Goal: Task Accomplishment & Management: Manage account settings

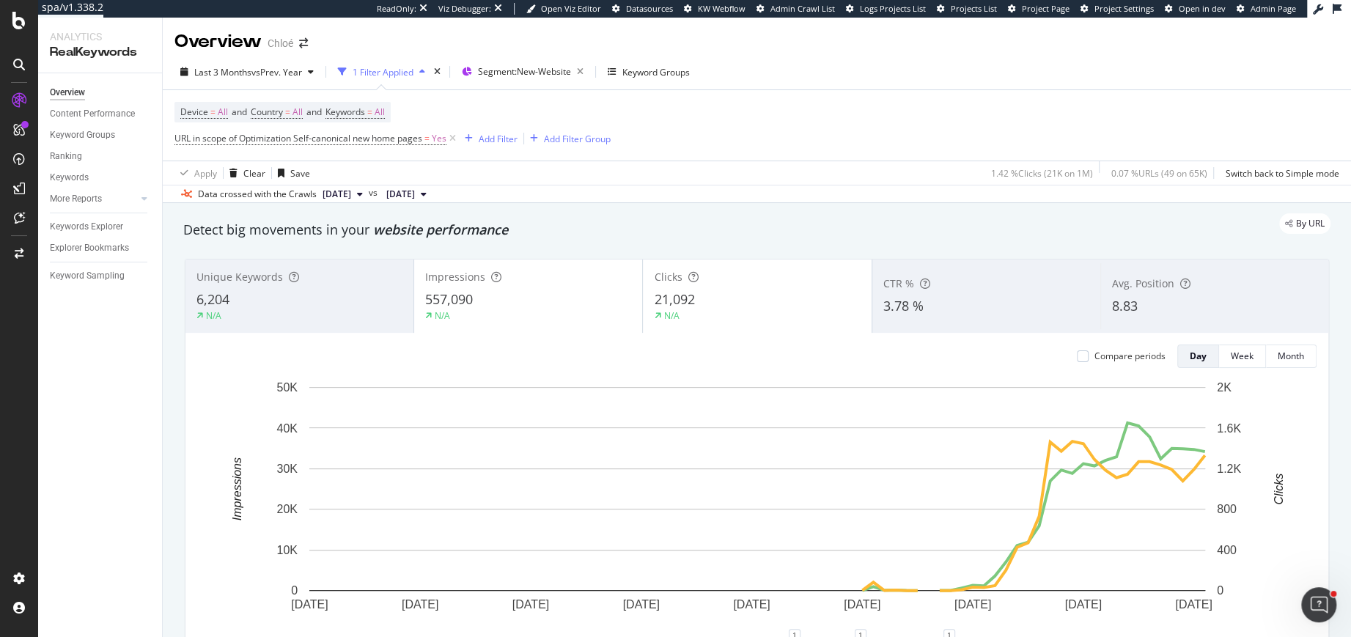
click at [521, 281] on div "Impressions" at bounding box center [528, 277] width 206 height 15
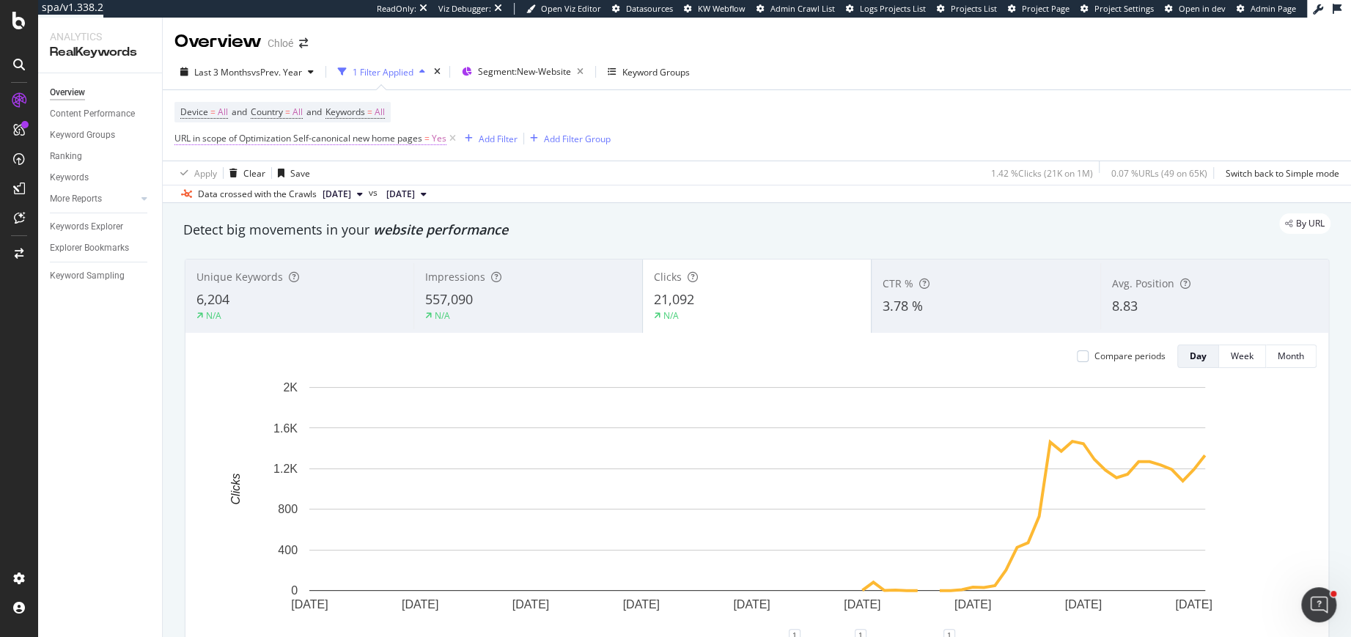
click at [413, 141] on span "URL in scope of Optimization Self-canonical new home pages" at bounding box center [298, 138] width 248 height 12
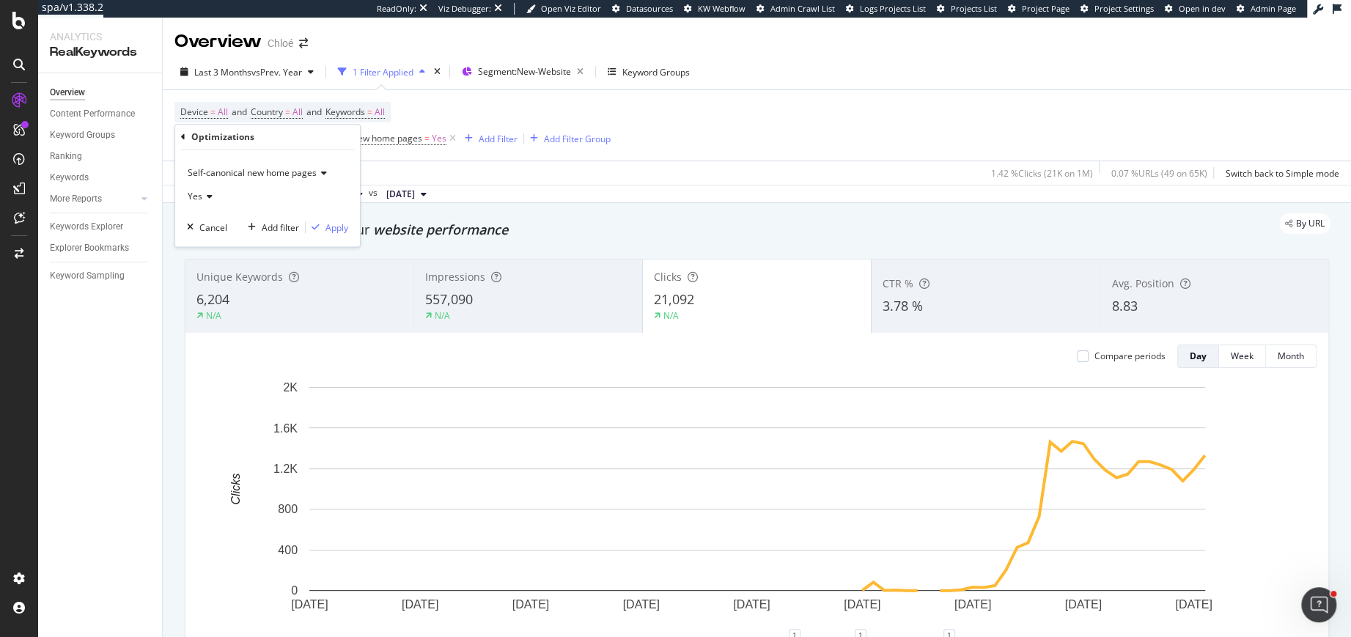
click at [282, 175] on span "Self-canonical new home pages" at bounding box center [252, 172] width 129 height 12
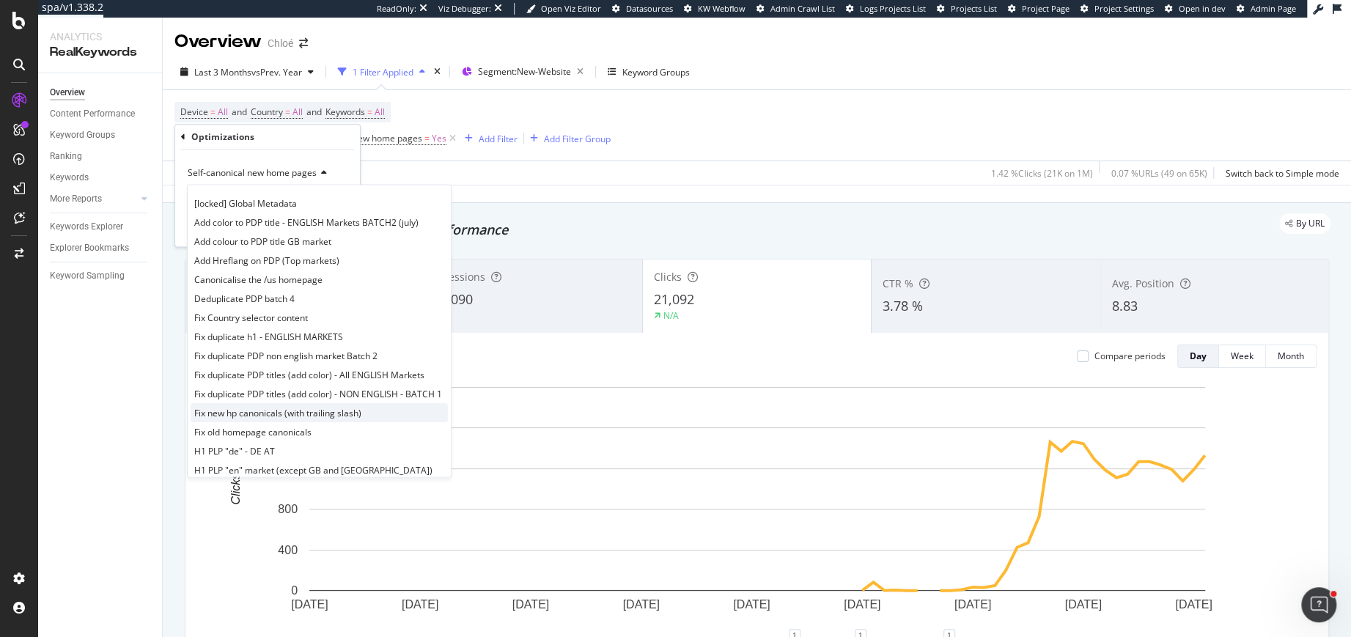
click at [265, 409] on span "Fix new hp canonicals (with trailing slash)" at bounding box center [277, 413] width 167 height 12
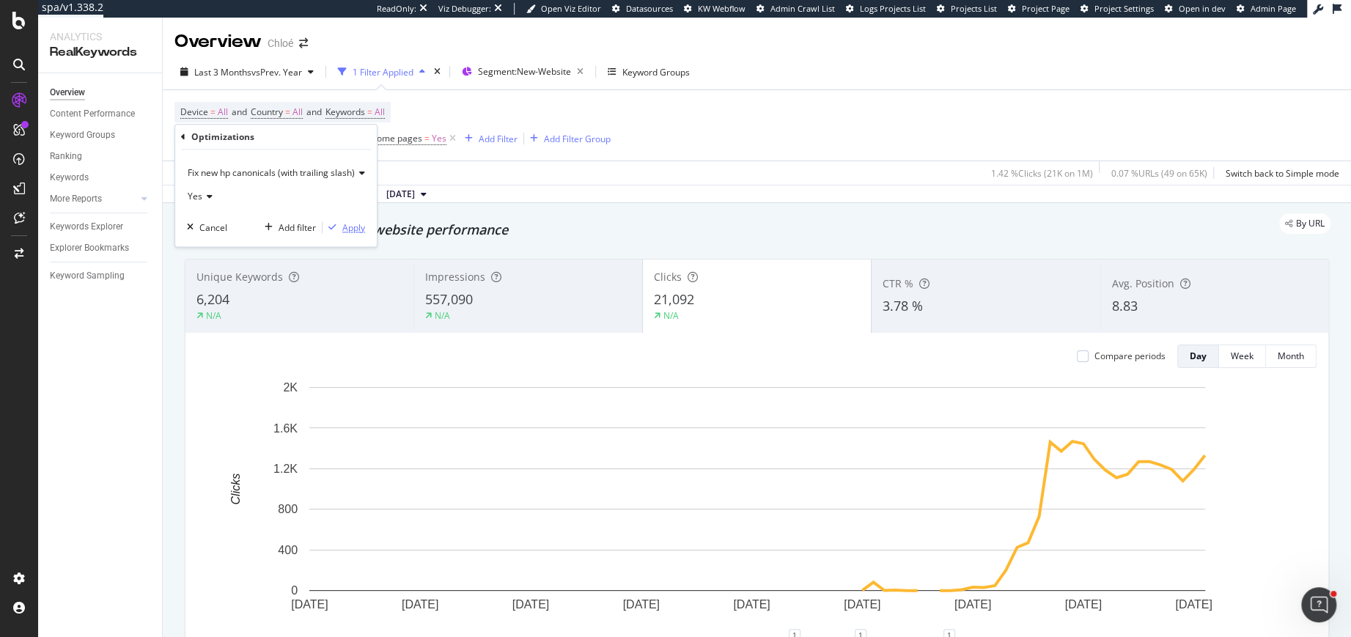
click at [351, 221] on div "Apply" at bounding box center [353, 227] width 23 height 12
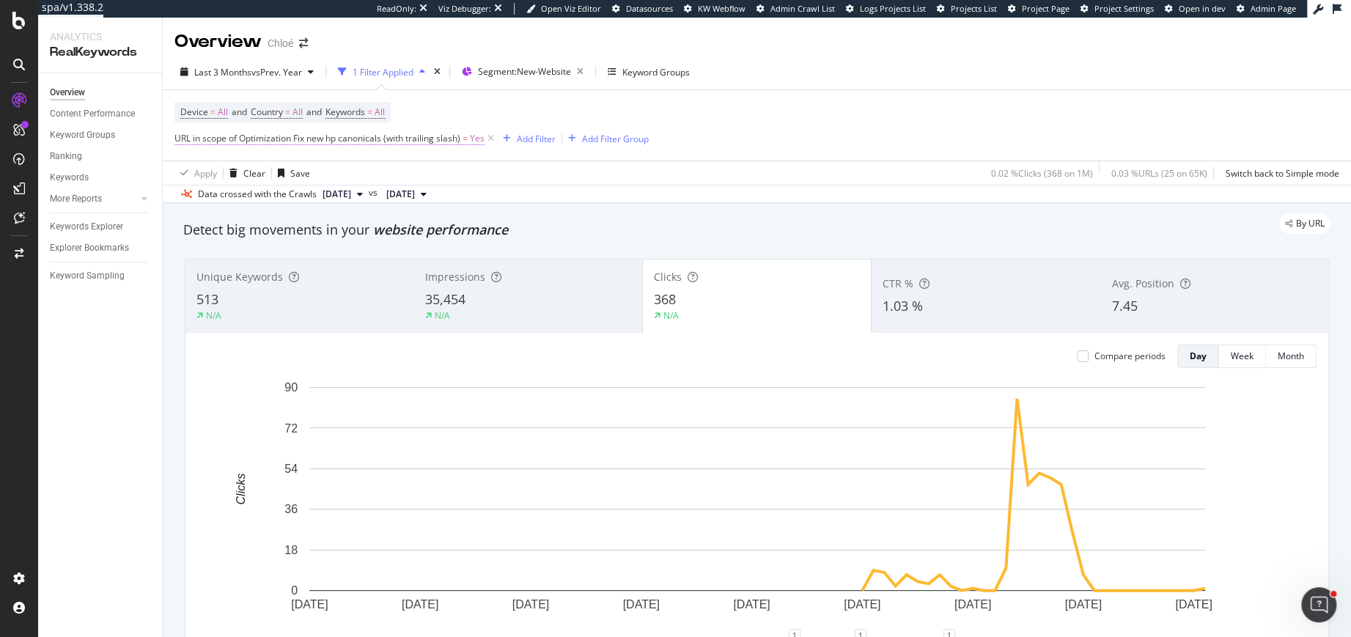
click at [414, 137] on span "URL in scope of Optimization Fix new hp canonicals (with trailing slash)" at bounding box center [317, 138] width 286 height 12
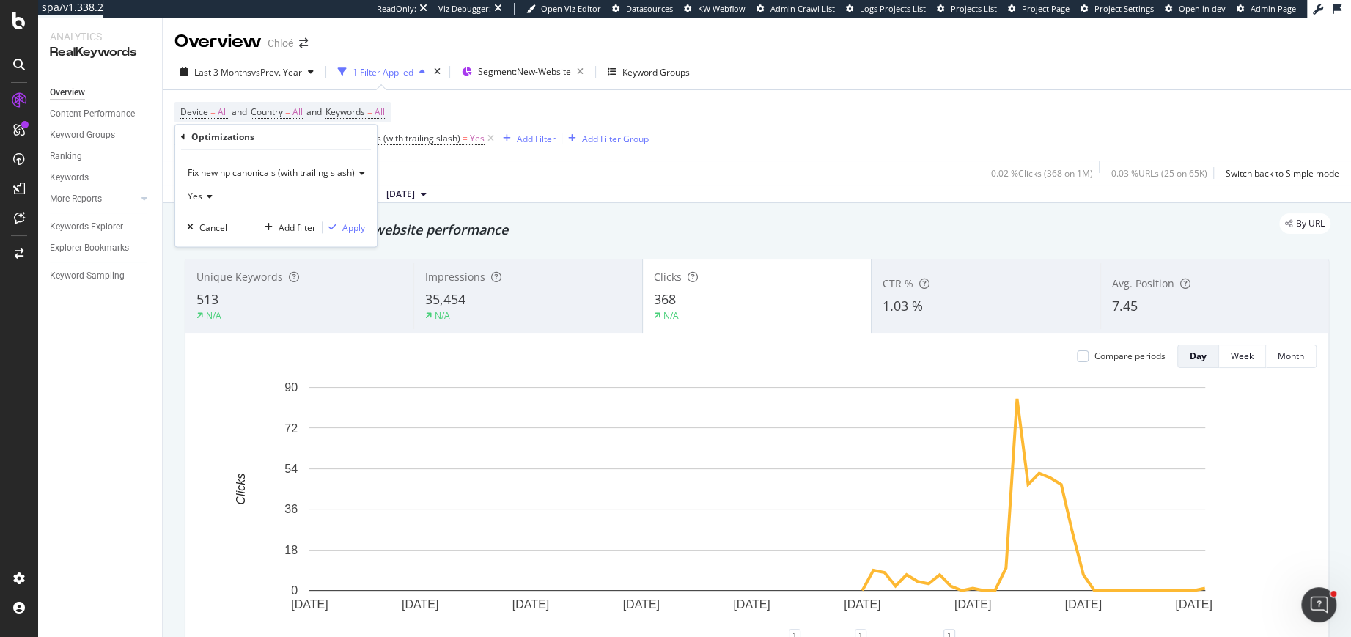
click at [312, 178] on span "Fix new hp canonicals (with trailing slash)" at bounding box center [271, 172] width 167 height 12
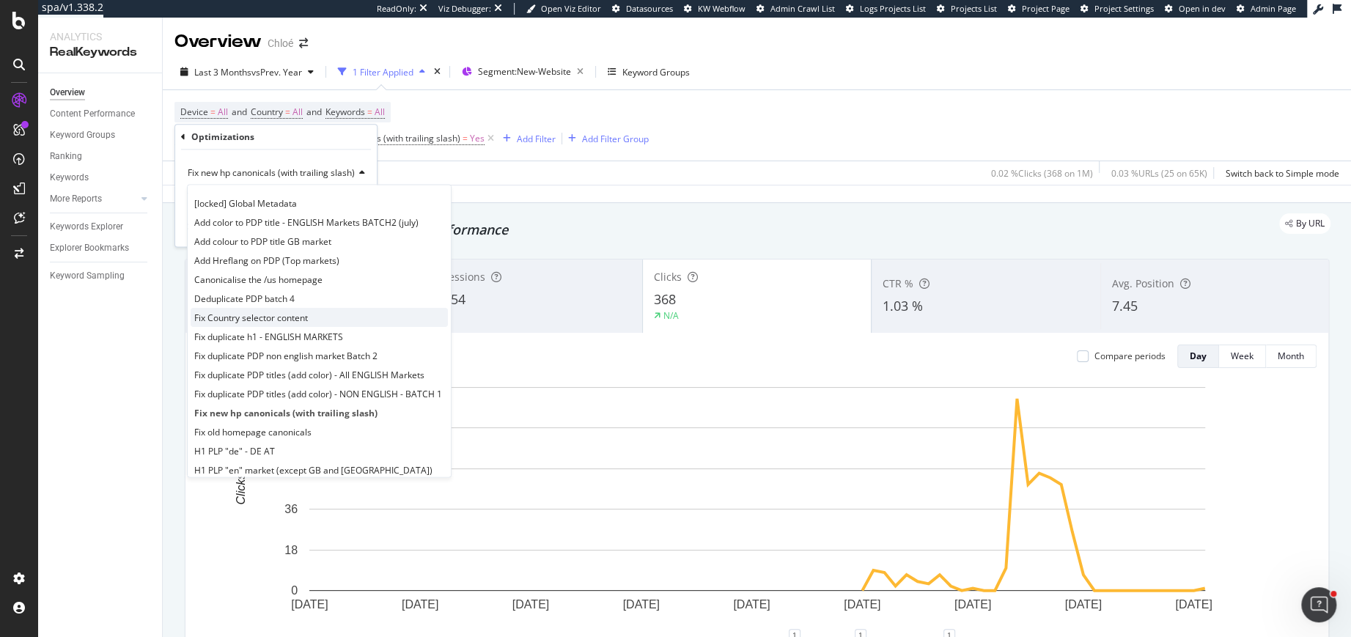
click at [257, 319] on span "Fix Country selector content" at bounding box center [251, 318] width 114 height 12
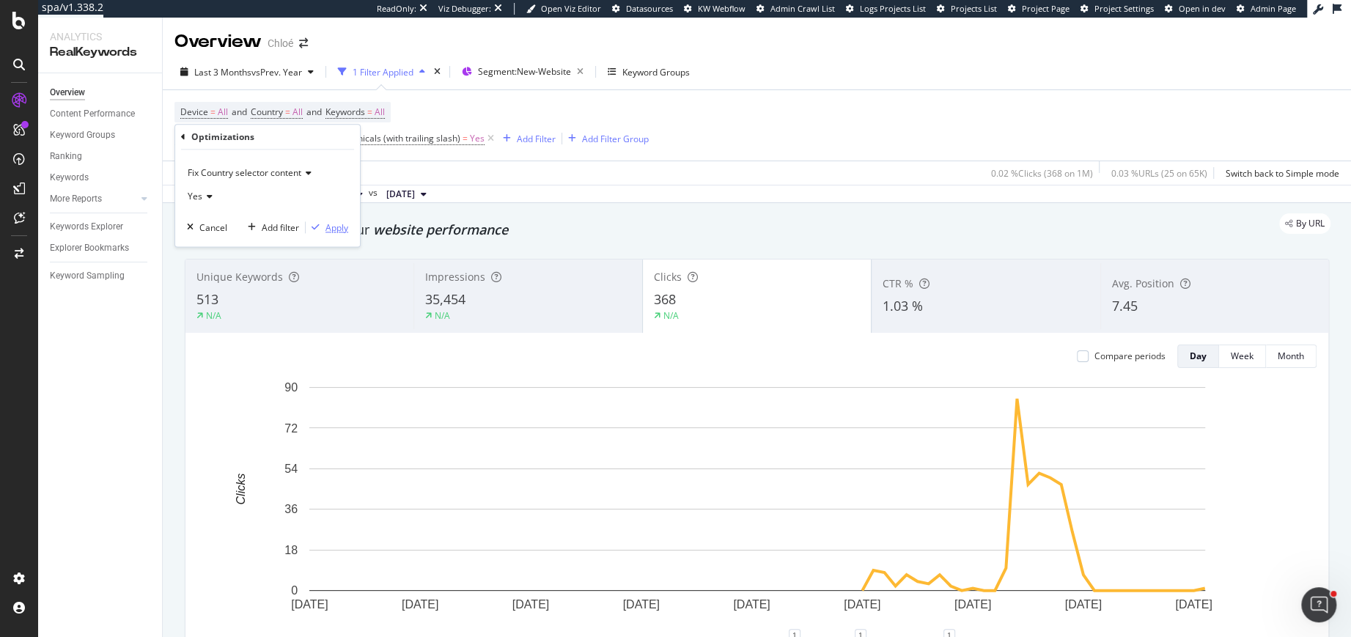
click at [340, 220] on button "Apply" at bounding box center [327, 227] width 43 height 15
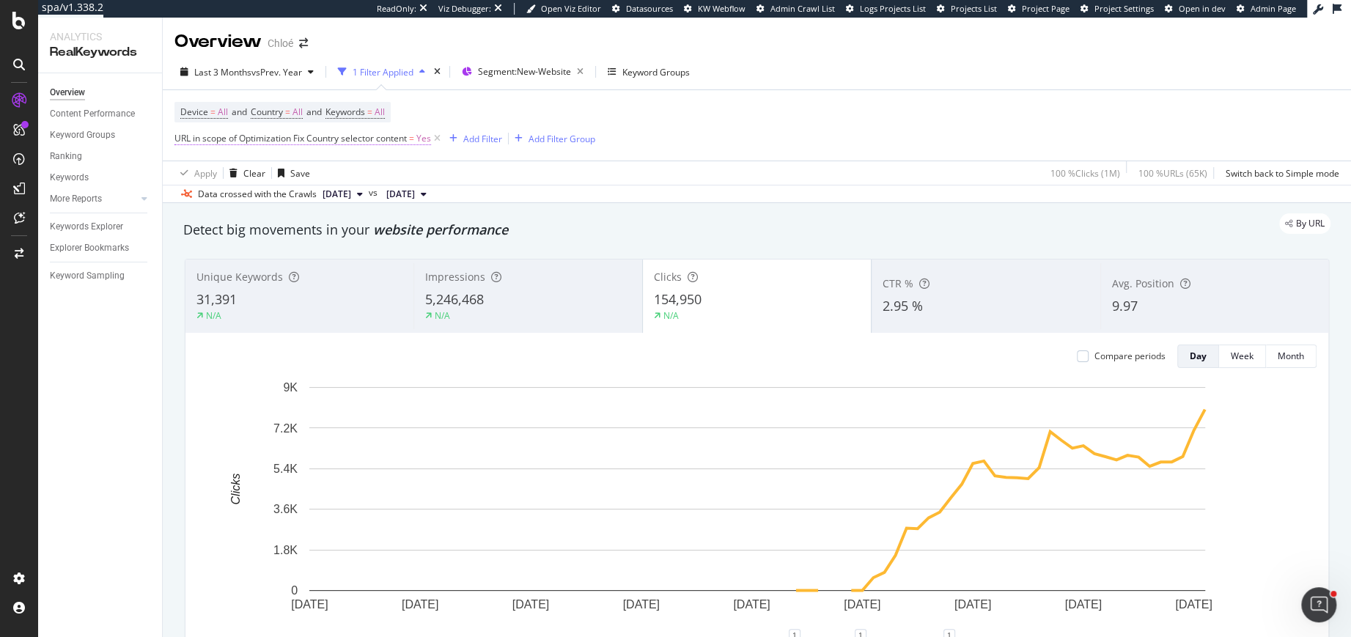
click at [367, 136] on span "URL in scope of Optimization Fix Country selector content" at bounding box center [290, 138] width 232 height 12
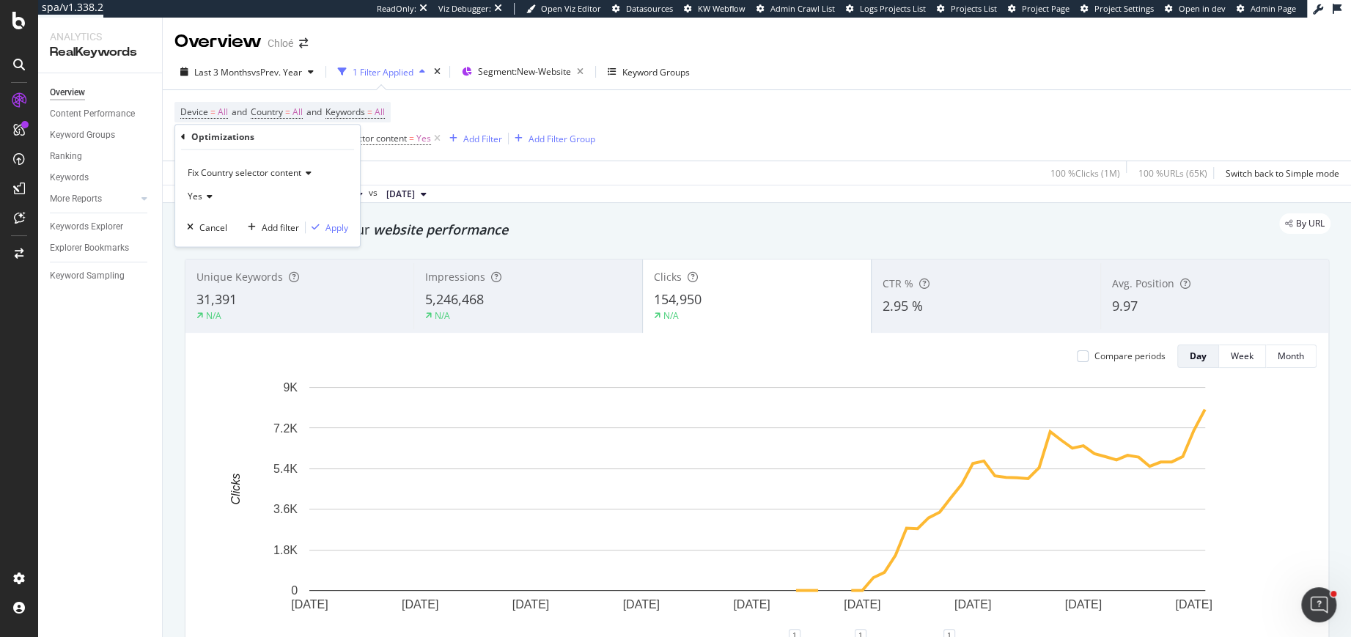
click at [283, 175] on span "Fix Country selector content" at bounding box center [245, 172] width 114 height 12
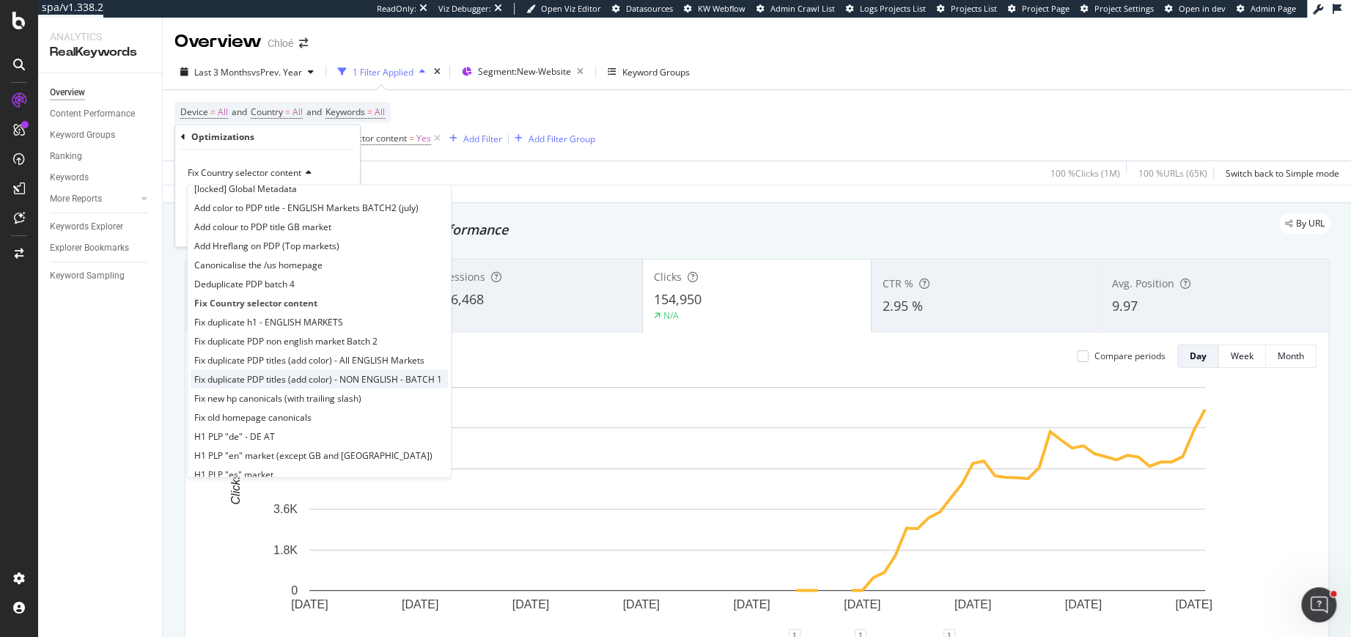
scroll to position [18, 0]
click at [284, 415] on span "Fix old homepage canonicals" at bounding box center [252, 414] width 117 height 12
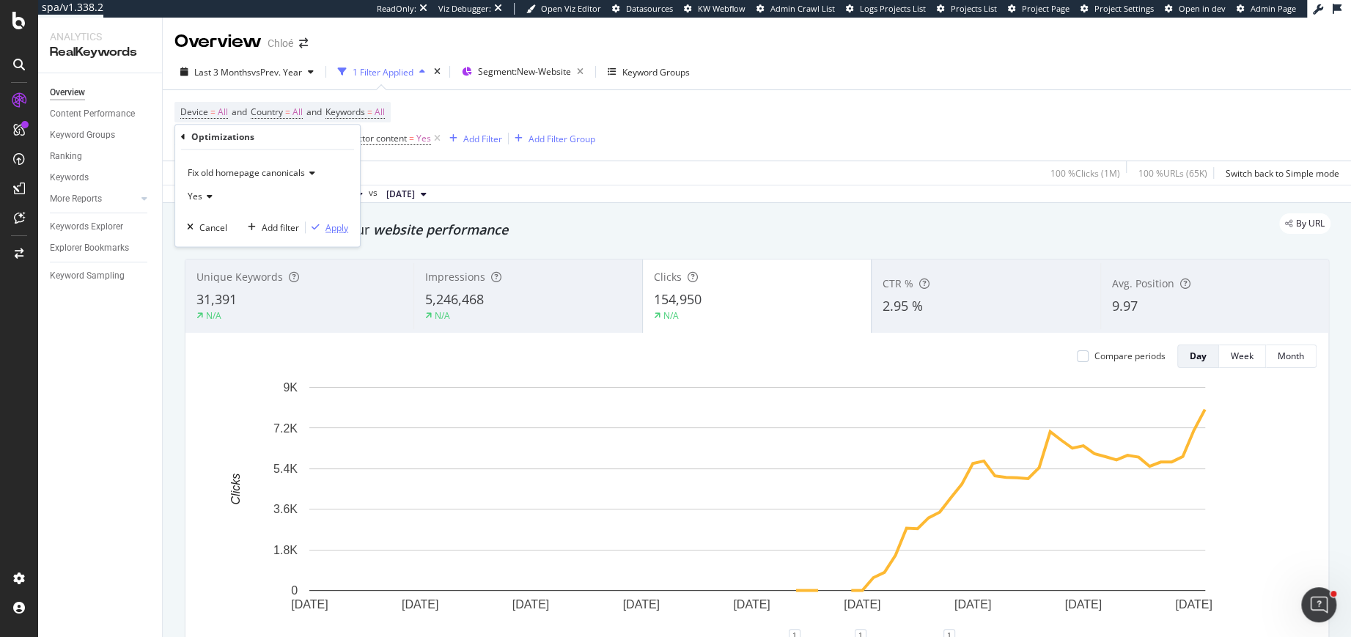
click at [337, 224] on div "Apply" at bounding box center [336, 227] width 23 height 12
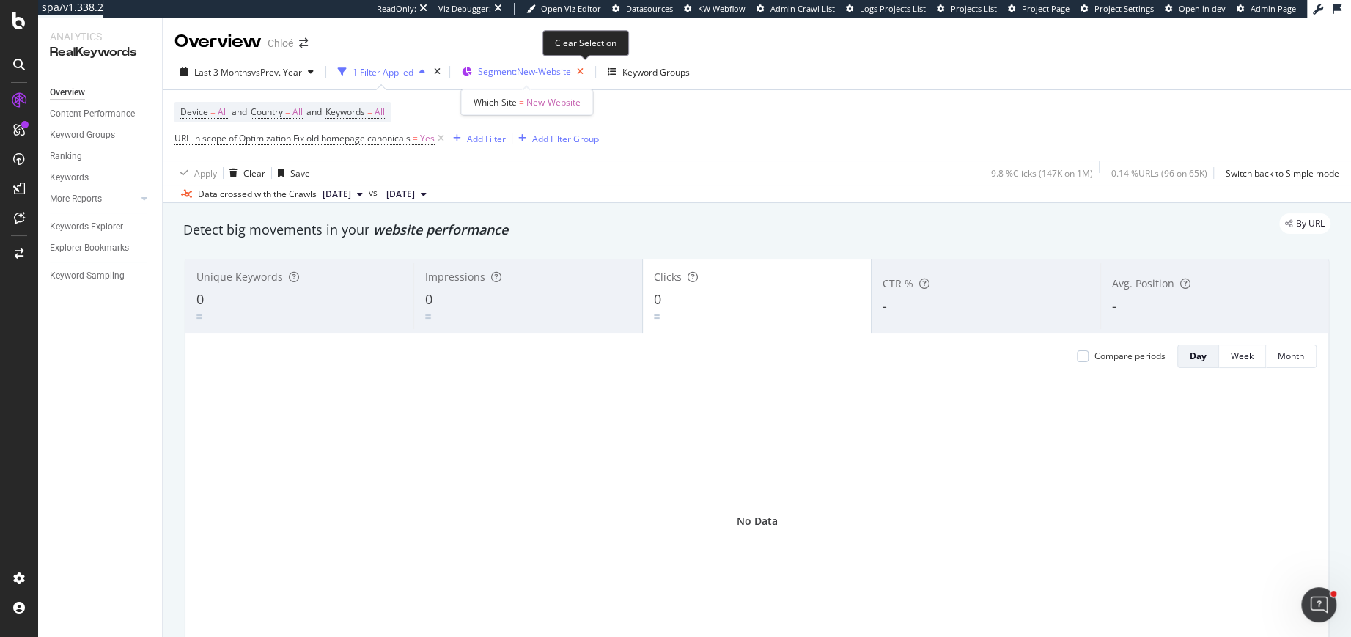
click at [585, 70] on icon "button" at bounding box center [580, 72] width 18 height 21
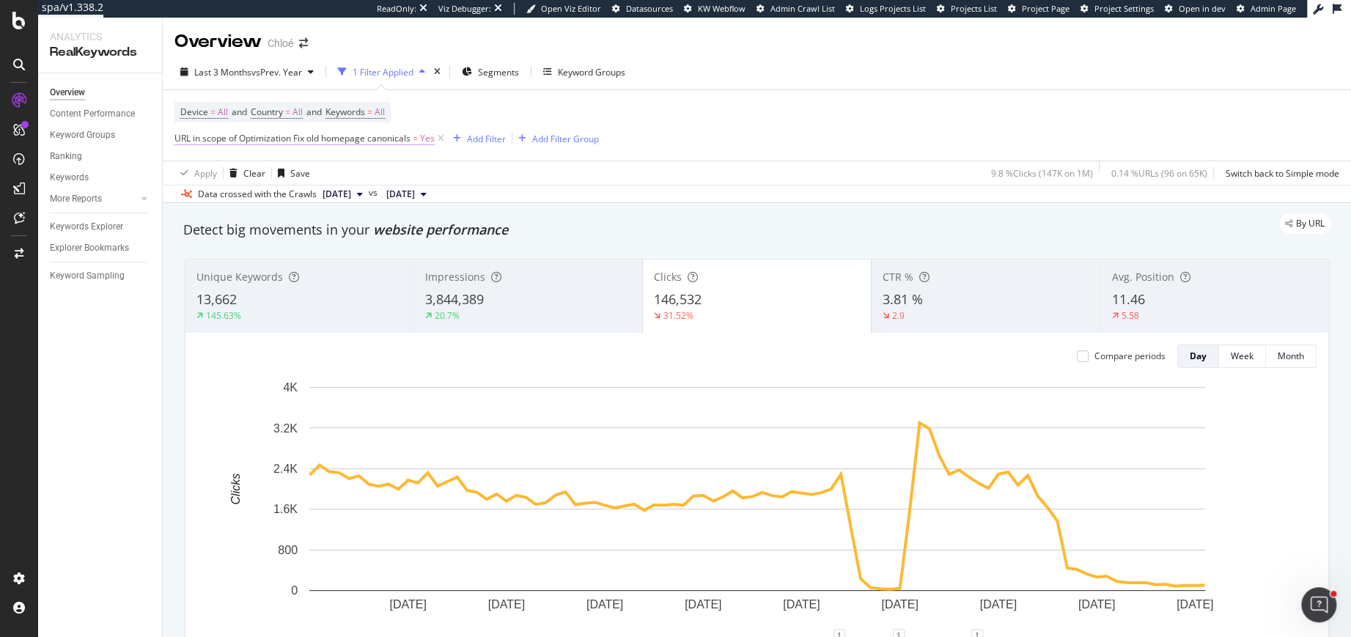
click at [399, 139] on span "URL in scope of Optimization Fix old homepage canonicals" at bounding box center [292, 138] width 236 height 12
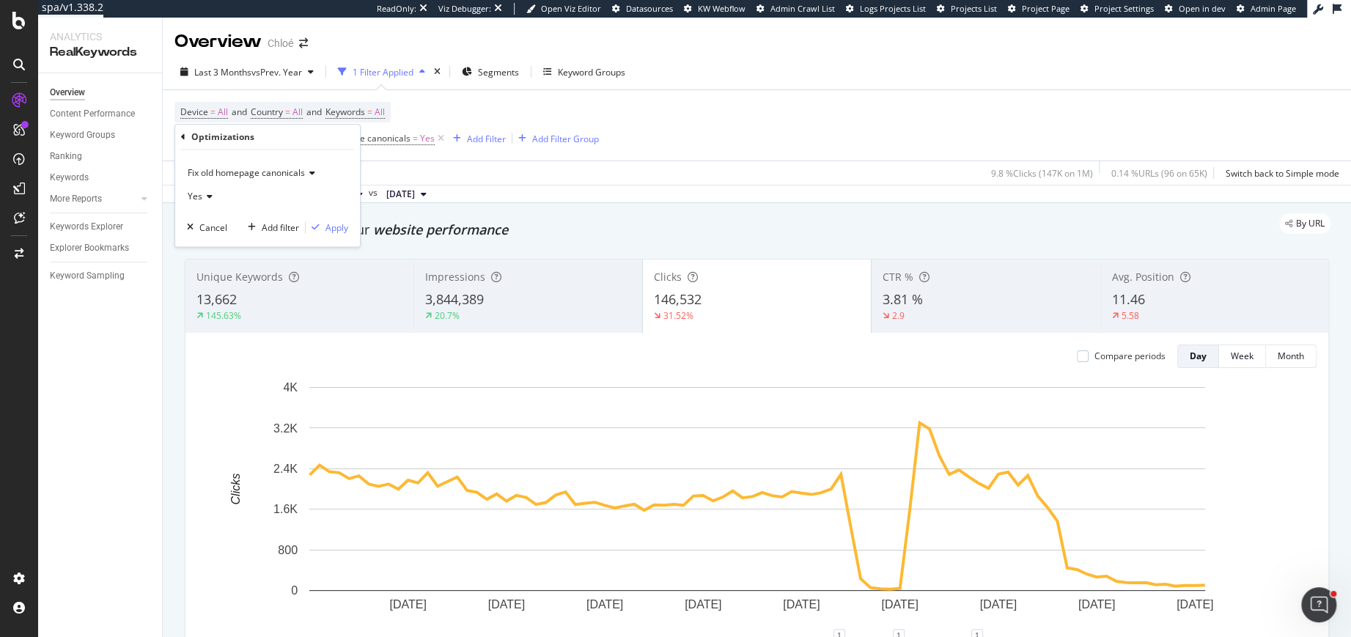
click at [230, 172] on span "Fix old homepage canonicals" at bounding box center [246, 172] width 117 height 12
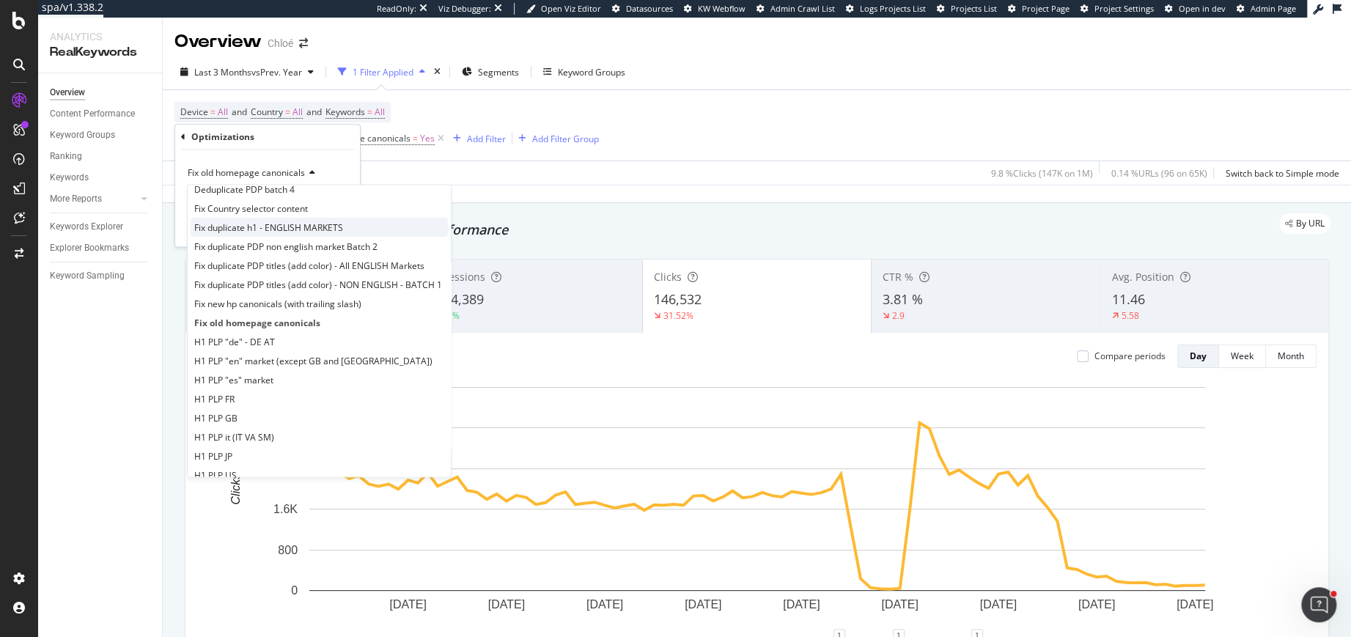
scroll to position [110, 0]
click at [263, 303] on span "Fix new hp canonicals (with trailing slash)" at bounding box center [277, 303] width 167 height 12
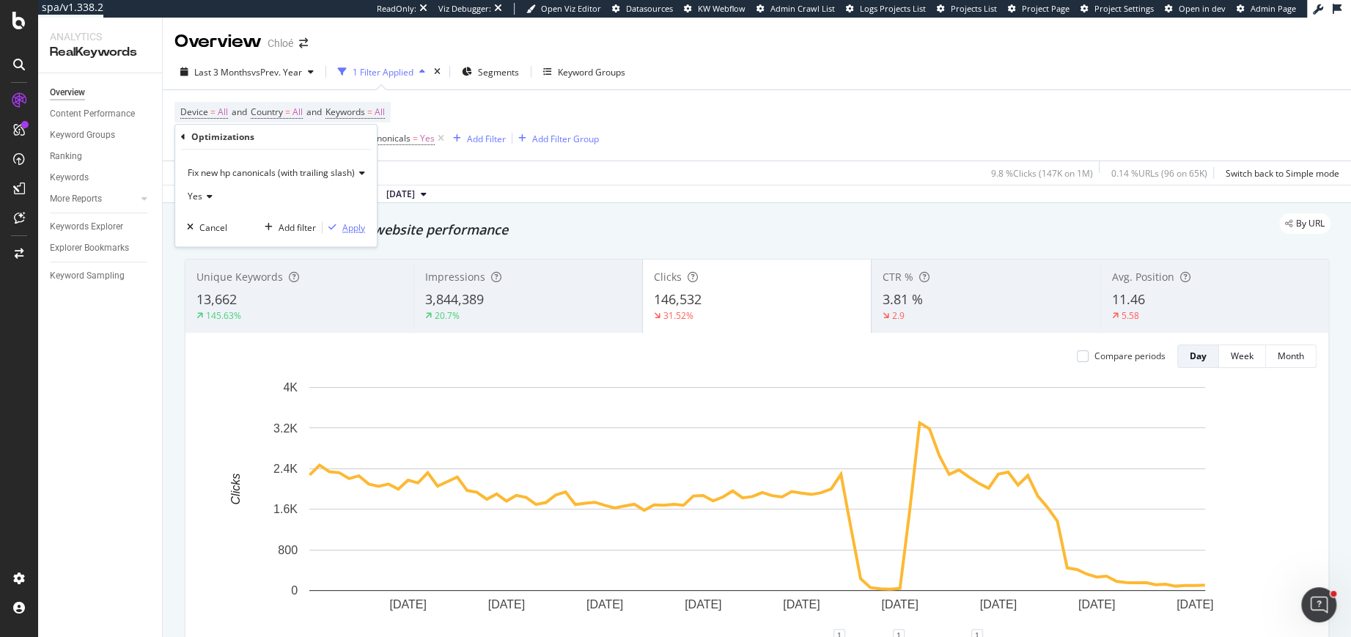
click at [349, 229] on div "Apply" at bounding box center [353, 227] width 23 height 12
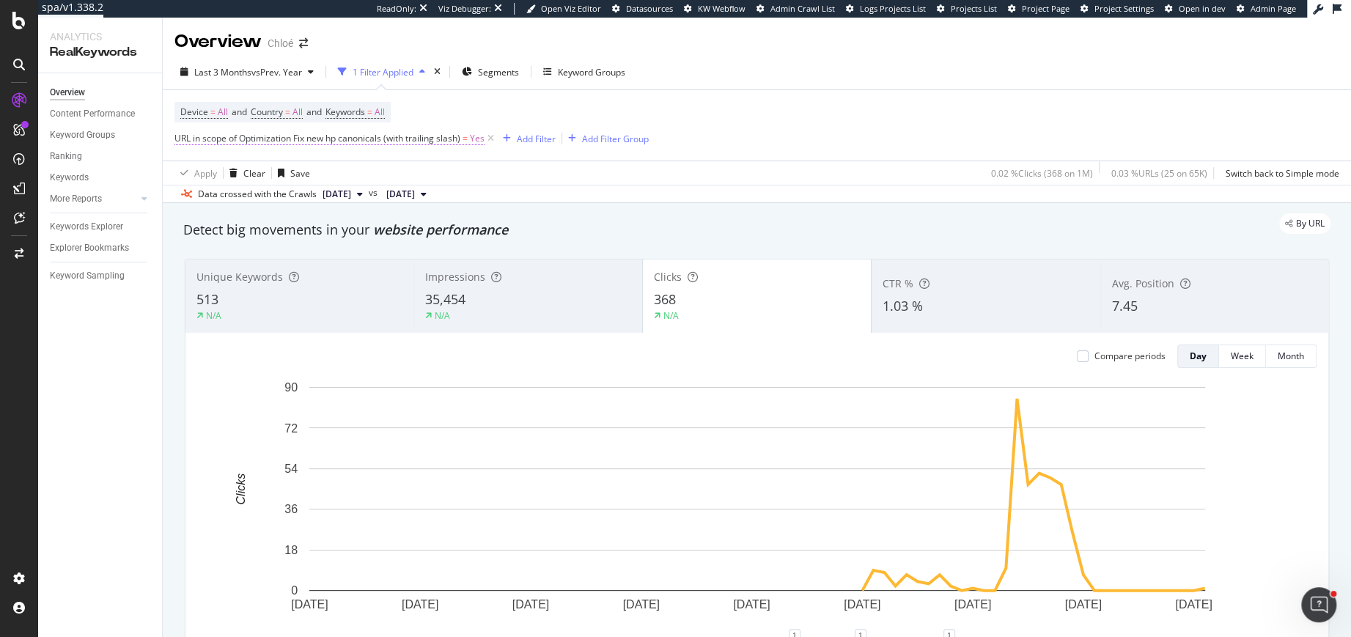
click at [276, 139] on span "URL in scope of Optimization Fix new hp canonicals (with trailing slash)" at bounding box center [317, 138] width 286 height 12
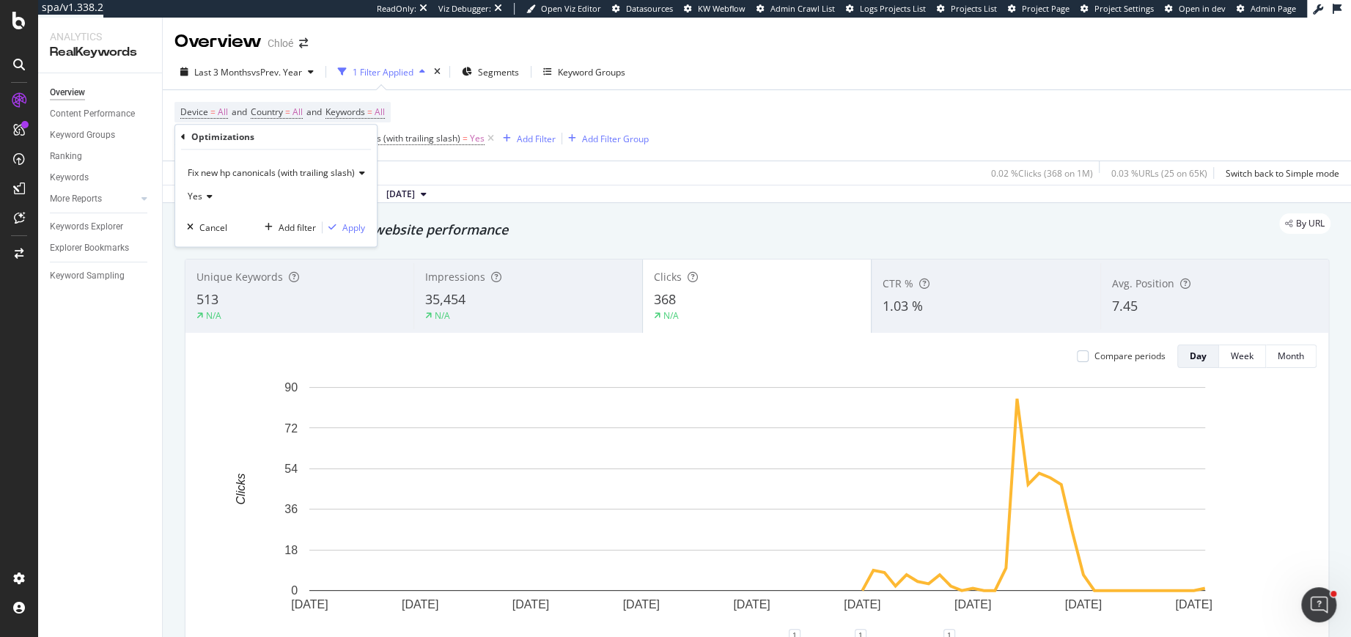
click at [237, 175] on span "Fix new hp canonicals (with trailing slash)" at bounding box center [271, 172] width 167 height 12
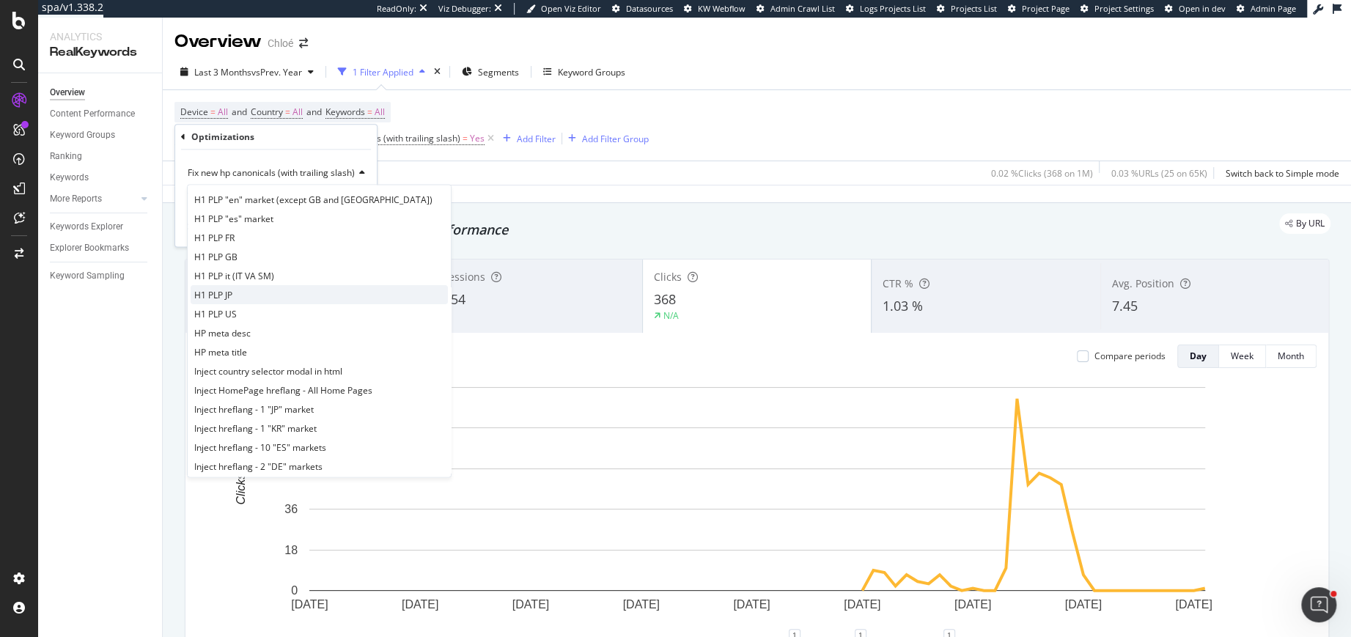
scroll to position [283, 0]
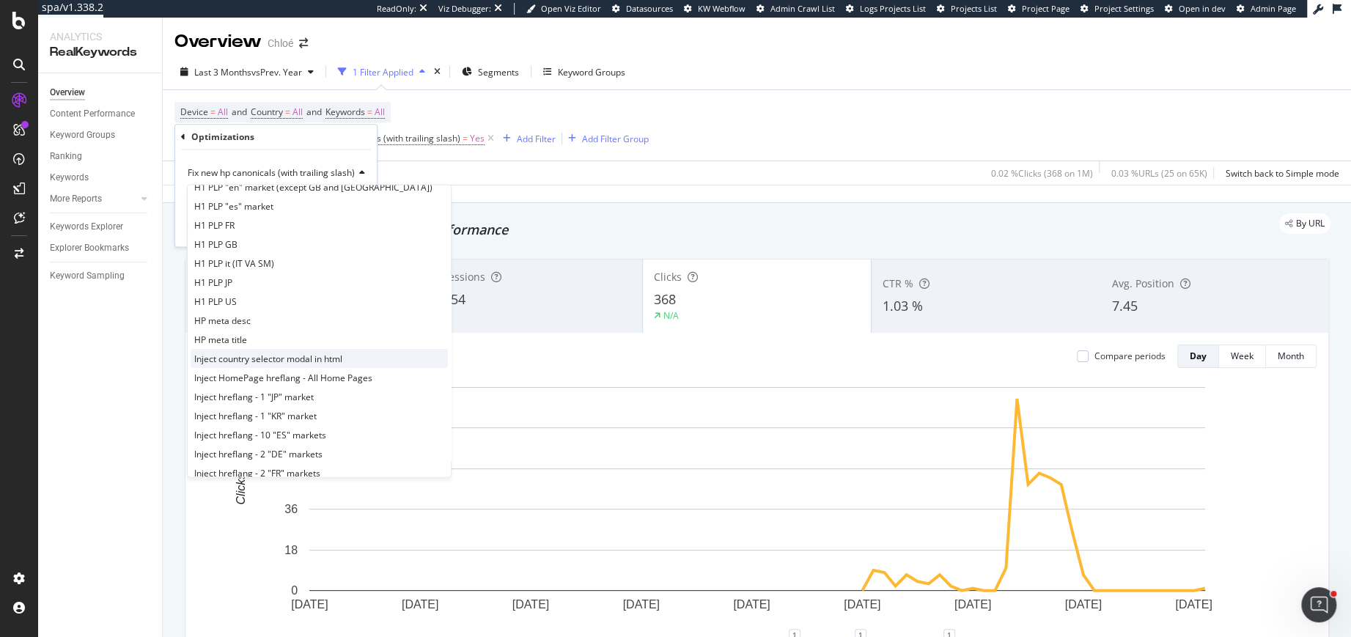
click at [255, 356] on span "Inject country selector modal in html" at bounding box center [268, 359] width 148 height 12
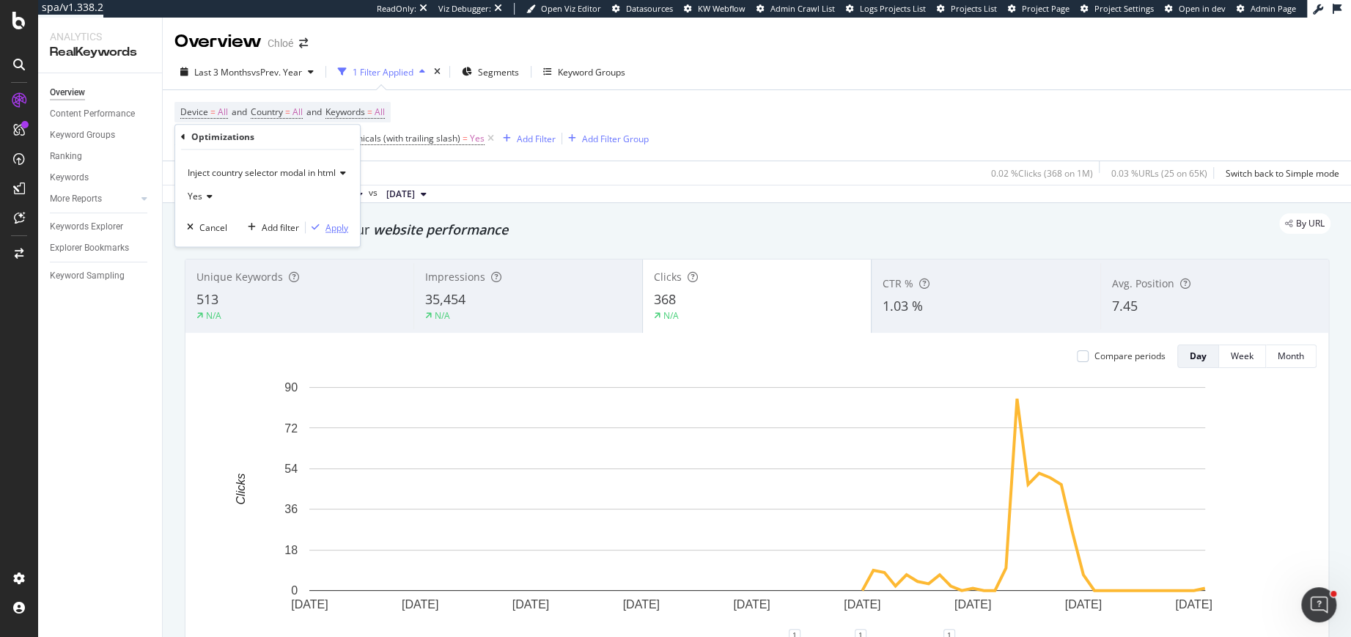
click at [335, 228] on div "Apply" at bounding box center [336, 227] width 23 height 12
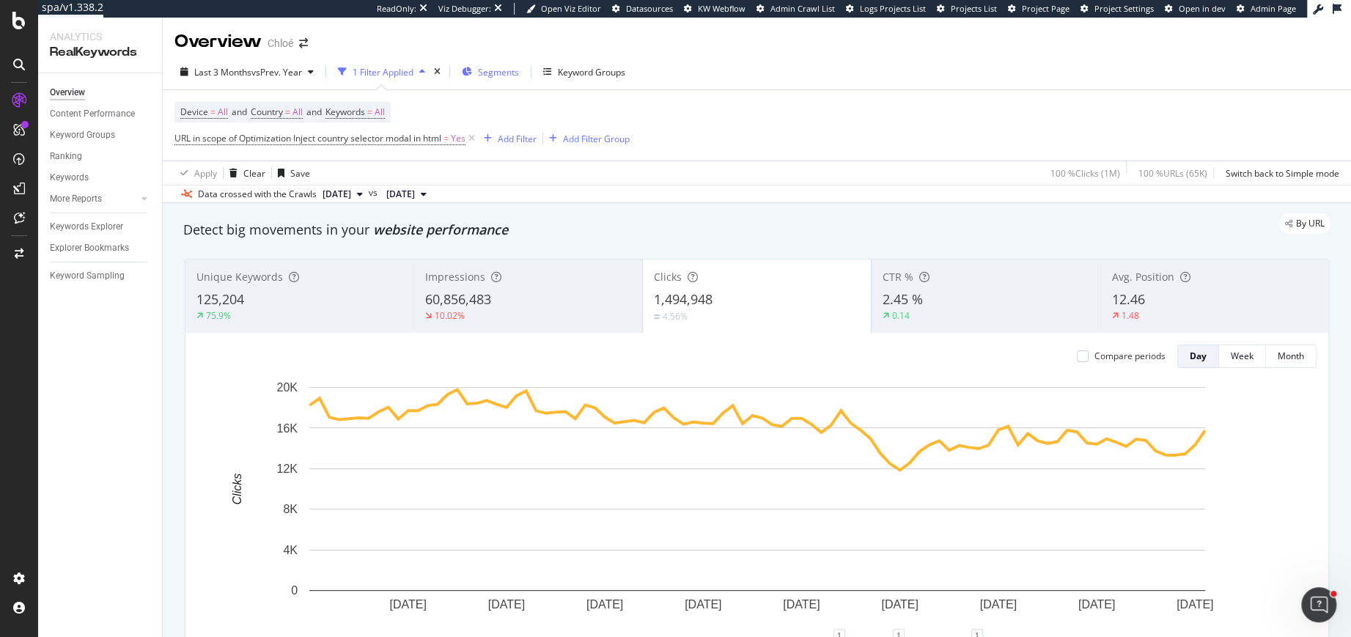
click at [463, 66] on button "Segments" at bounding box center [490, 71] width 69 height 23
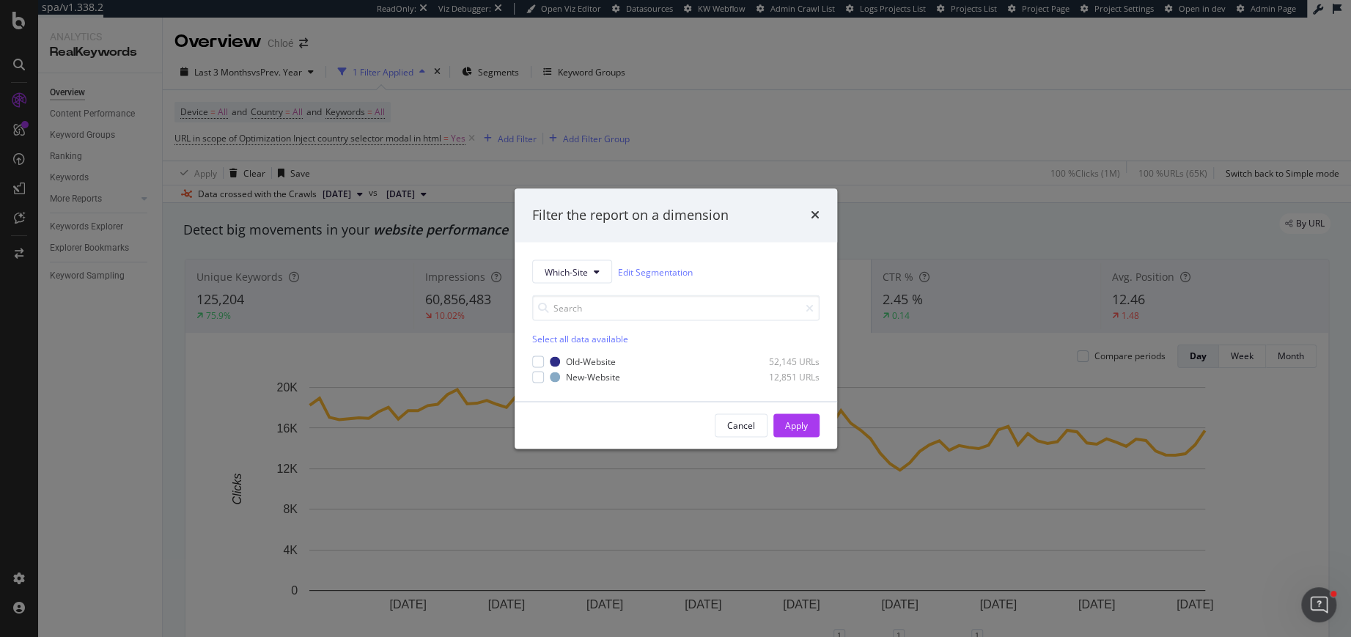
click at [536, 370] on div "Old-Website 52,145 URLs New-Website 12,851 URLs" at bounding box center [675, 370] width 287 height 28
click at [539, 376] on div "modal" at bounding box center [538, 377] width 12 height 12
click at [782, 421] on button "Apply" at bounding box center [796, 424] width 46 height 23
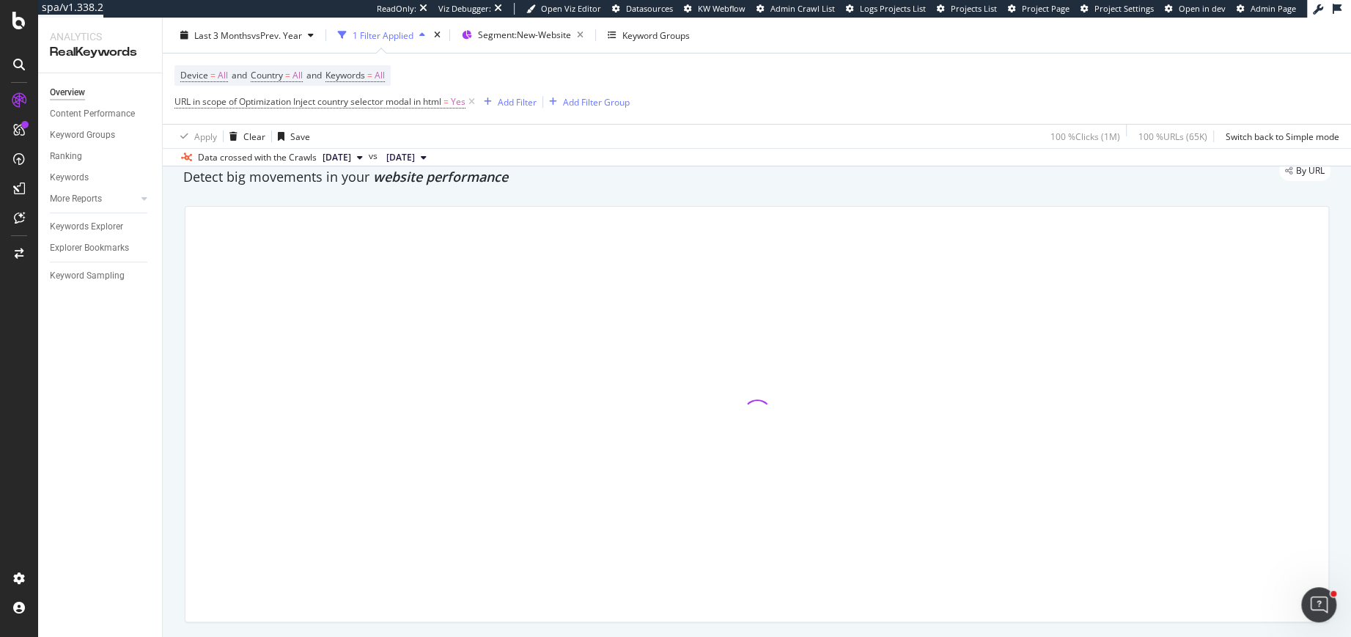
scroll to position [54, 0]
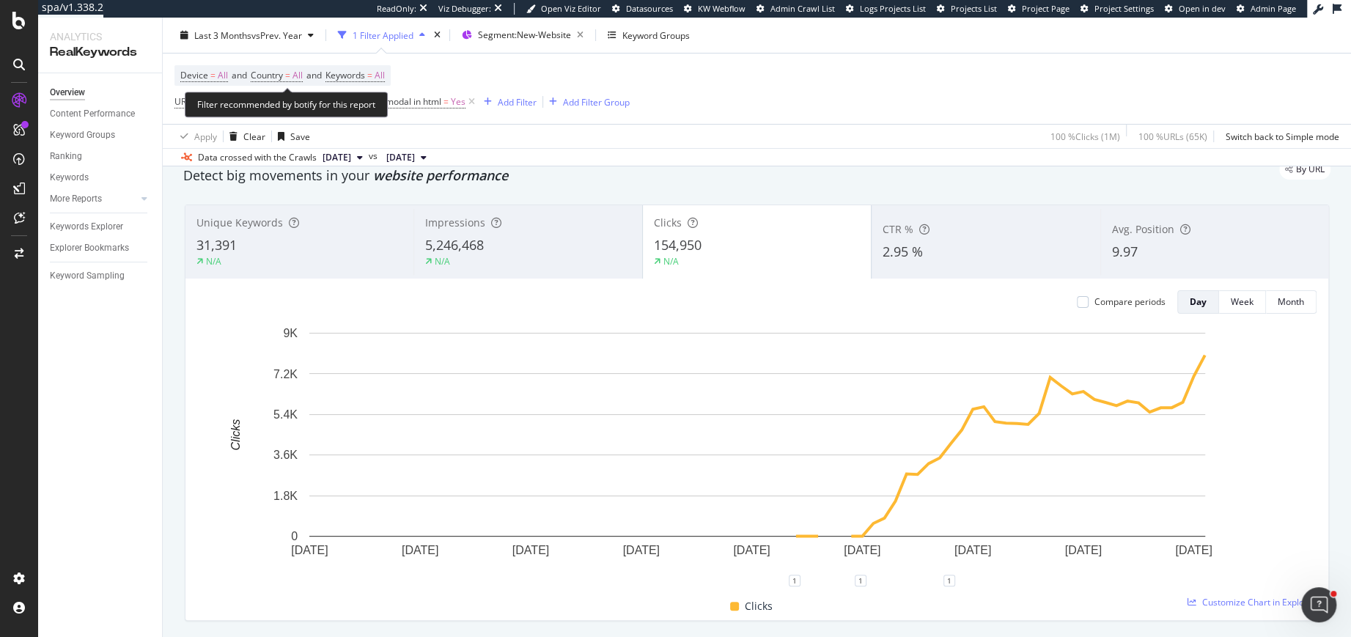
click at [268, 102] on div "Filter recommended by botify for this report" at bounding box center [286, 105] width 203 height 26
click at [353, 100] on span "URL in scope of Optimization Inject country selector modal in html" at bounding box center [307, 101] width 267 height 12
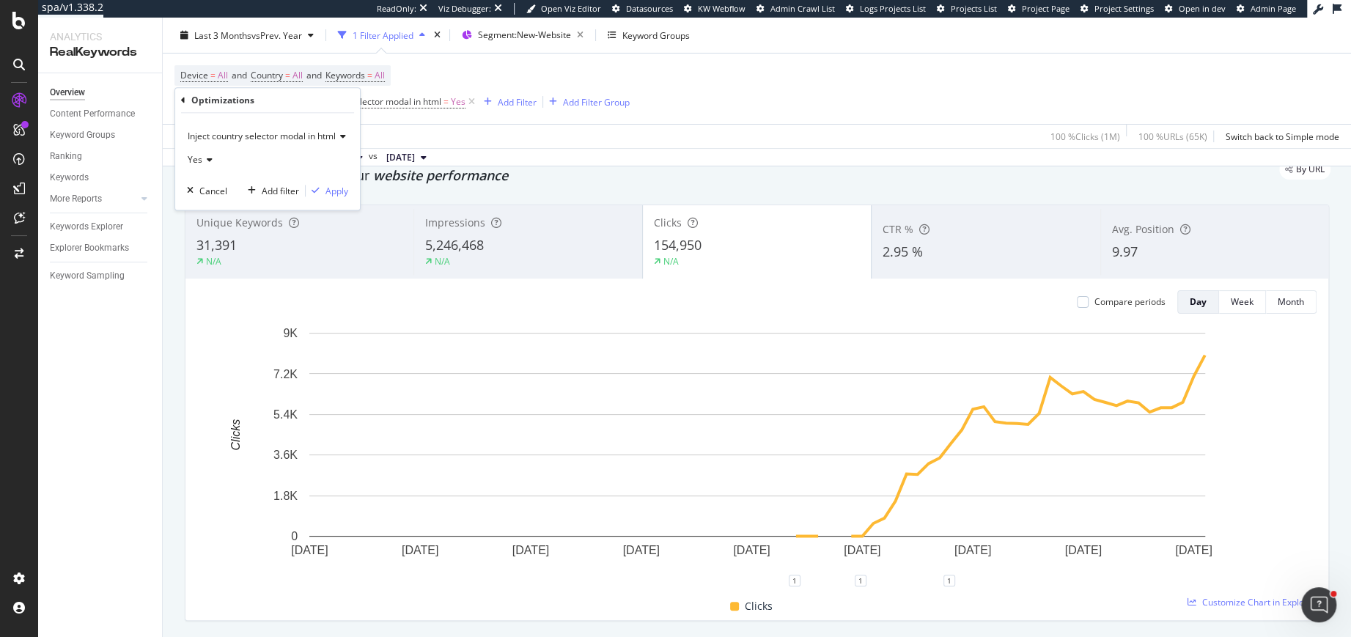
click at [267, 133] on span "Inject country selector modal in html" at bounding box center [262, 136] width 148 height 12
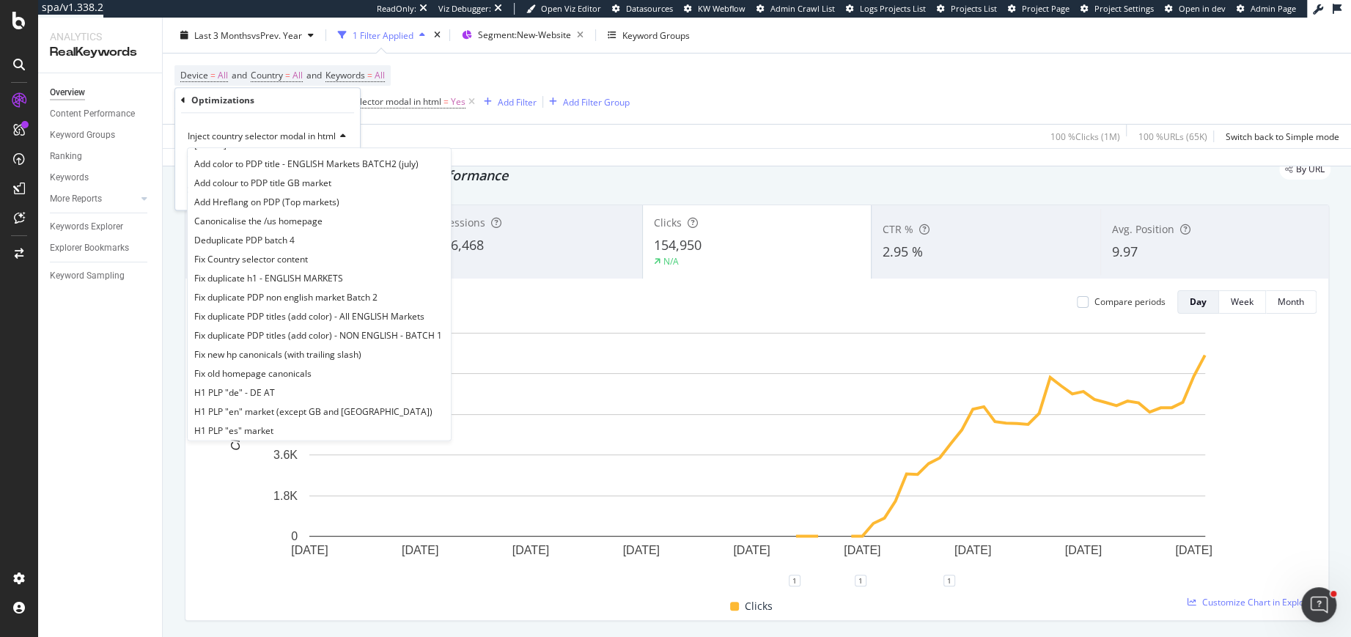
scroll to position [0, 0]
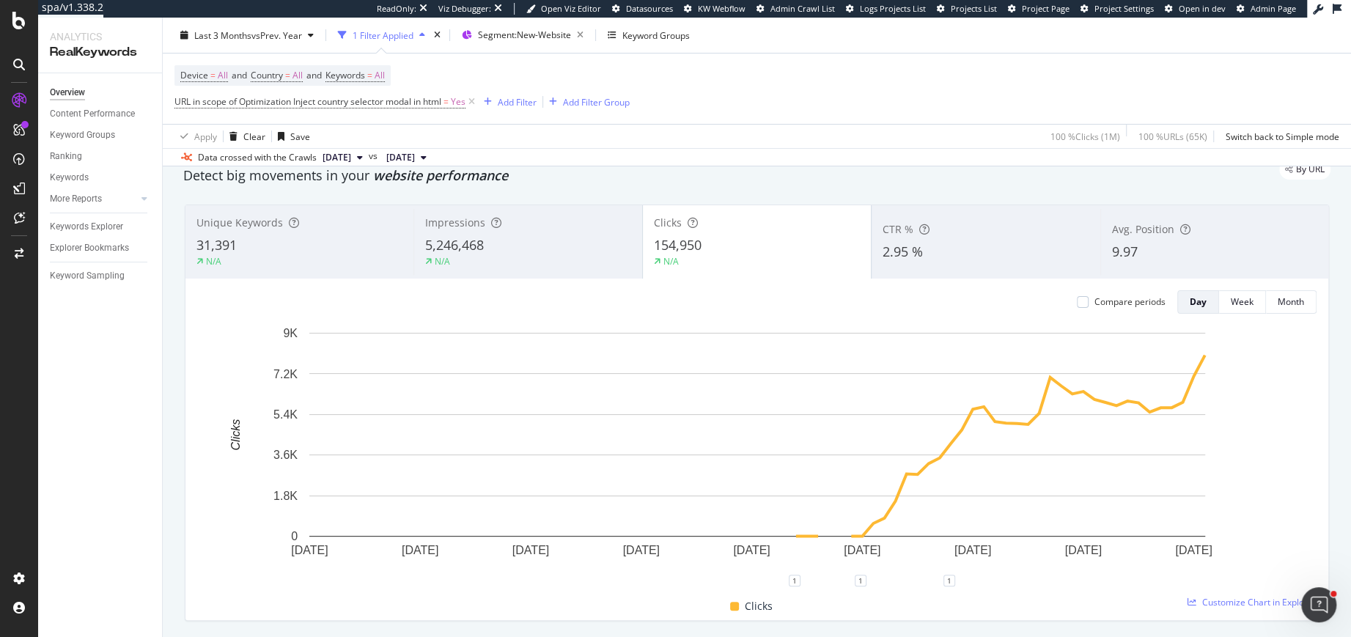
click at [918, 69] on div "Device = All and Country = All and Keywords = All URL in scope of Optimization …" at bounding box center [756, 89] width 1165 height 70
click at [476, 100] on icon at bounding box center [471, 102] width 12 height 15
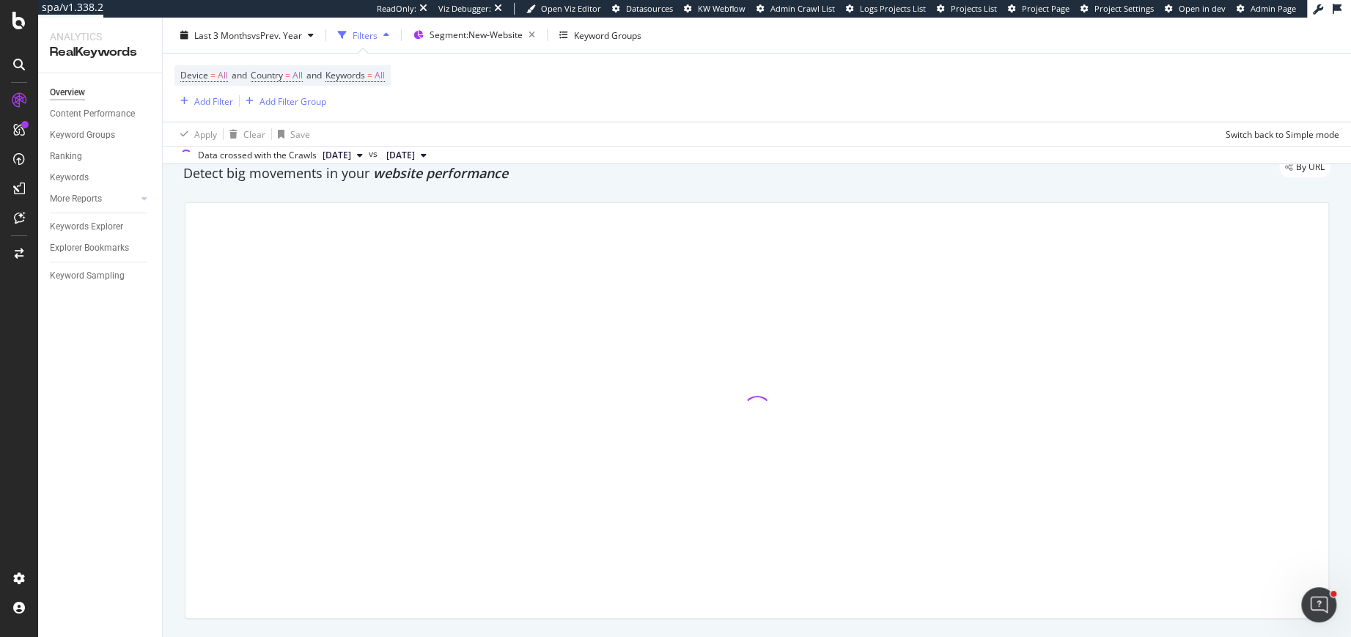
scroll to position [52, 0]
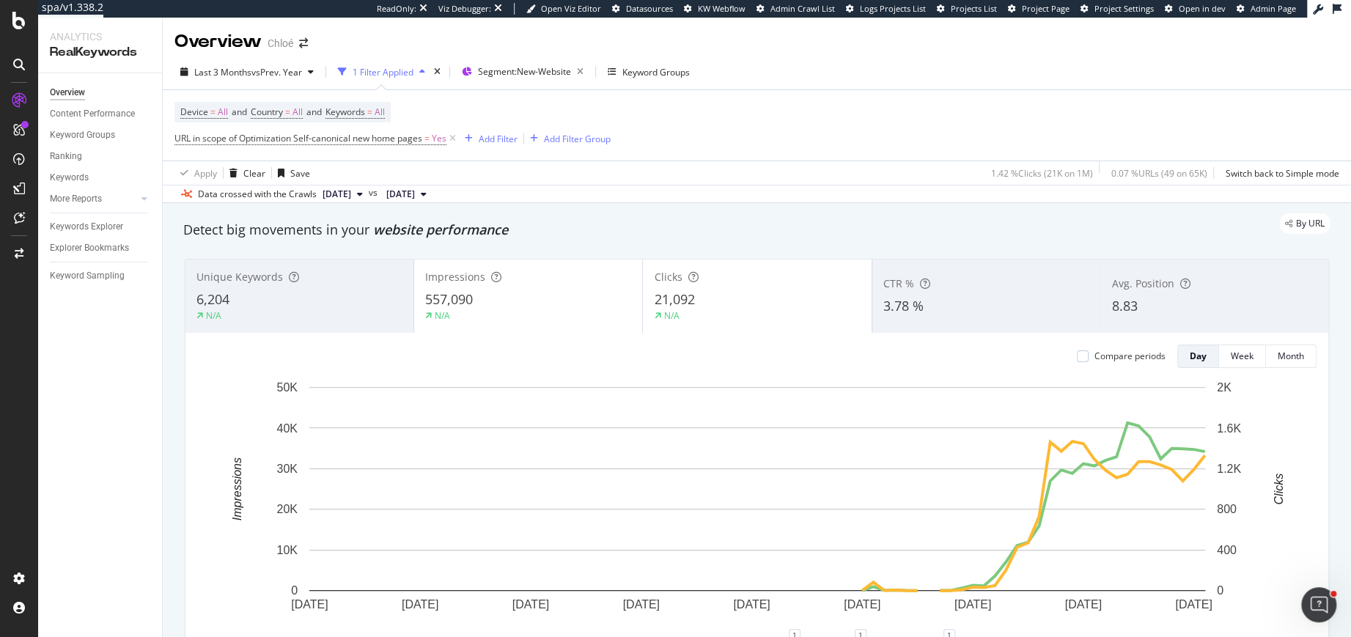
click at [523, 310] on div "N/A" at bounding box center [528, 315] width 206 height 13
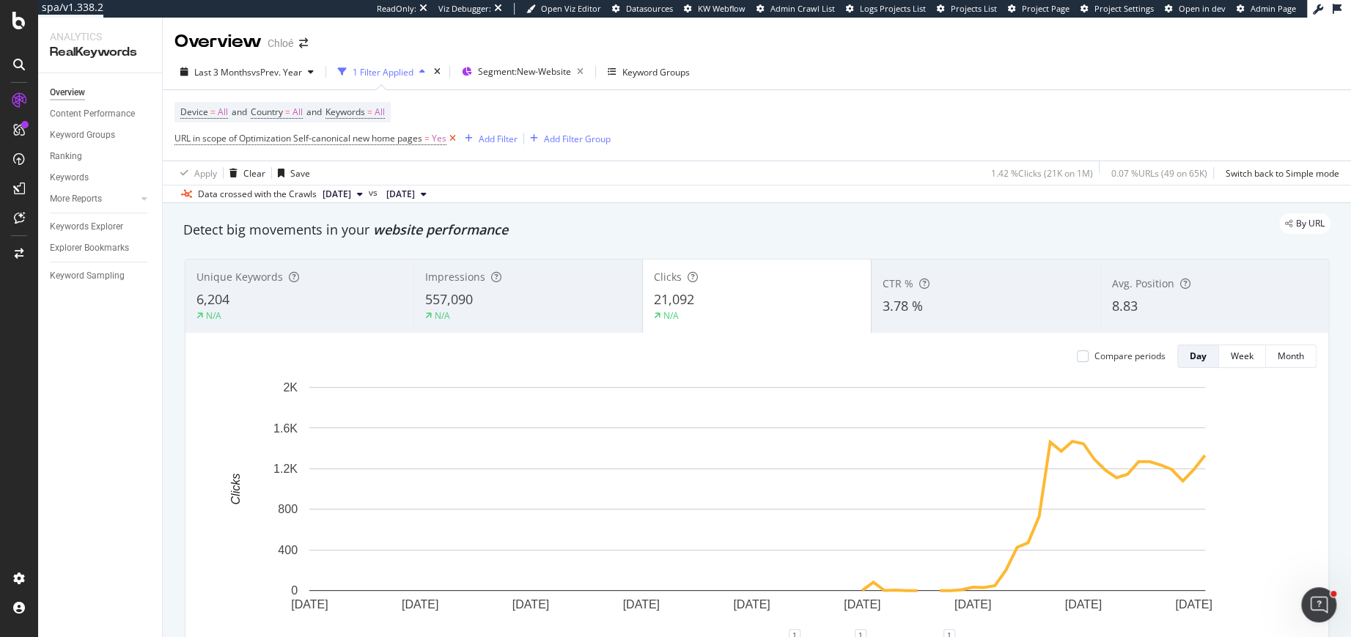
click at [451, 140] on icon at bounding box center [452, 138] width 12 height 15
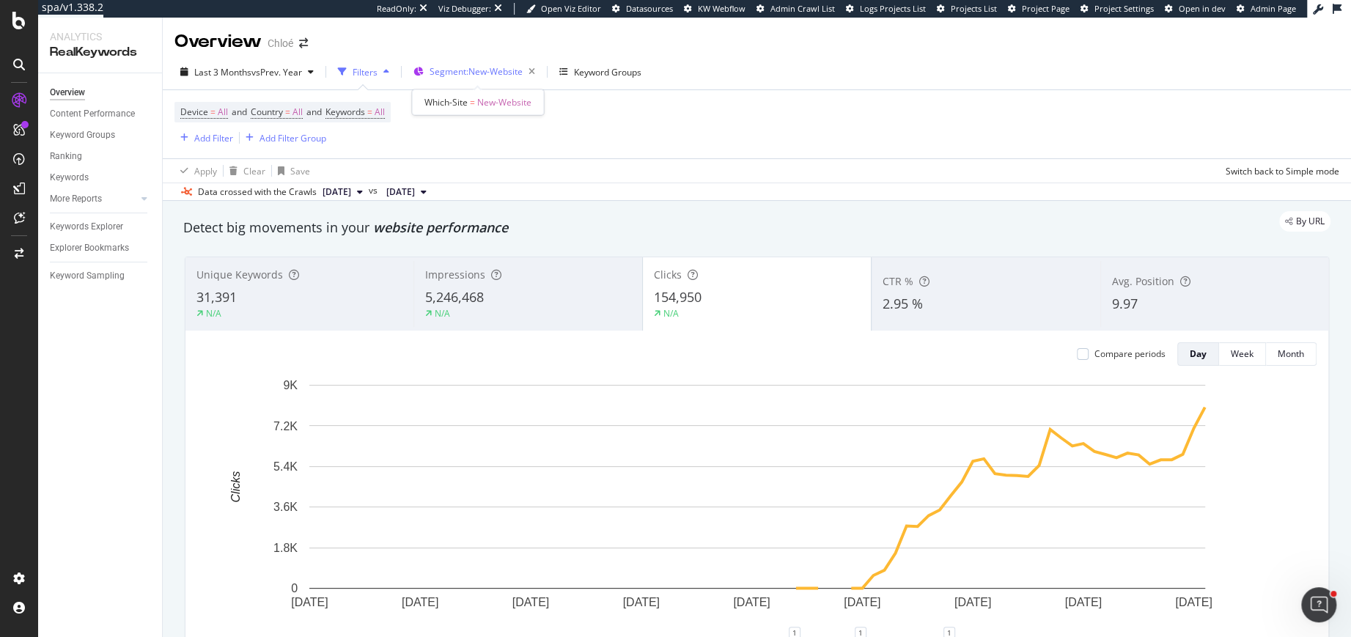
click at [509, 73] on span "Segment: New-Website" at bounding box center [476, 71] width 93 height 12
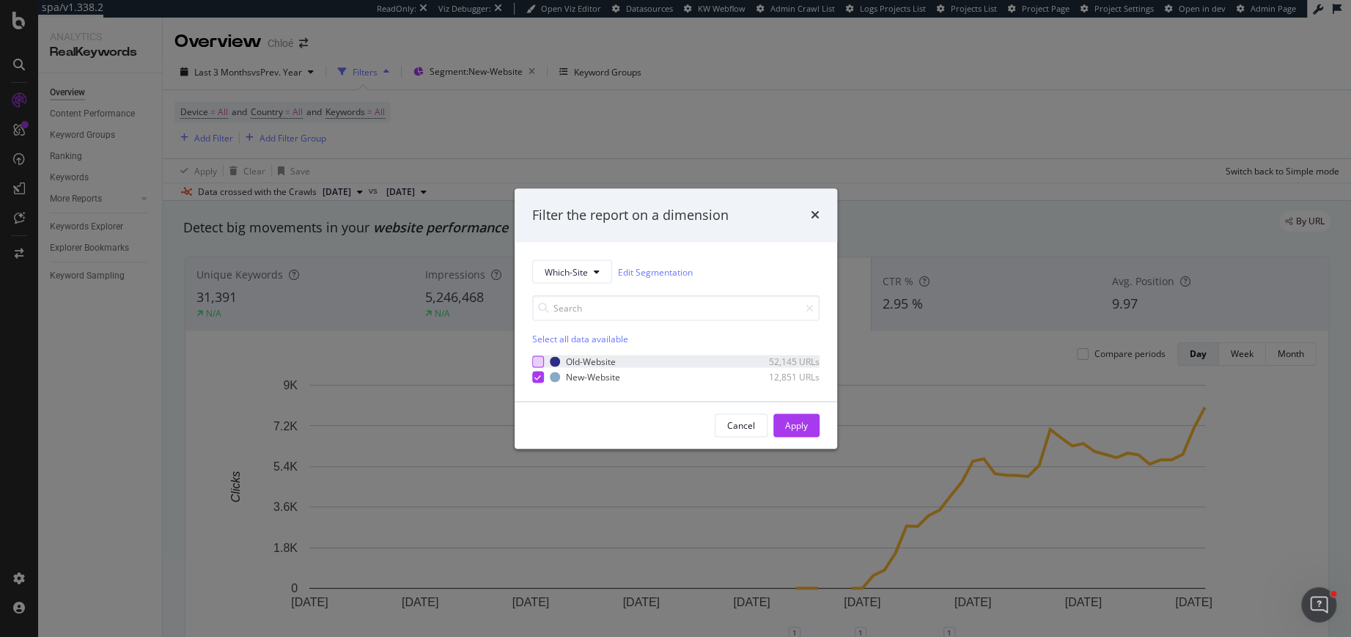
click at [535, 359] on div "modal" at bounding box center [538, 362] width 12 height 12
click at [542, 379] on div "modal" at bounding box center [538, 377] width 12 height 12
click at [785, 421] on div "Apply" at bounding box center [796, 425] width 23 height 12
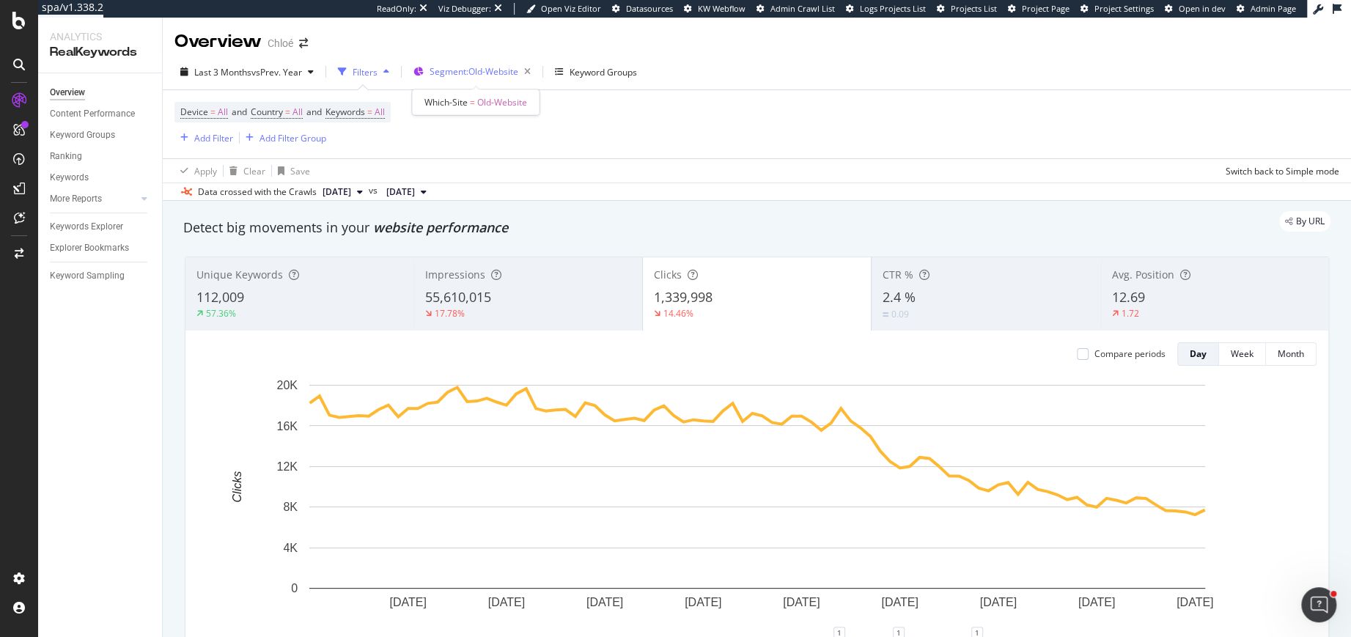
click at [463, 68] on span "Segment: Old-Website" at bounding box center [474, 71] width 89 height 12
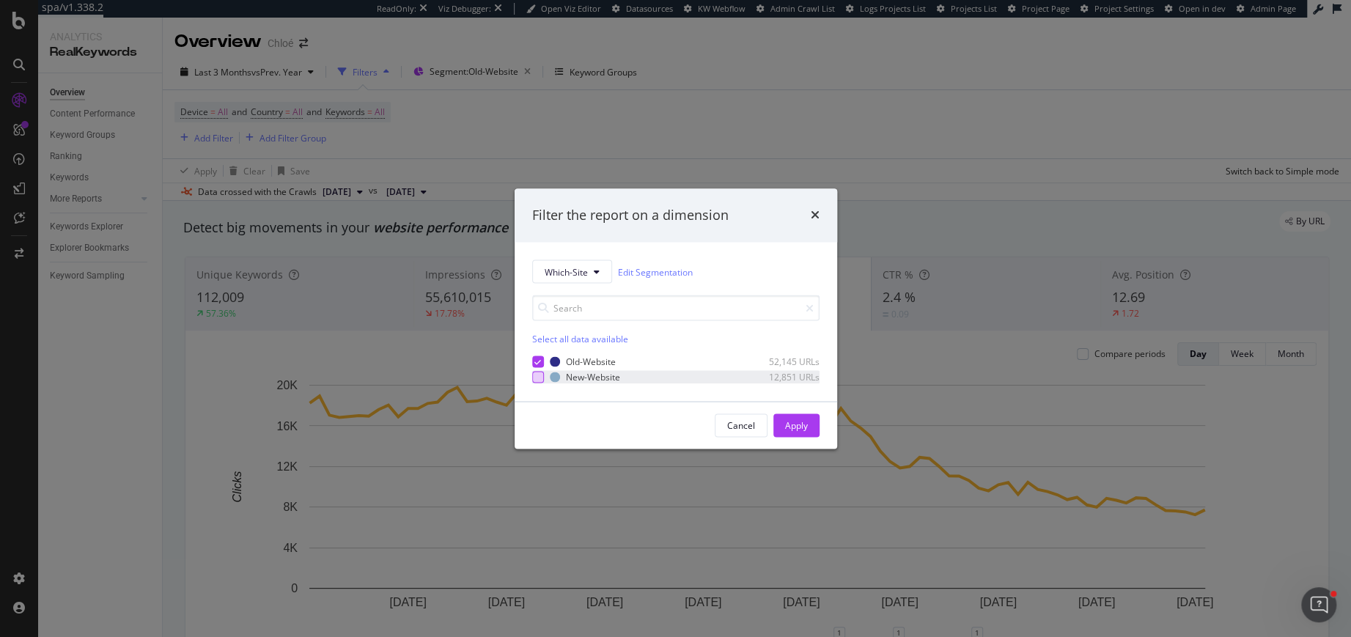
click at [539, 376] on div "modal" at bounding box center [538, 377] width 12 height 12
click at [800, 424] on div "Apply" at bounding box center [796, 425] width 23 height 12
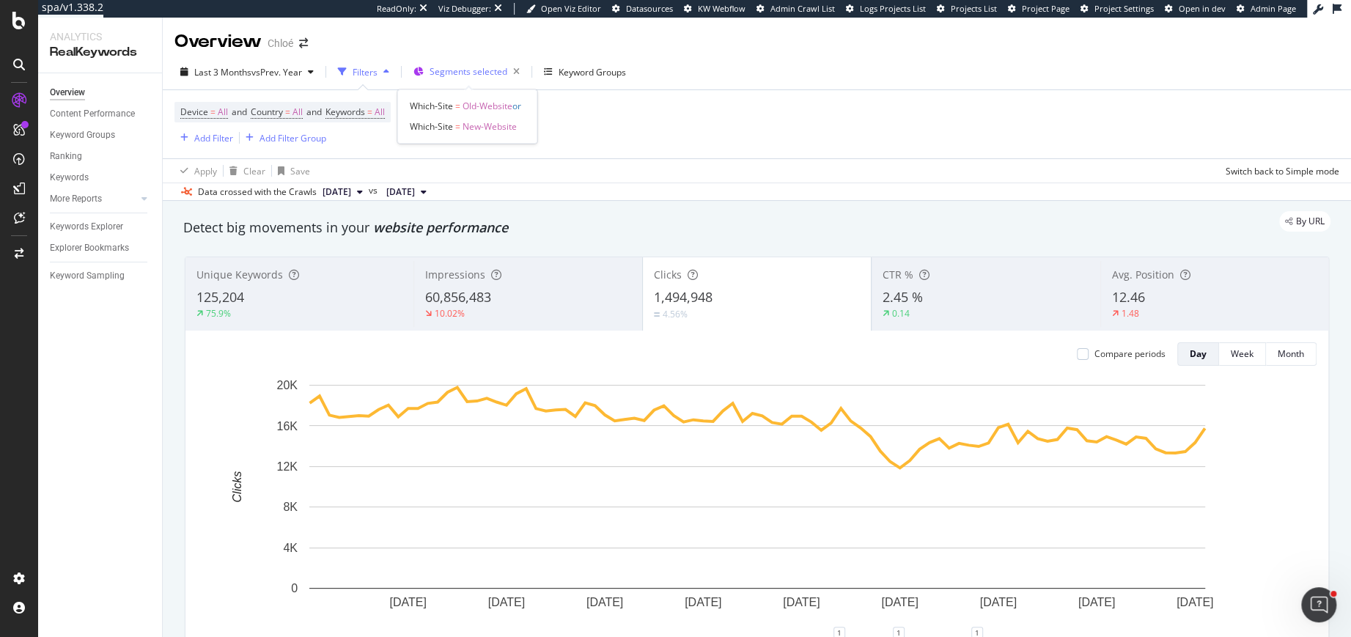
click at [442, 76] on span "Segments selected" at bounding box center [469, 71] width 78 height 12
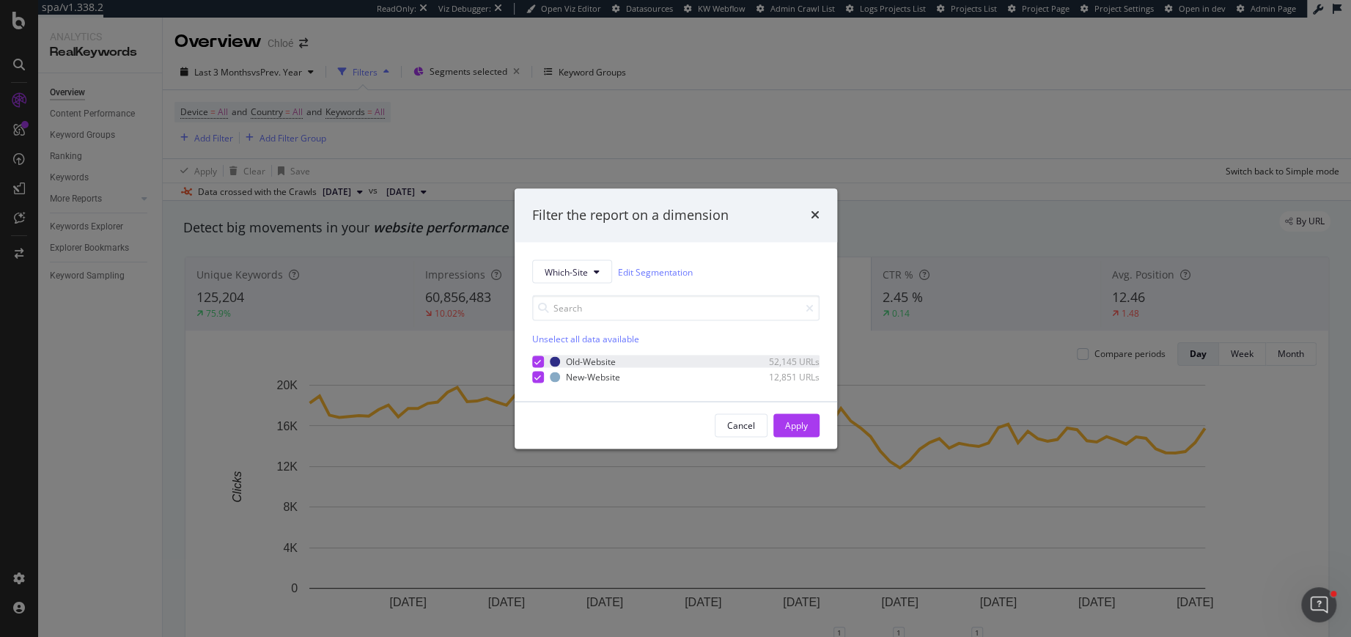
click at [538, 364] on icon "modal" at bounding box center [537, 361] width 7 height 7
click at [797, 425] on div "Apply" at bounding box center [796, 425] width 23 height 12
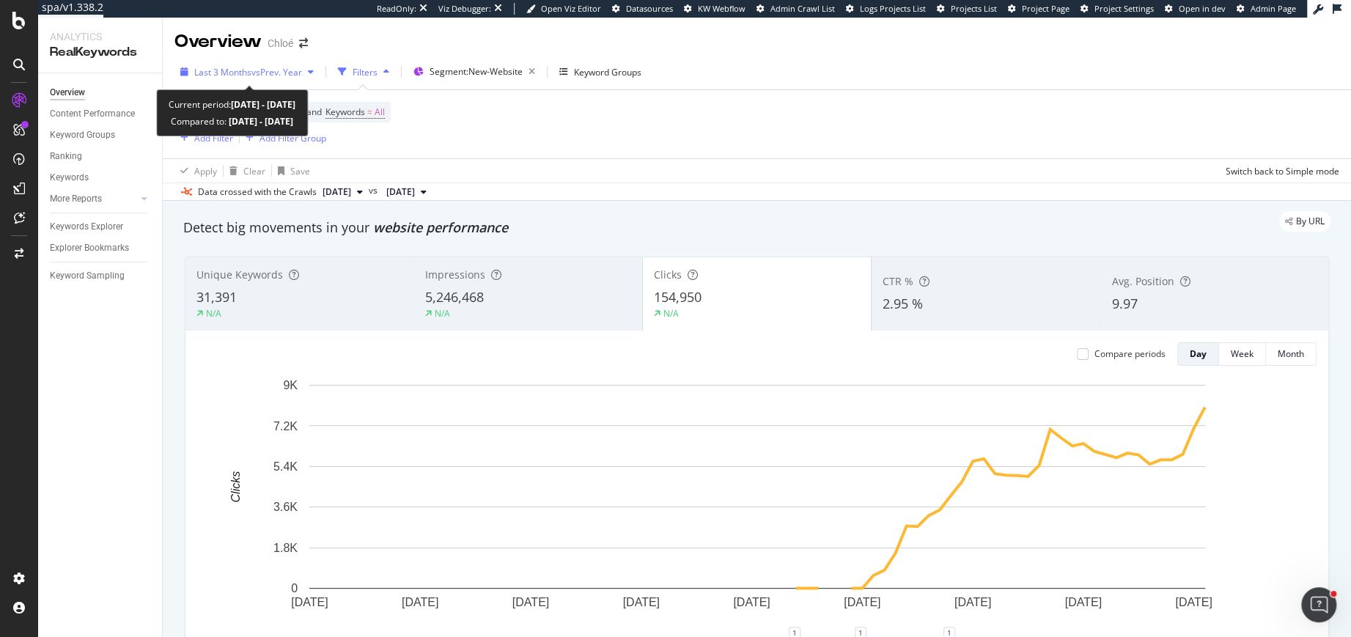
click at [239, 67] on span "Last 3 Months" at bounding box center [222, 72] width 57 height 12
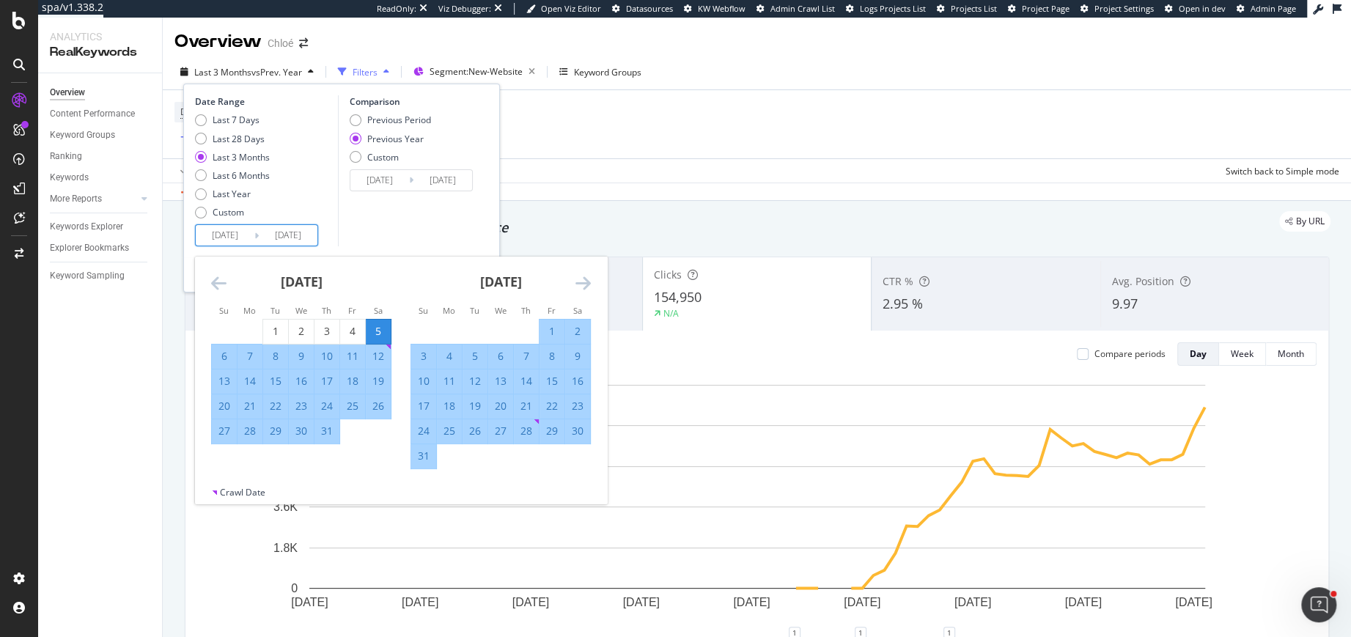
click at [292, 229] on input "2025/10/04" at bounding box center [288, 235] width 59 height 21
click at [581, 283] on icon "Move forward to switch to the next month." at bounding box center [582, 283] width 15 height 18
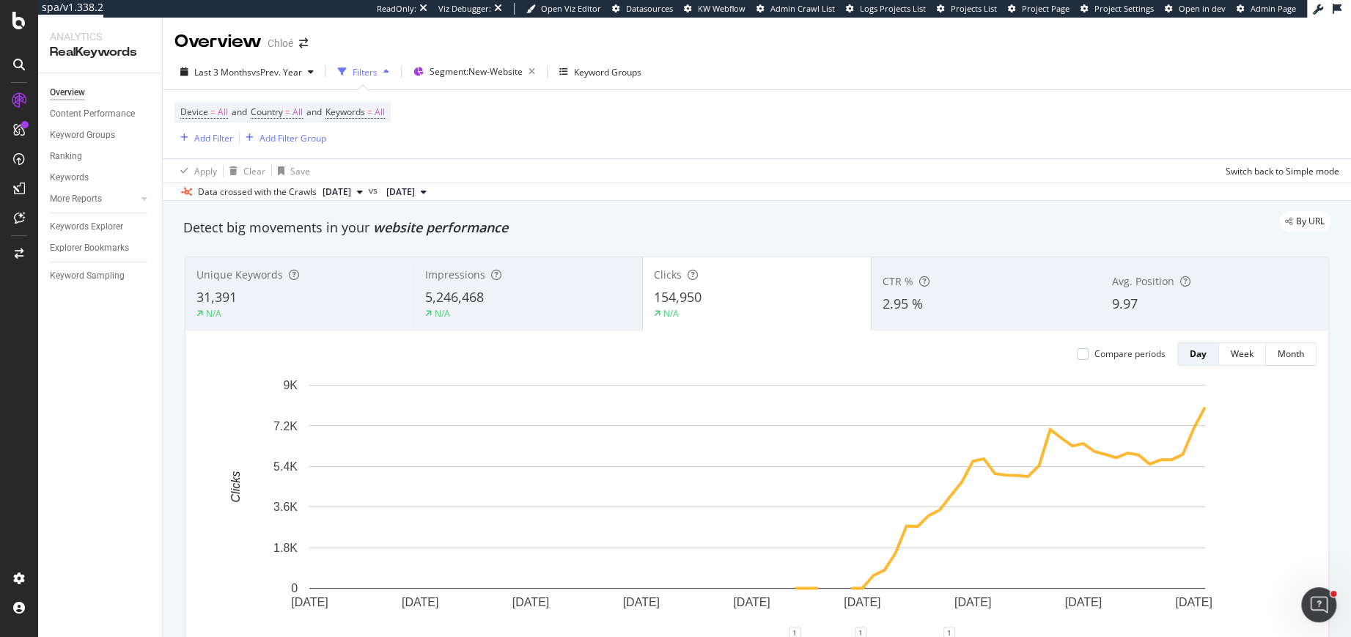
click at [788, 196] on div "Data crossed with the Crawls 2025 Sep. 30th vs 2024 Jun. 23rd" at bounding box center [757, 192] width 1188 height 18
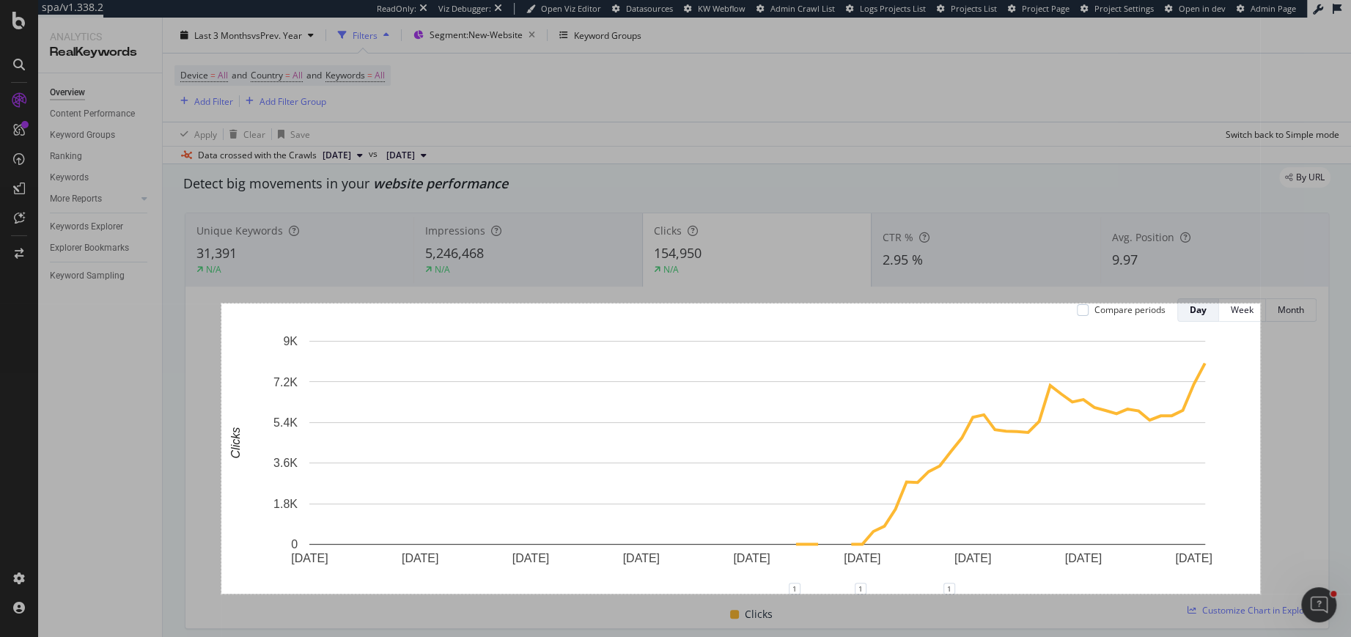
drag, startPoint x: 221, startPoint y: 303, endPoint x: 1259, endPoint y: 594, distance: 1077.7
click at [1259, 594] on div "1417 X 396" at bounding box center [675, 318] width 1351 height 637
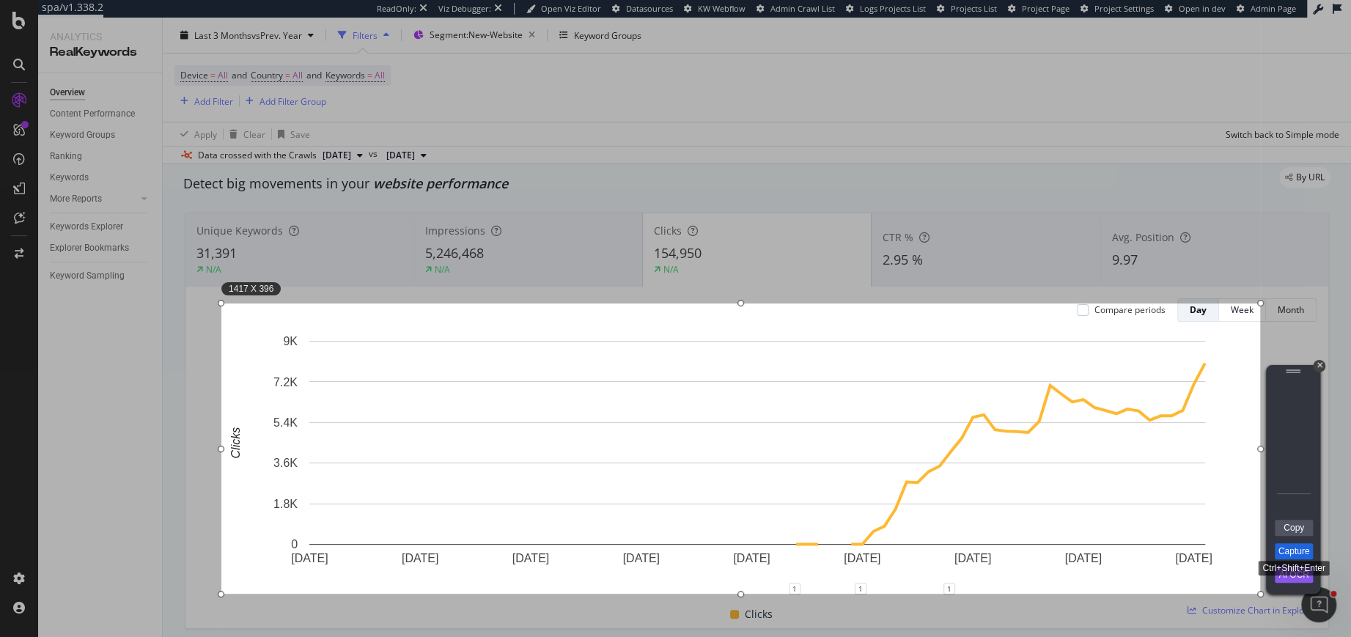
click at [1285, 545] on link "Capture" at bounding box center [1294, 551] width 38 height 16
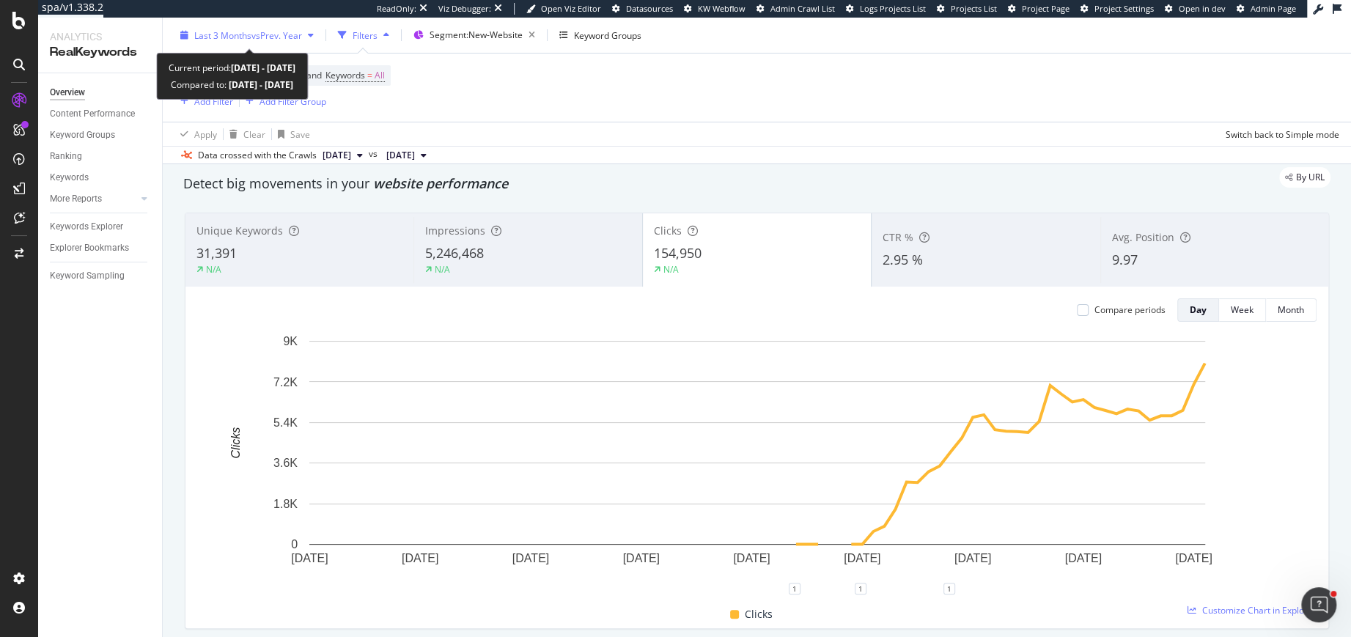
click at [240, 35] on span "Last 3 Months" at bounding box center [222, 35] width 57 height 12
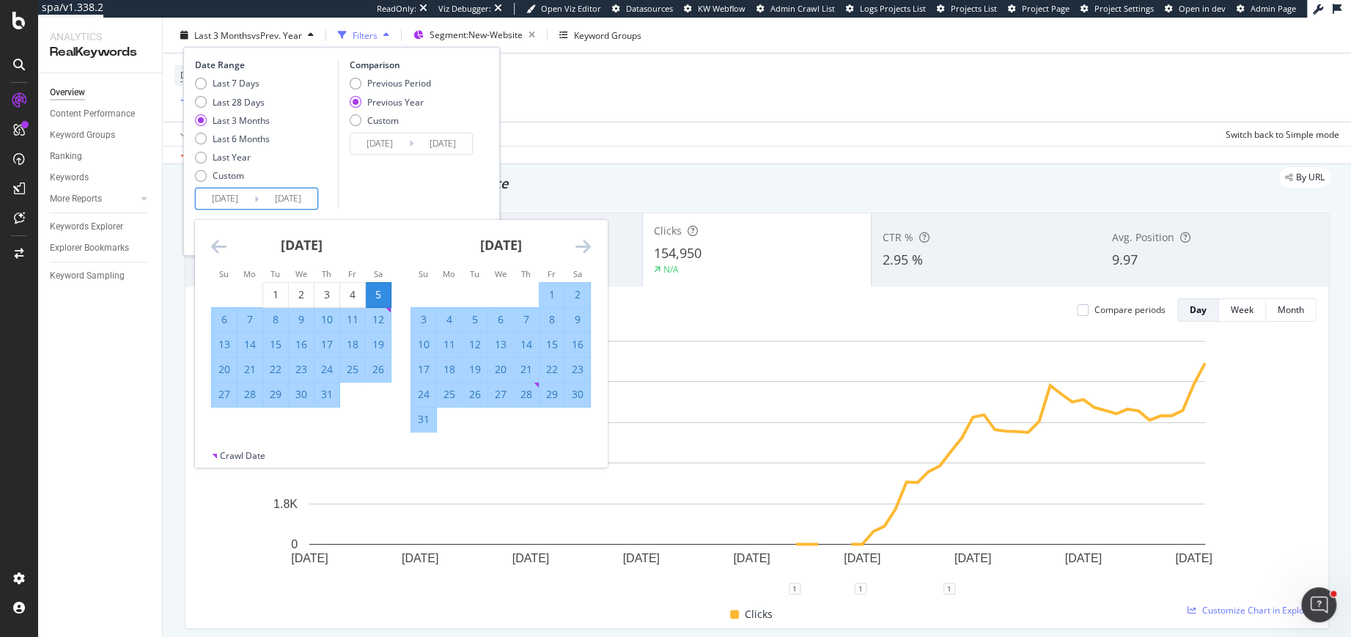
click at [219, 203] on input "2025/07/05" at bounding box center [225, 198] width 59 height 21
click at [586, 251] on icon "Move forward to switch to the next month." at bounding box center [582, 246] width 15 height 18
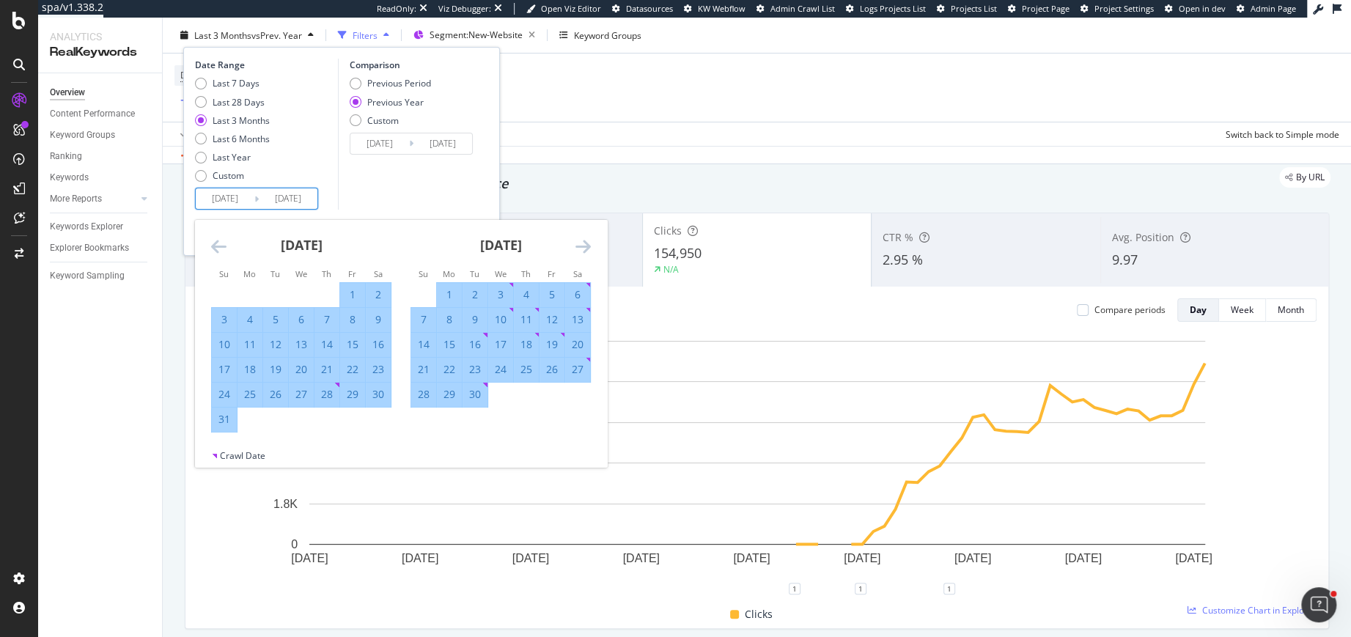
click at [353, 347] on div "15" at bounding box center [352, 344] width 25 height 15
type input "2025/08/15"
type input "2024/08/16"
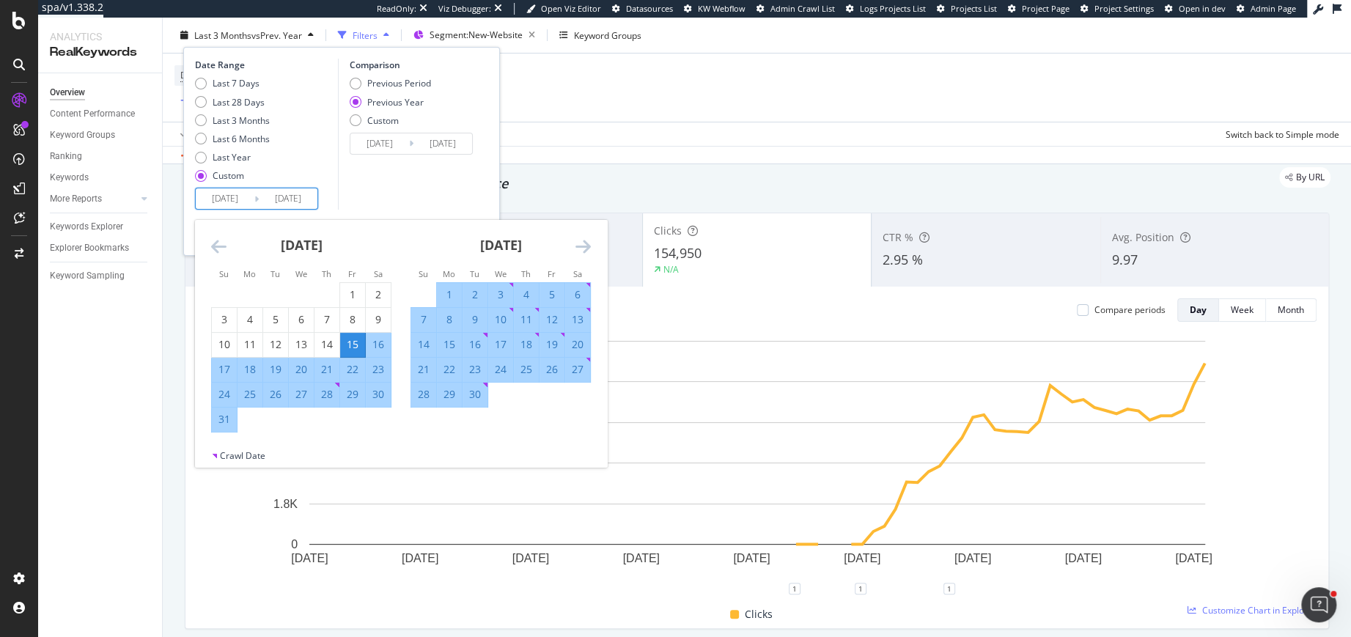
click at [444, 184] on div "Comparison Previous Period Previous Year Custom 2024/08/16 Navigate forward to …" at bounding box center [407, 134] width 139 height 151
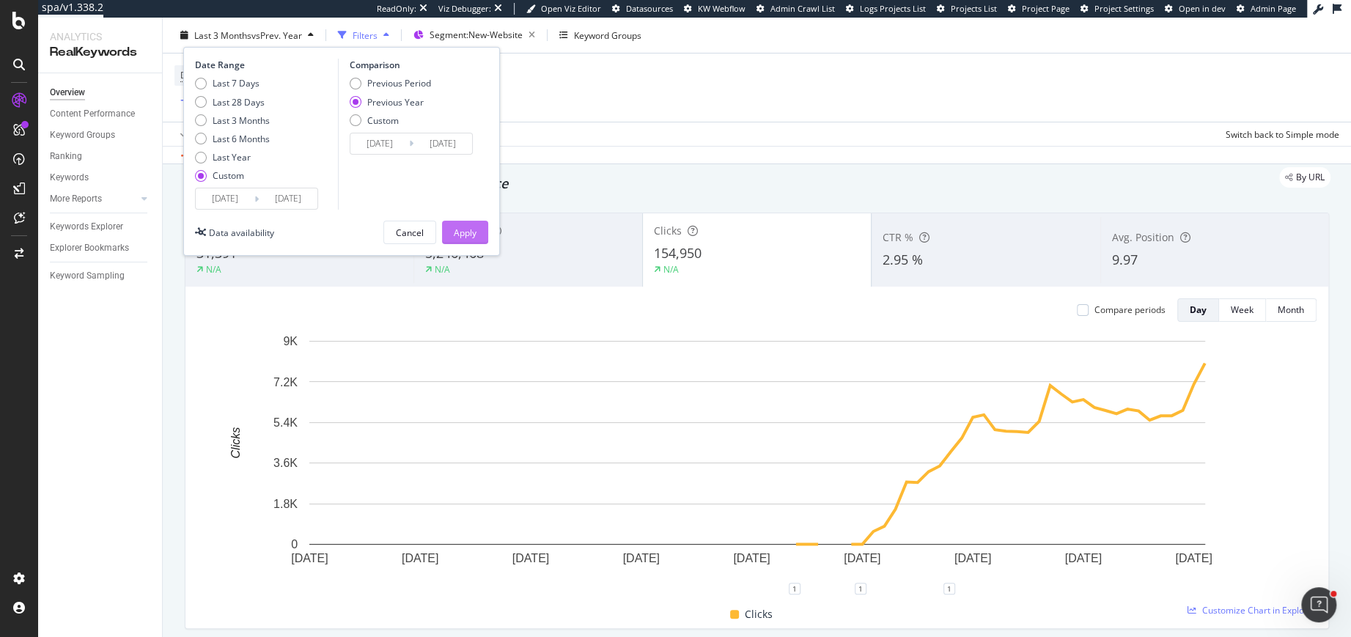
click at [475, 240] on div "Apply" at bounding box center [465, 232] width 23 height 22
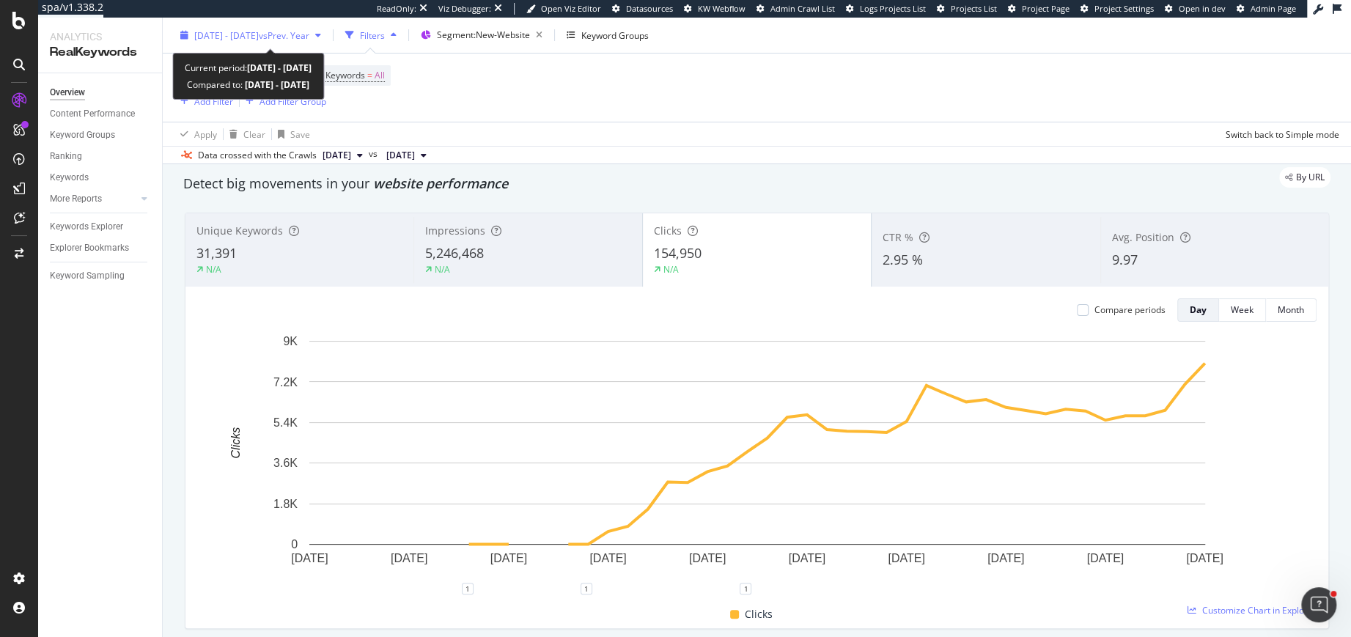
click at [259, 34] on span "2025 Aug. 15th - Oct. 4th" at bounding box center [226, 35] width 65 height 12
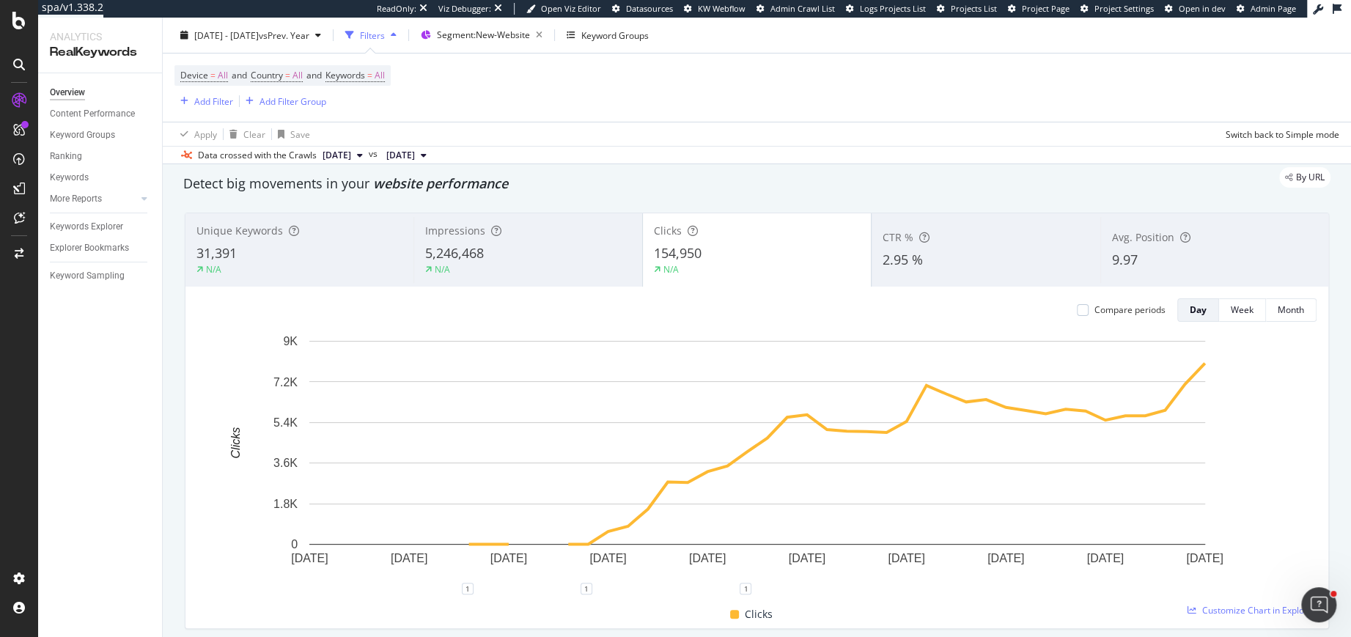
click at [530, 631] on div "Unique Keywords 31,391 N/A Impressions 5,246,468 N/A Clicks 154,950 N/A CTR % 2…" at bounding box center [757, 421] width 1162 height 440
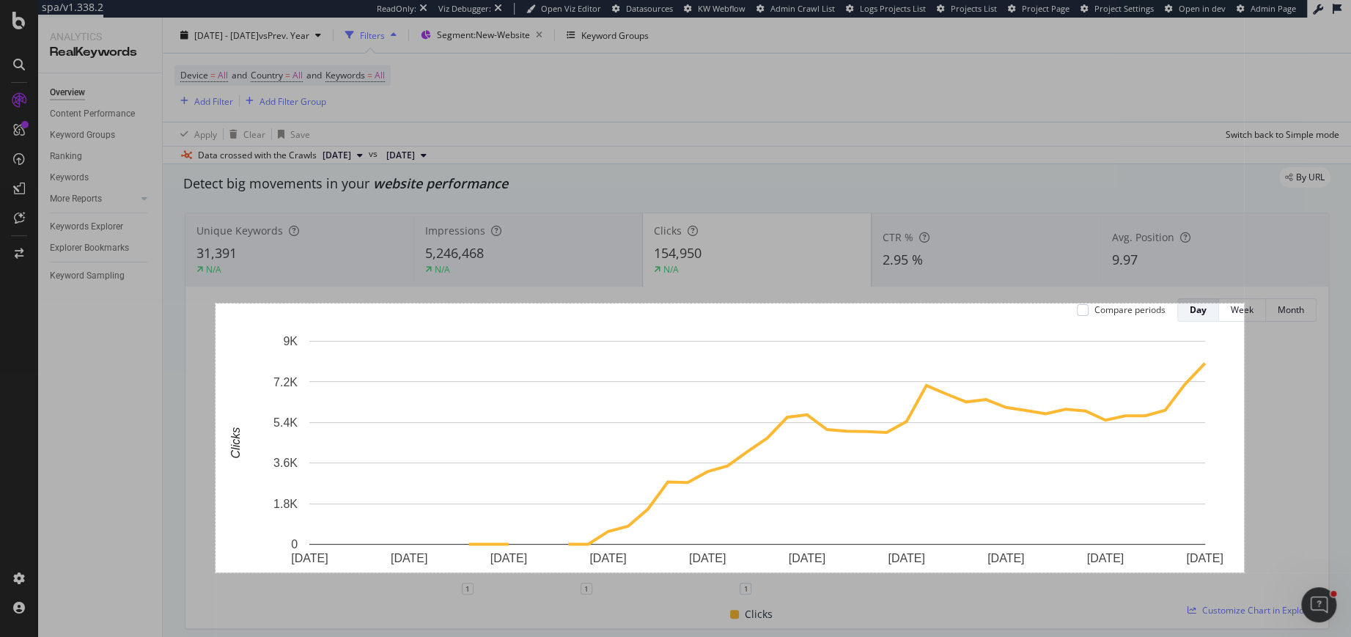
drag, startPoint x: 215, startPoint y: 303, endPoint x: 1244, endPoint y: 572, distance: 1063.0
click at [1244, 572] on div "1403 X 367" at bounding box center [675, 318] width 1351 height 637
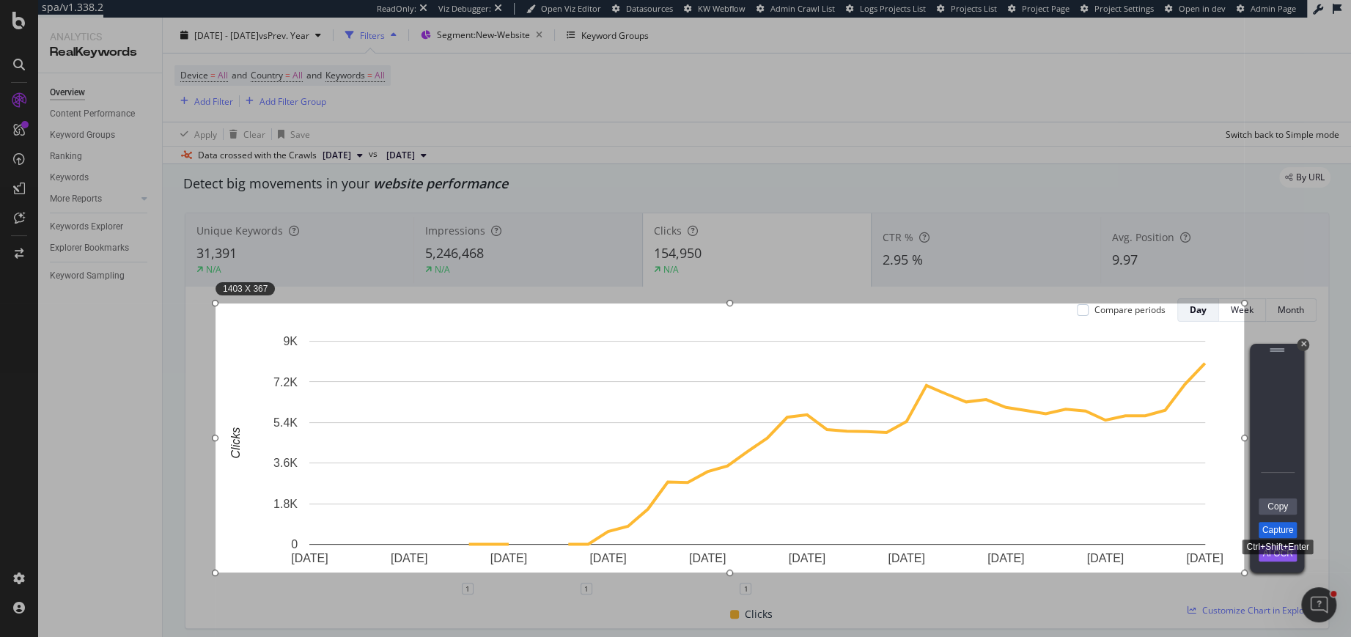
click at [1290, 529] on link "Capture" at bounding box center [1278, 530] width 38 height 16
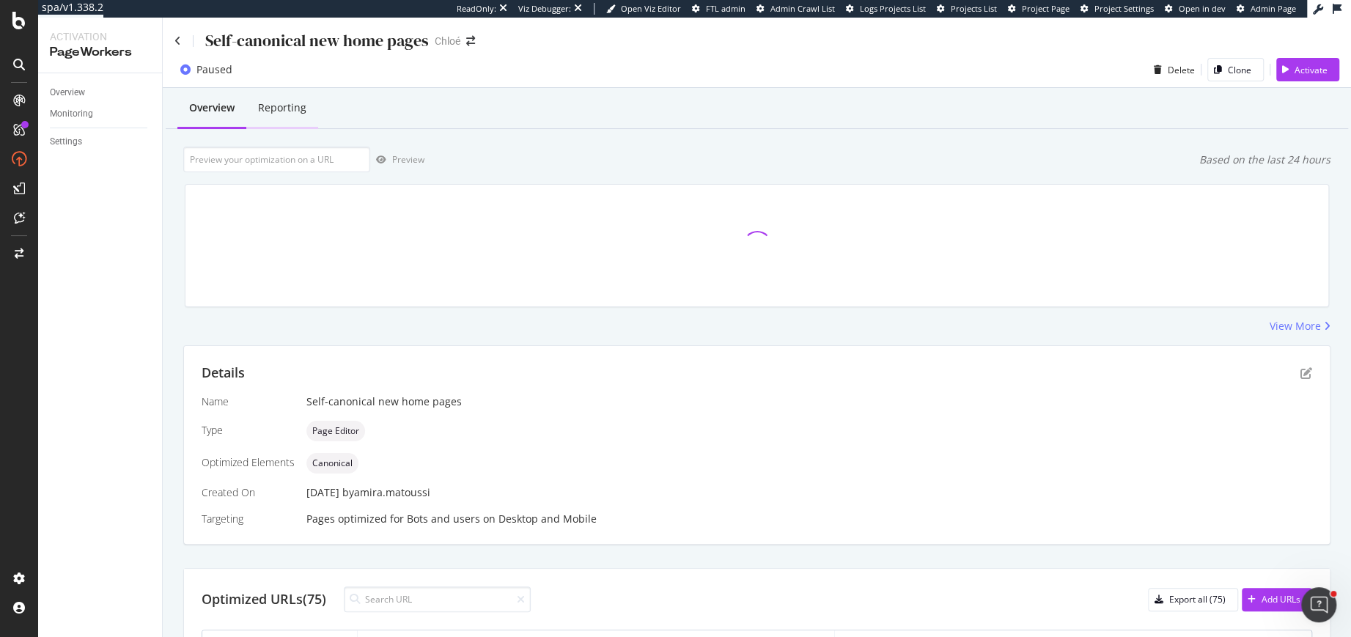
click at [281, 113] on div "Reporting" at bounding box center [282, 107] width 48 height 15
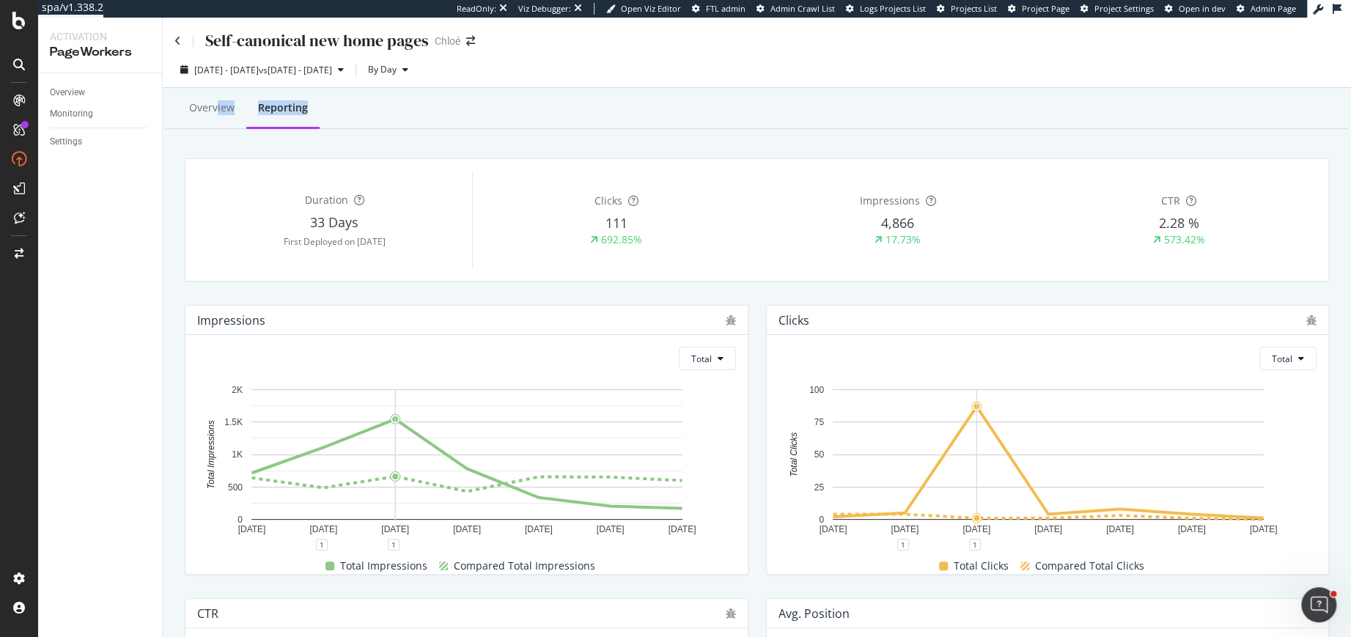
drag, startPoint x: 218, startPoint y: 106, endPoint x: 198, endPoint y: 162, distance: 59.8
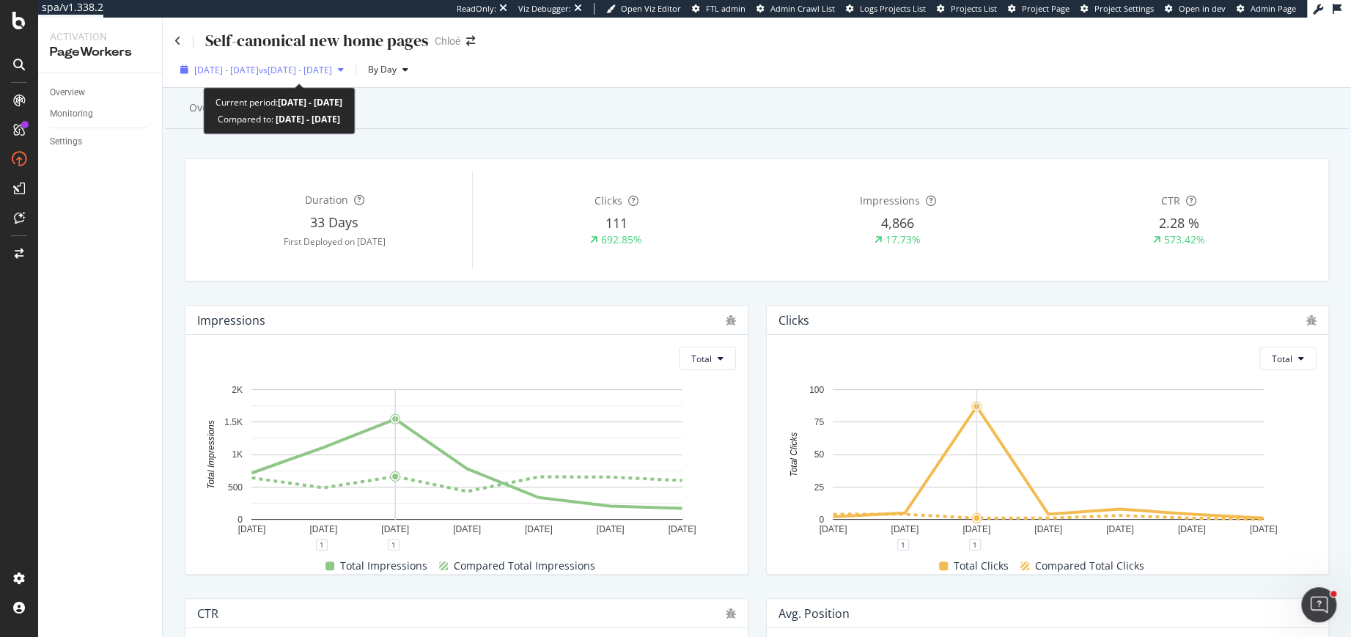
click at [332, 75] on div "[DATE] - [DATE] vs [DATE] - [DATE]" at bounding box center [263, 70] width 138 height 12
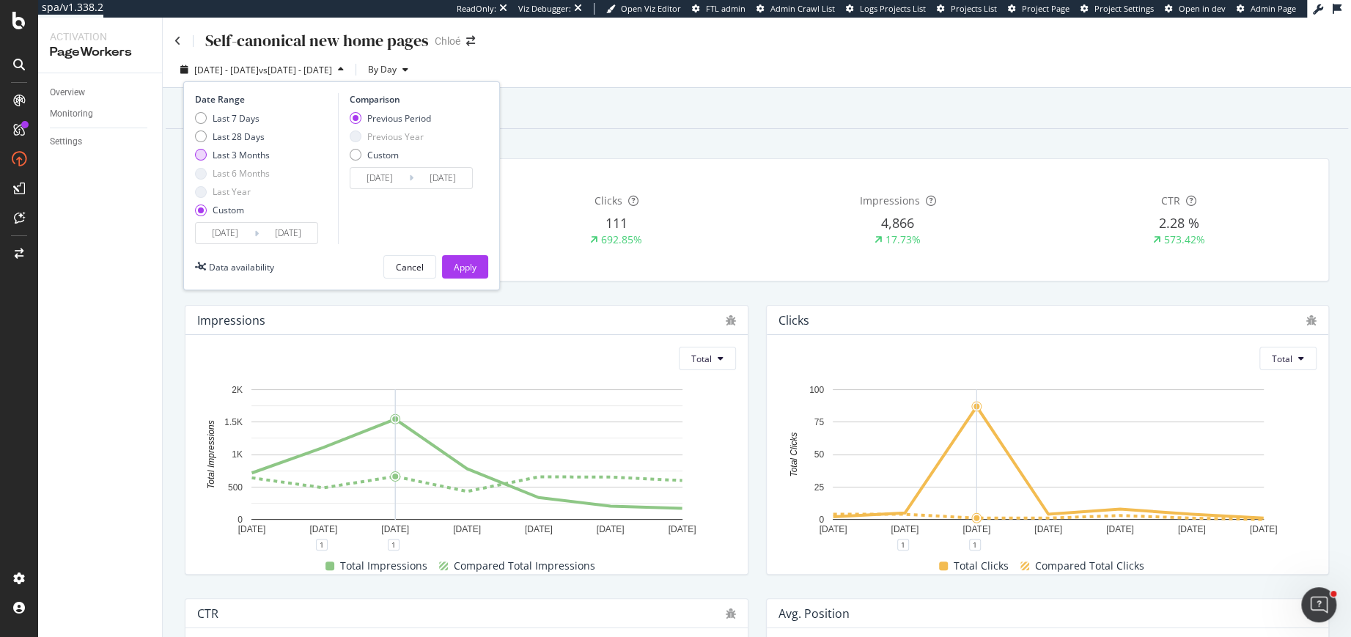
click at [202, 154] on div "Last 3 Months" at bounding box center [201, 155] width 12 height 12
type input "[DATE]"
click at [204, 137] on div "Last 28 Days" at bounding box center [201, 136] width 12 height 12
type input "2025/09/07"
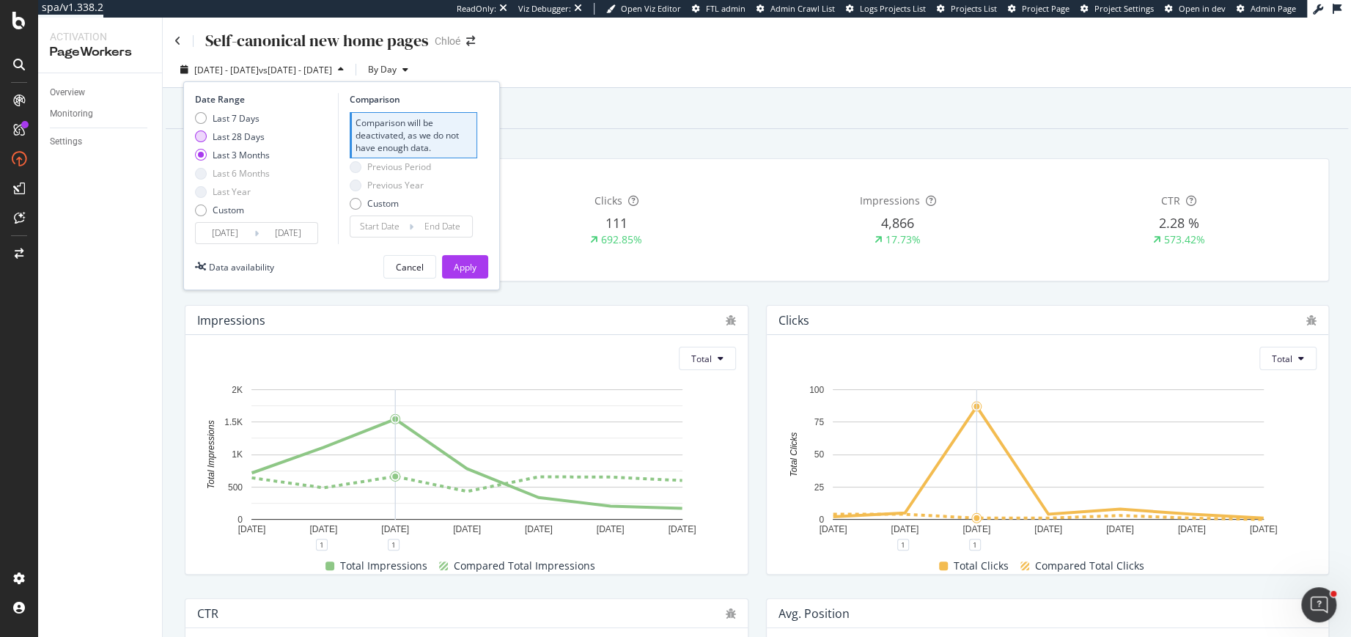
type input "2025/08/10"
type input "2025/09/06"
click at [549, 163] on div "Duration 33 Days First Deployed on 2025 Sep. 4th Clicks 111 692.85% Impressions…" at bounding box center [756, 220] width 1143 height 122
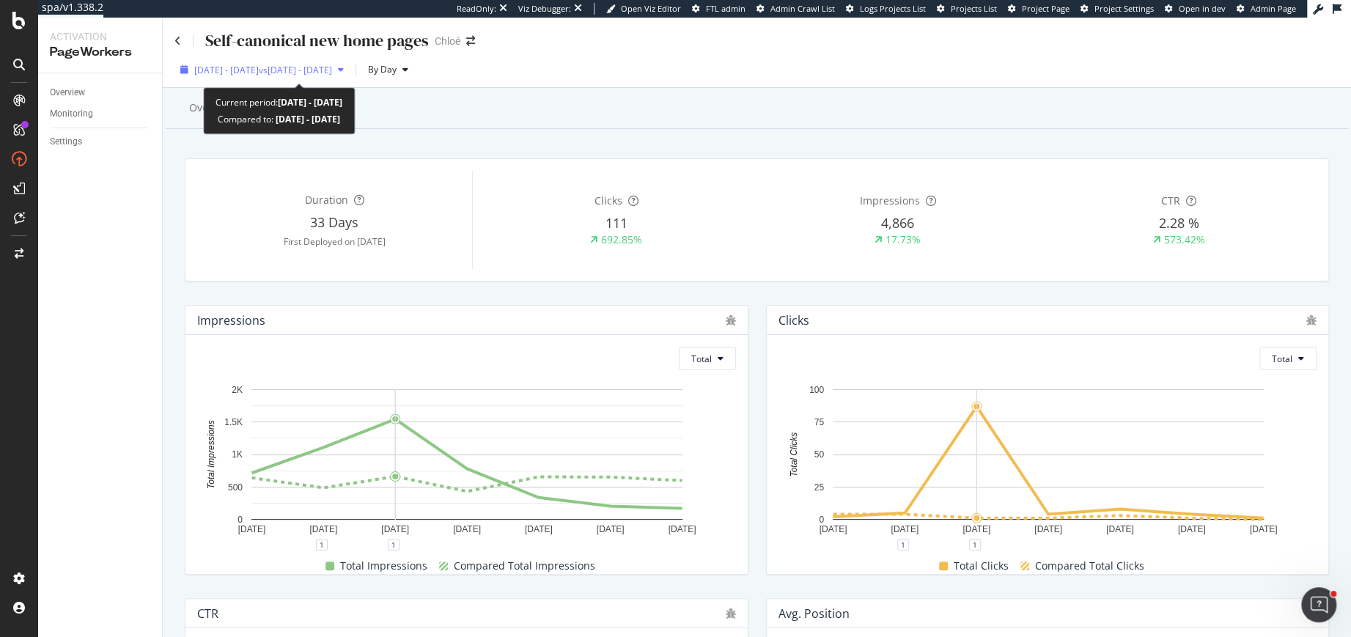
click at [244, 64] on span "2025 Sep. 2nd - Sep. 8th" at bounding box center [226, 70] width 65 height 12
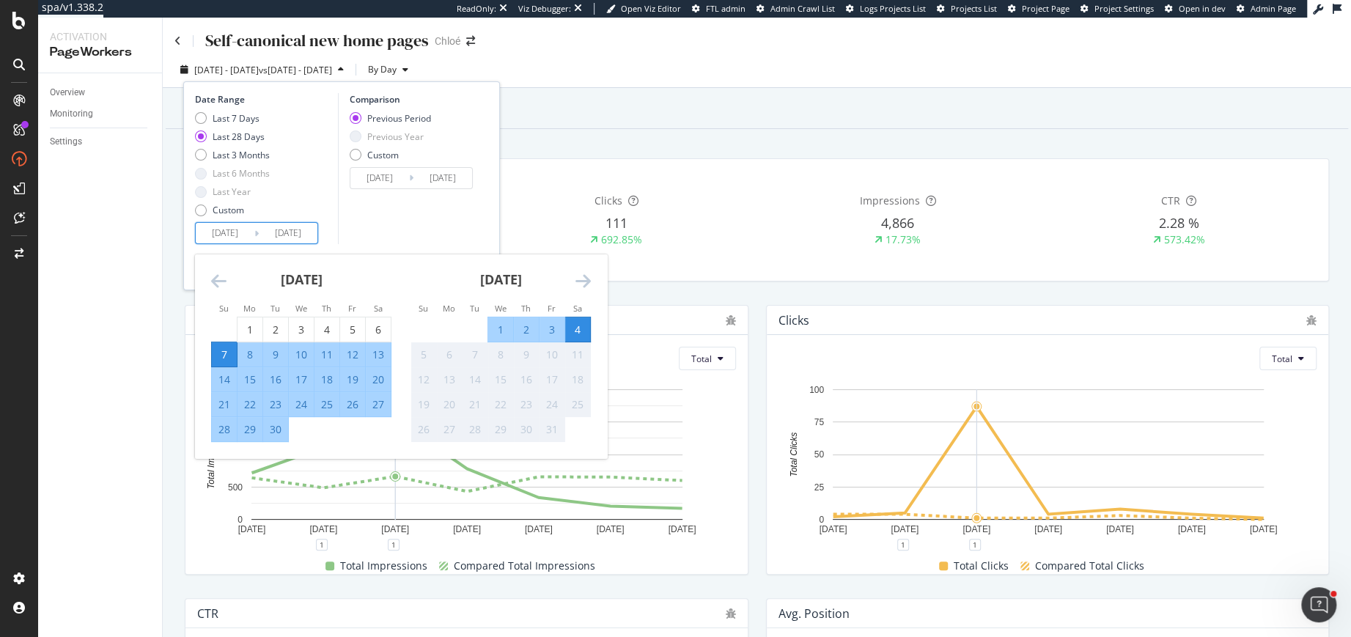
click at [231, 226] on input "2025/09/07" at bounding box center [225, 233] width 59 height 21
click at [304, 328] on div "3" at bounding box center [301, 330] width 25 height 15
type input "2025/09/03"
type input "2025/08/02"
type input "2025/09/02"
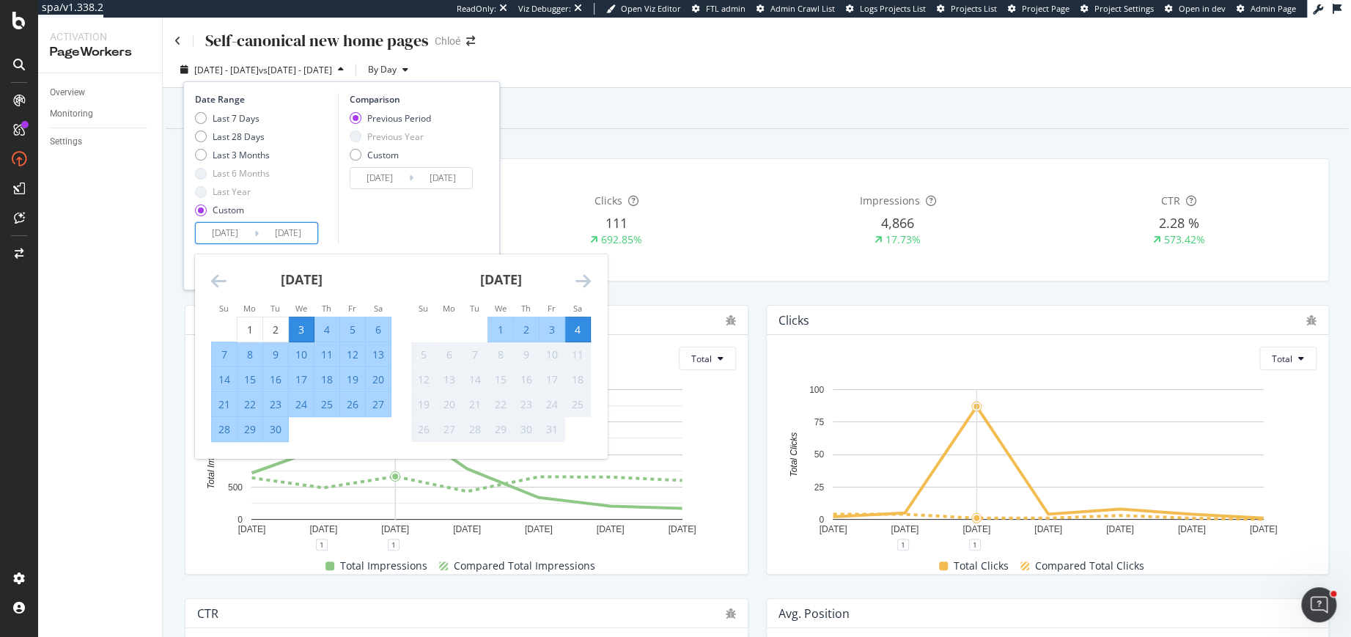
click at [454, 197] on div "Comparison Previous Period Previous Year Custom 2025/08/02 Navigate forward to …" at bounding box center [407, 168] width 139 height 151
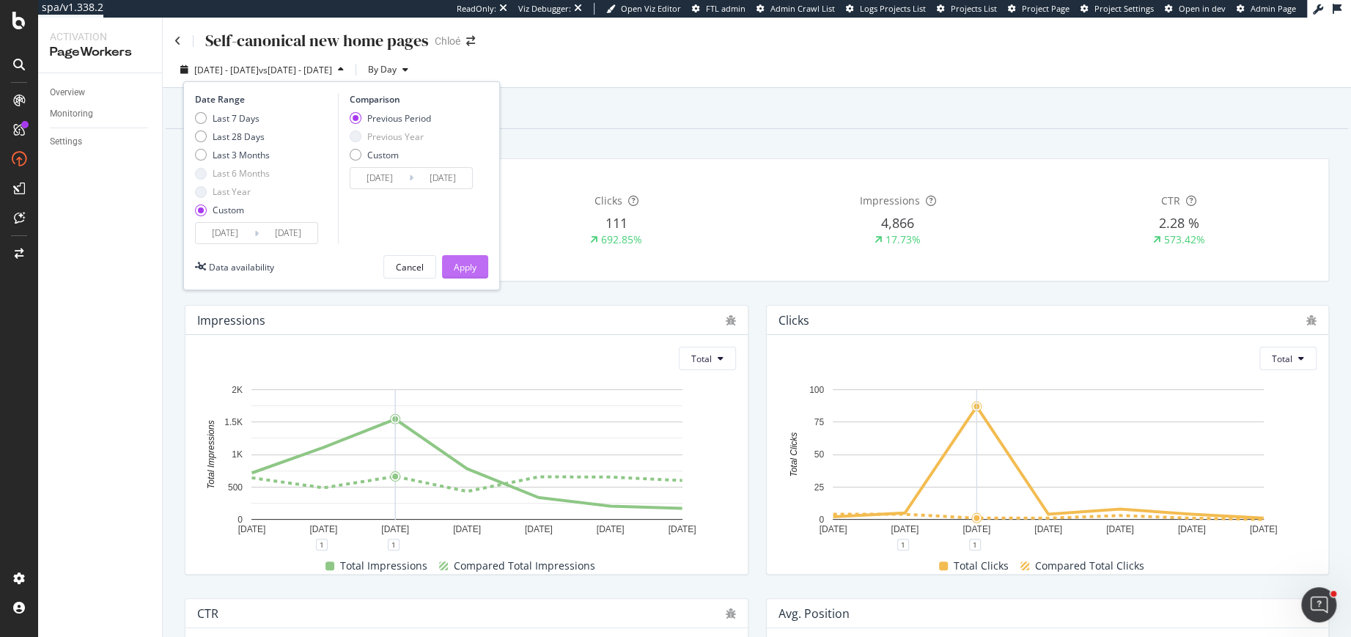
click at [465, 271] on div "Apply" at bounding box center [465, 267] width 23 height 12
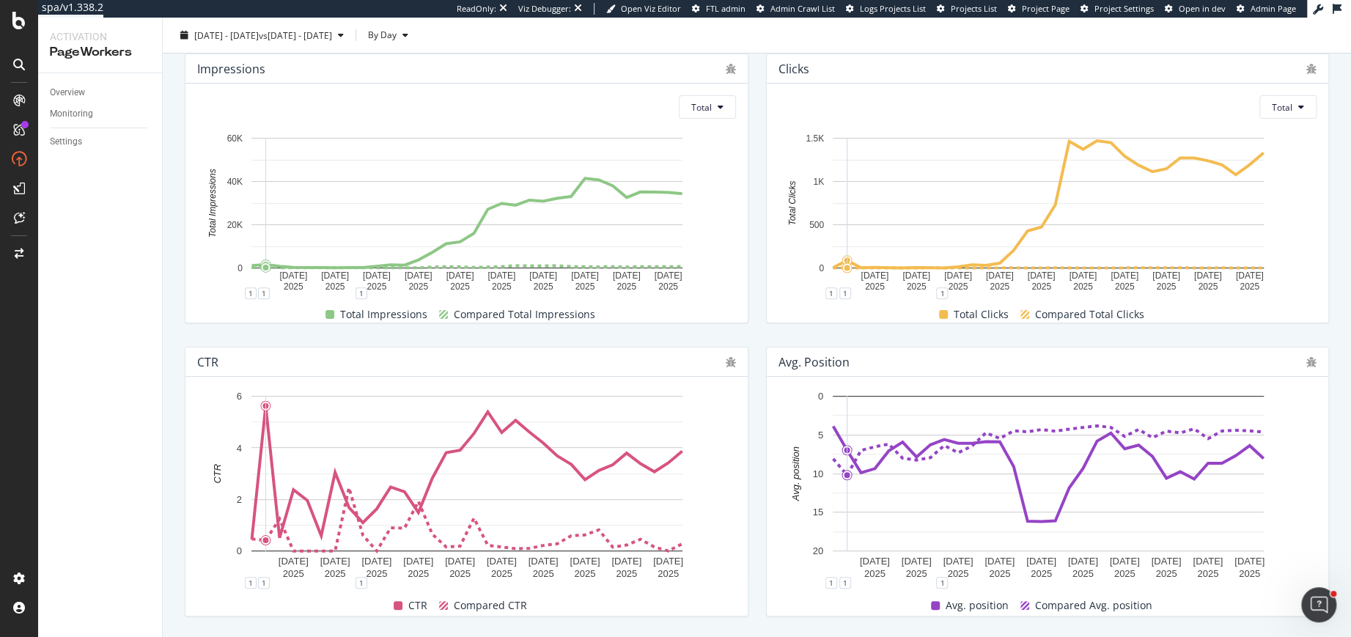
scroll to position [48, 0]
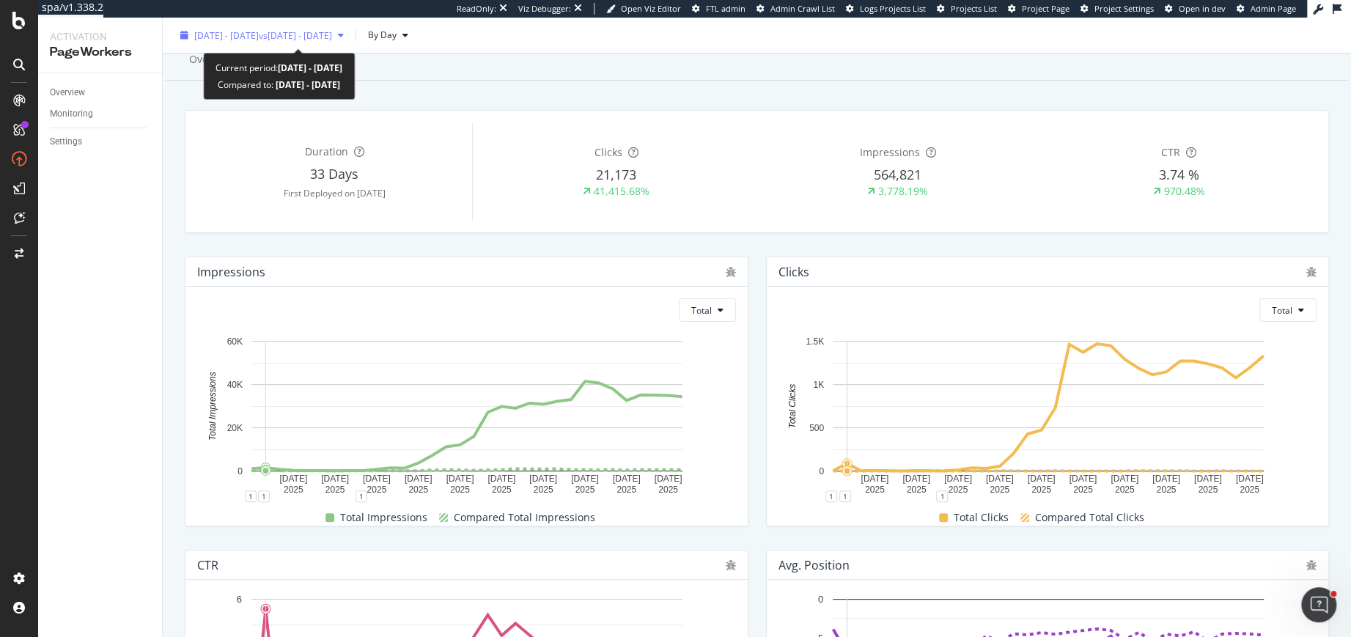
click at [309, 41] on div "2025 Sep. 3rd - Oct. 4th vs 2025 Aug. 2nd - Sep. 2nd" at bounding box center [261, 35] width 175 height 22
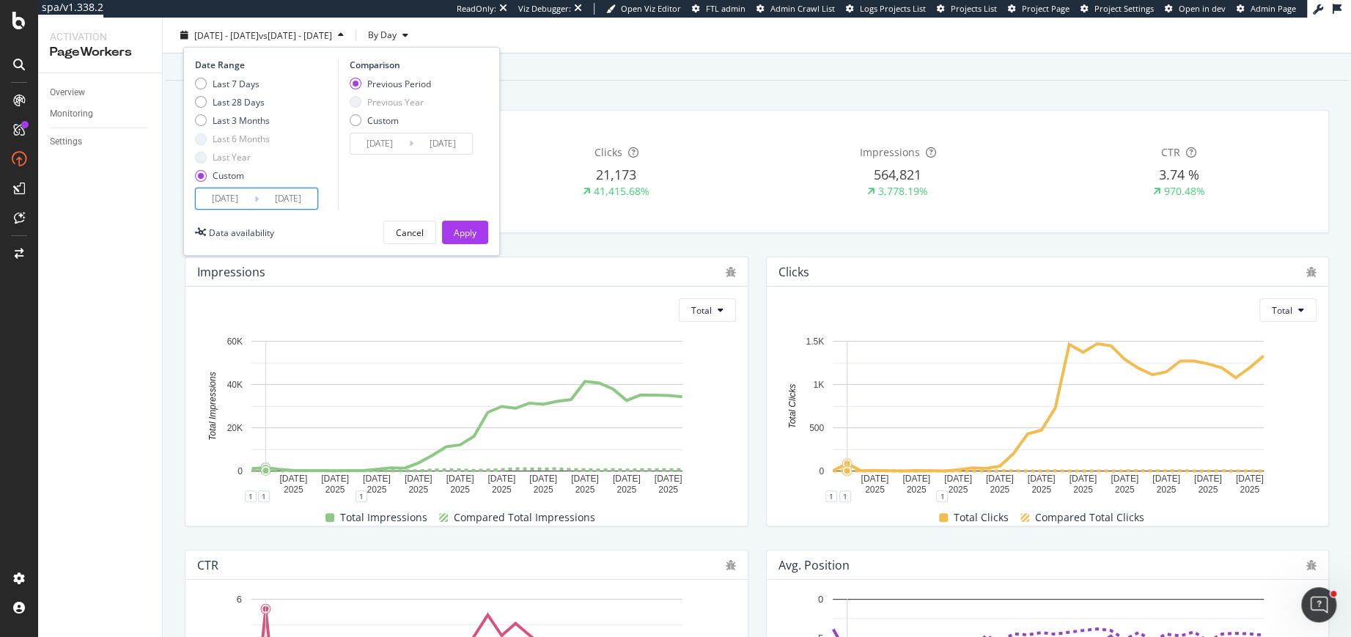
click at [237, 199] on input "2025/09/03" at bounding box center [225, 198] width 59 height 21
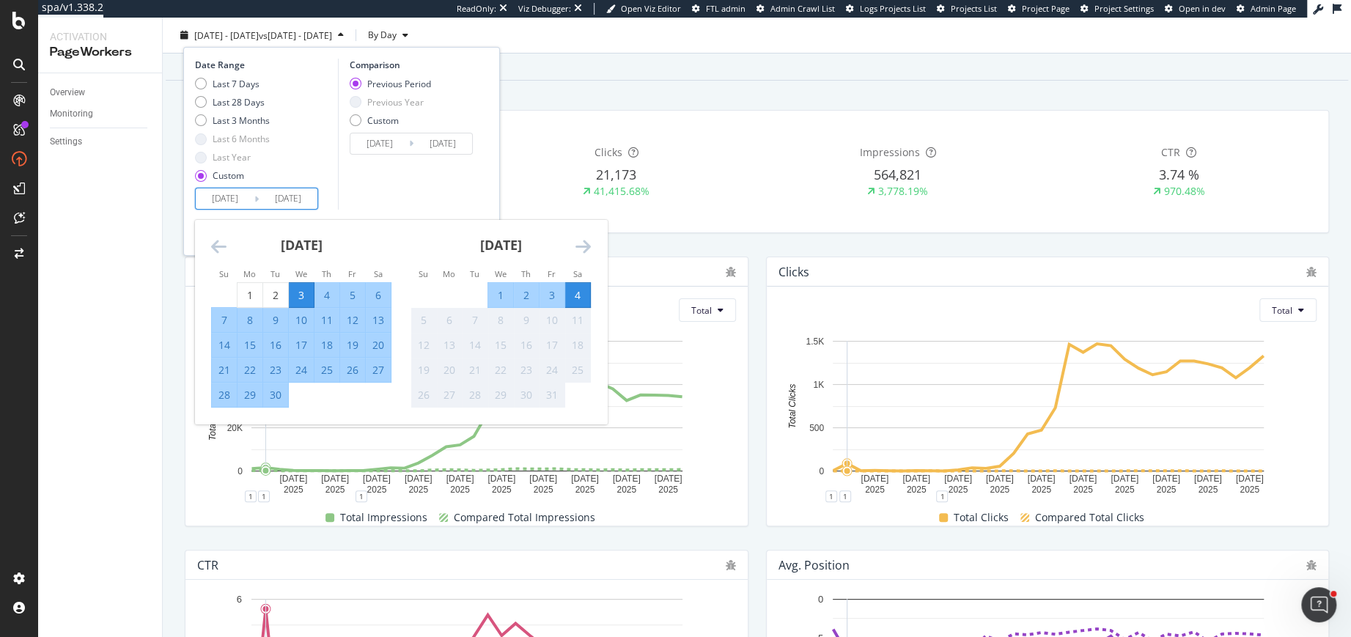
click at [282, 198] on input "2025/10/04" at bounding box center [288, 198] width 59 height 21
click at [503, 290] on div "1" at bounding box center [500, 294] width 25 height 15
type input "2025/10/01"
type input "2025/08/05"
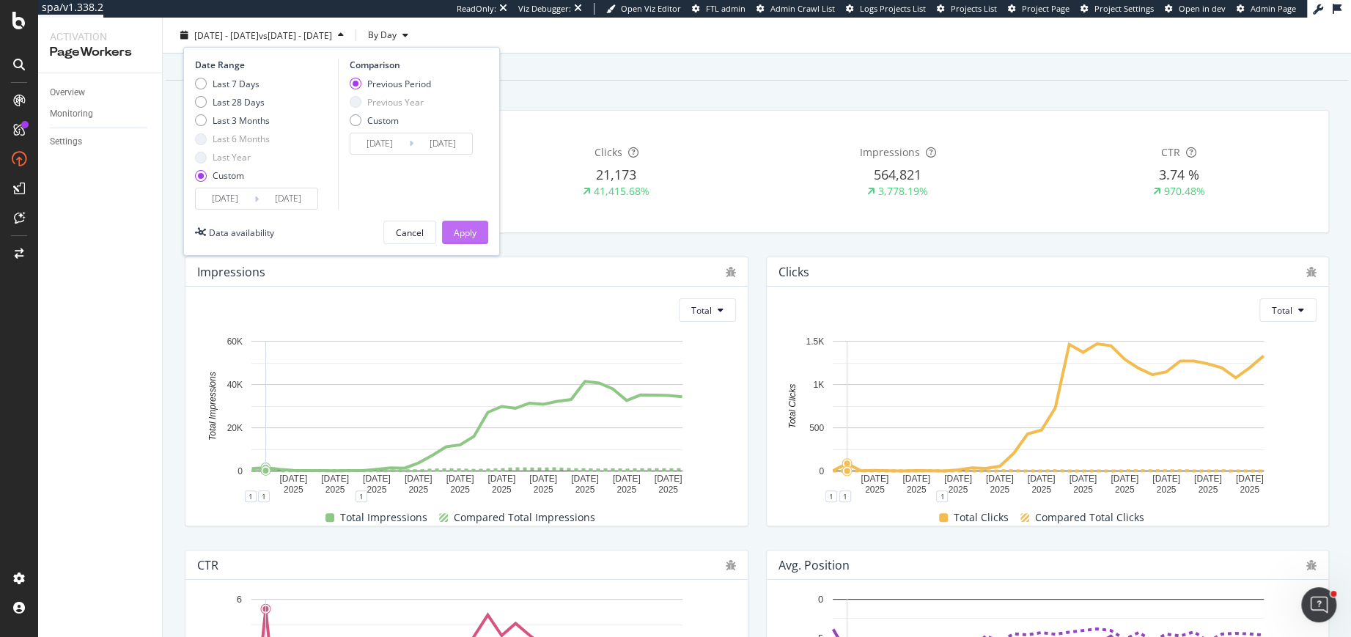
click at [470, 226] on div "Apply" at bounding box center [465, 232] width 23 height 12
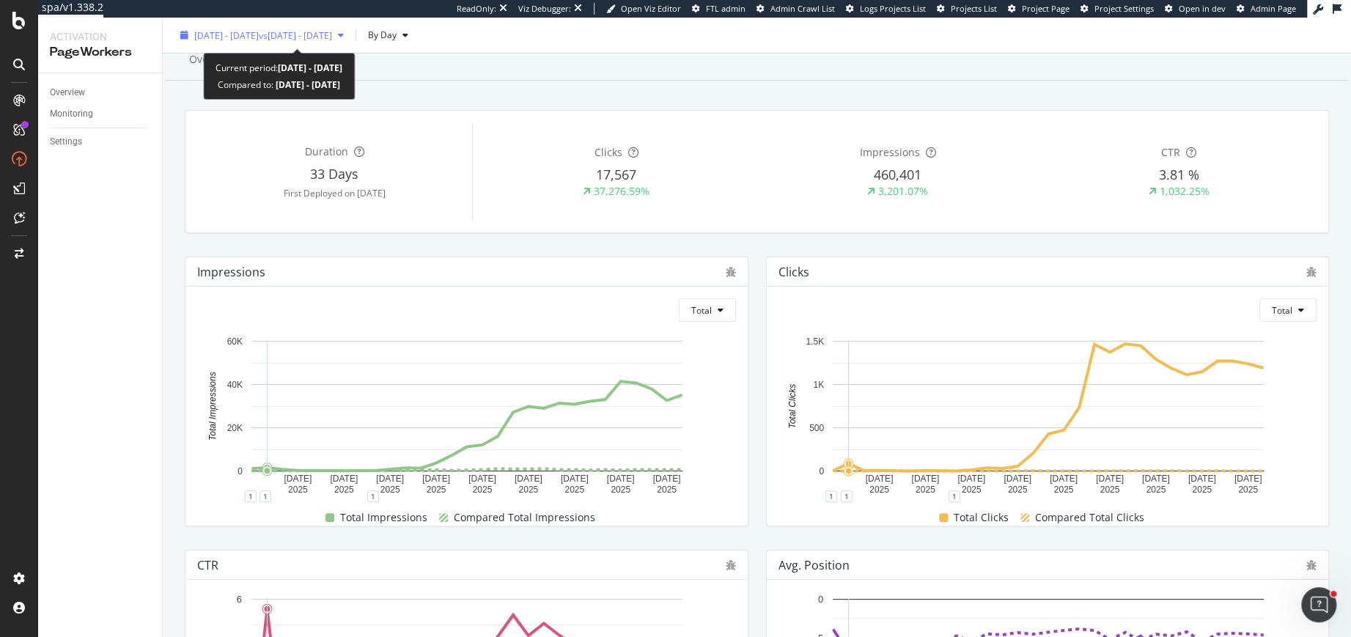
click at [312, 40] on div "2025 Sep. 3rd - Oct. 1st vs 2025 Aug. 2nd - Sep. 2nd" at bounding box center [263, 35] width 138 height 12
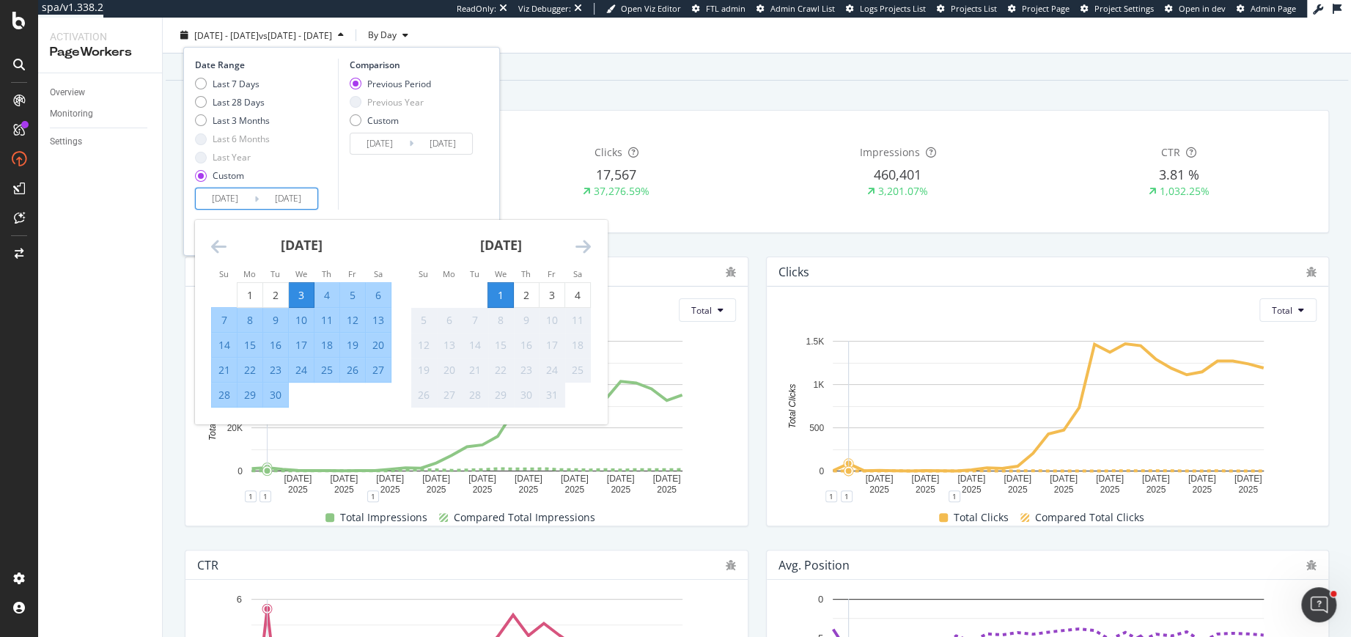
click at [234, 195] on input "2025/09/03" at bounding box center [225, 198] width 59 height 21
click at [303, 291] on div "3" at bounding box center [301, 294] width 25 height 15
click at [582, 291] on div "4" at bounding box center [577, 294] width 25 height 15
type input "2025/10/04"
type input "2025/08/02"
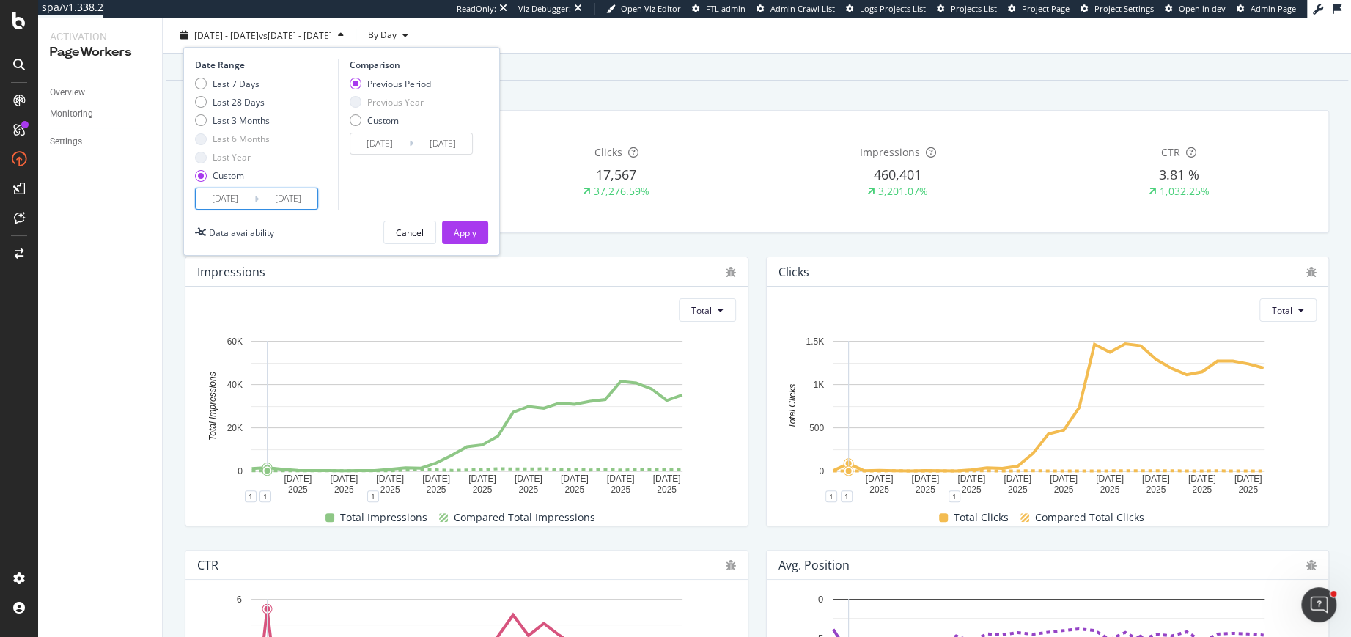
click at [229, 199] on input "2025/09/03" at bounding box center [225, 198] width 59 height 21
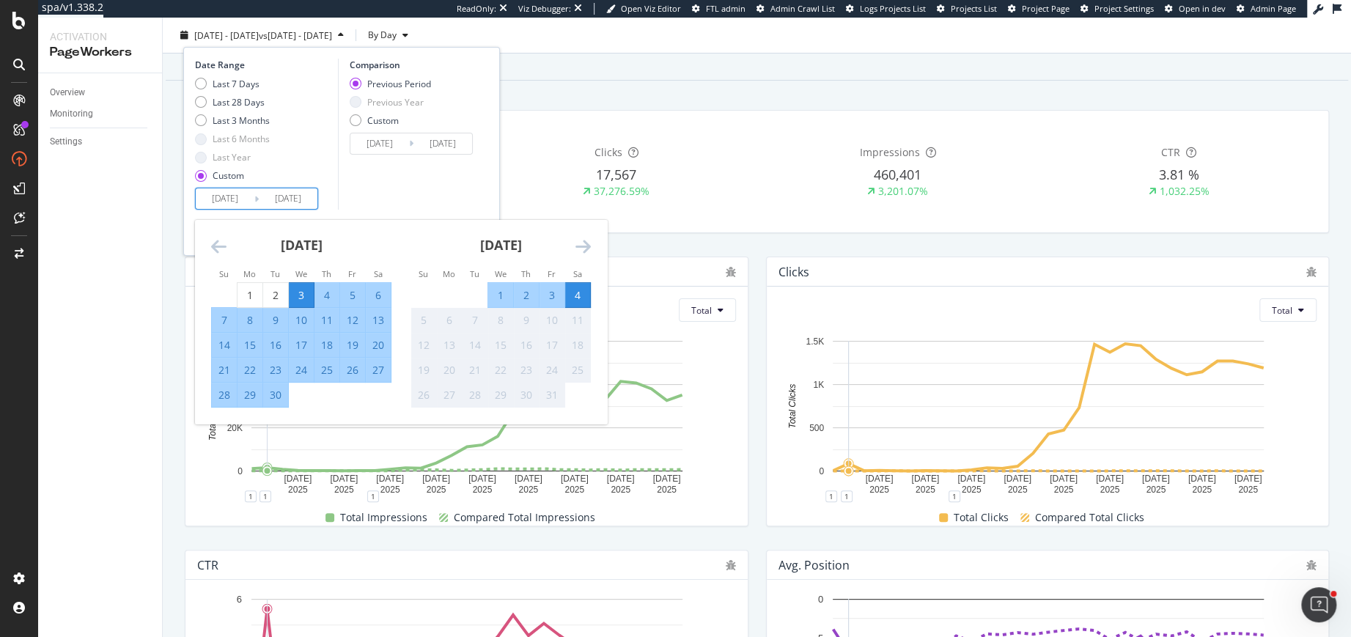
drag, startPoint x: 304, startPoint y: 293, endPoint x: 485, endPoint y: 291, distance: 181.1
click at [485, 291] on div "August 2025 1 2 3 4 5 6 7 8 9 10 11 12 13 14 15 16 17 18 19 20 21 22 23 24 25 2…" at bounding box center [600, 326] width 797 height 213
drag, startPoint x: 524, startPoint y: 292, endPoint x: 654, endPoint y: 262, distance: 133.0
click at [654, 262] on div "Self-canonical new home pages Chloé 2025 Sep. 3rd - Oct. 1st vs 2025 Aug. 2nd -…" at bounding box center [757, 327] width 1188 height 619
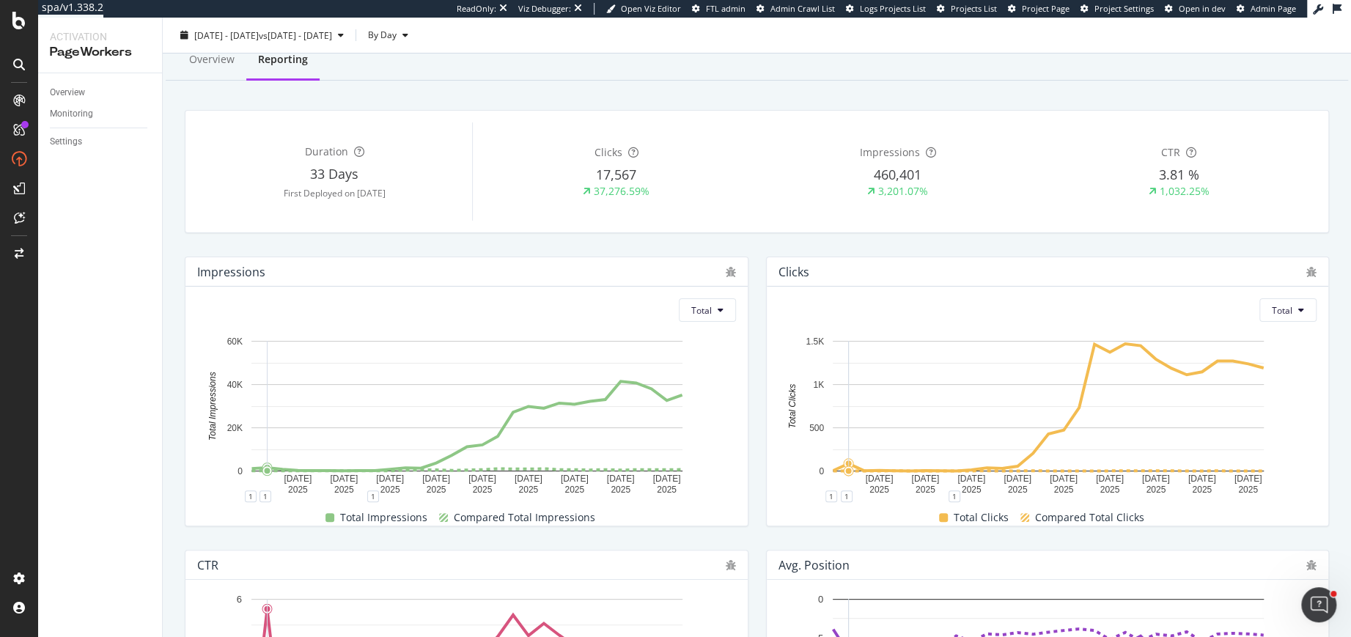
click at [665, 248] on div "Impressions Total 6 Sep. 2025 9 Sep. 2025 12 Sep. 2025 15 Sep. 2025 18 Sep. 202…" at bounding box center [466, 391] width 581 height 293
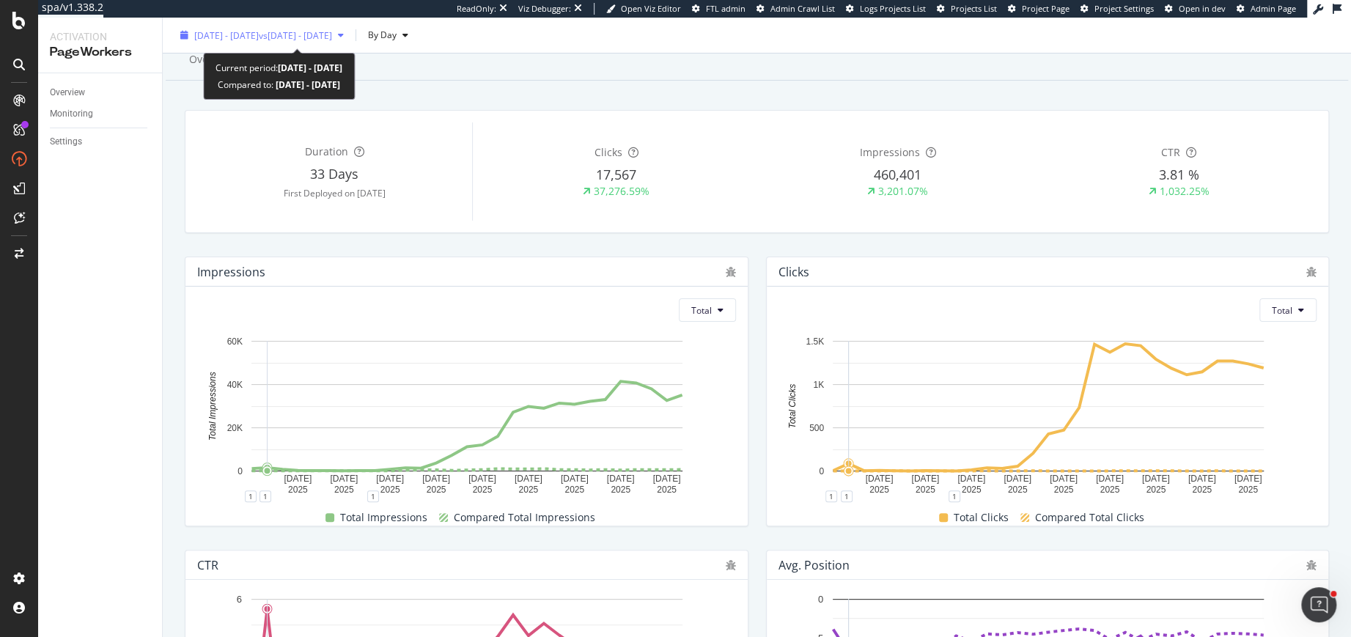
click at [291, 37] on span "vs 2025 Aug. 2nd - Sep. 2nd" at bounding box center [295, 35] width 73 height 12
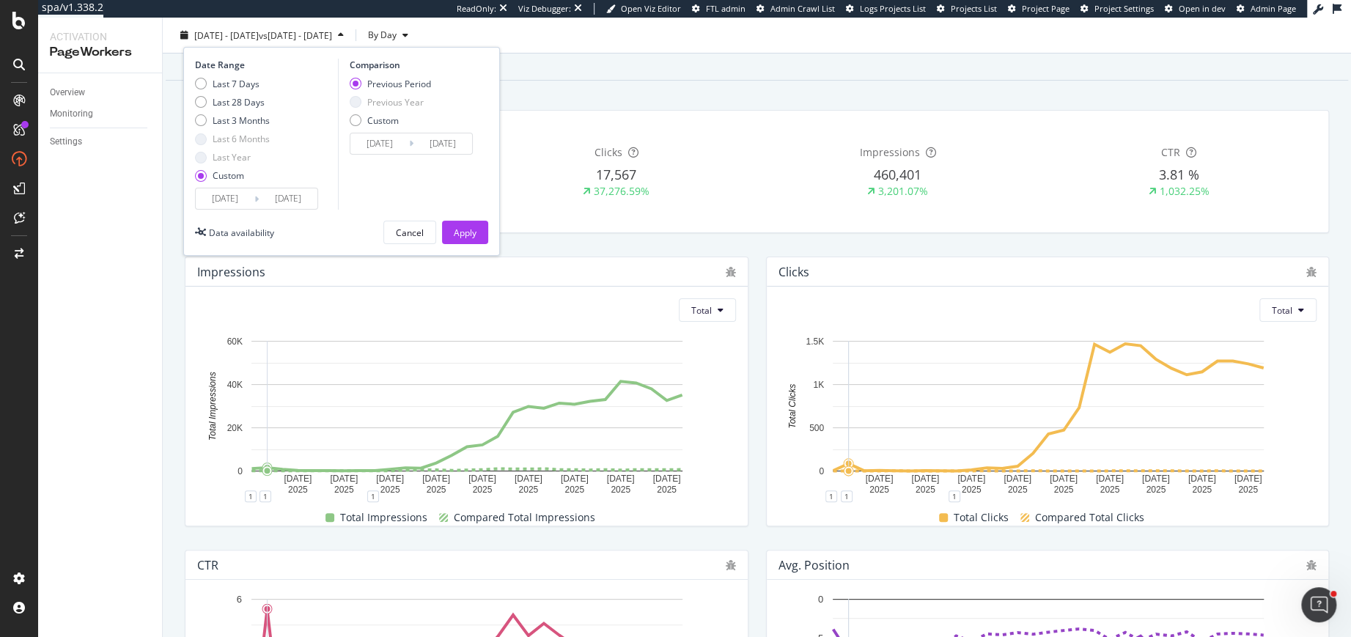
click at [273, 192] on input "2025/10/04" at bounding box center [288, 198] width 59 height 21
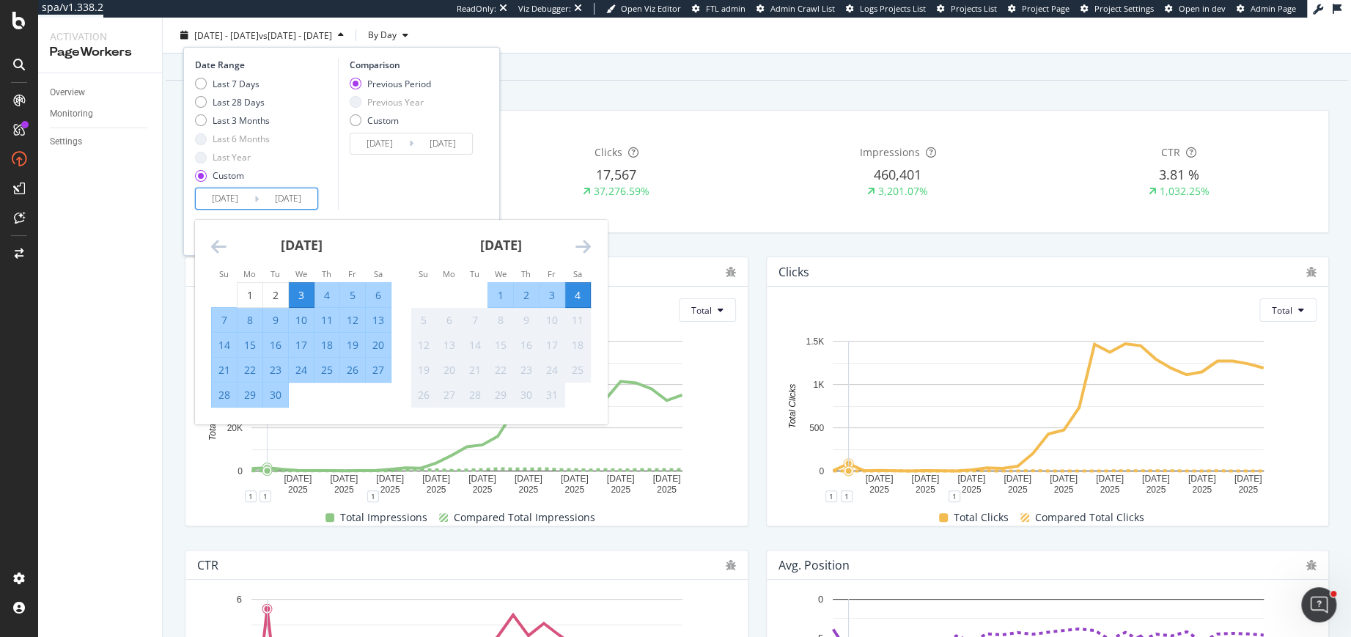
click at [477, 190] on div "Date Range Last 7 Days Last 28 Days Last 3 Months Last 6 Months Last Year Custo…" at bounding box center [341, 134] width 293 height 151
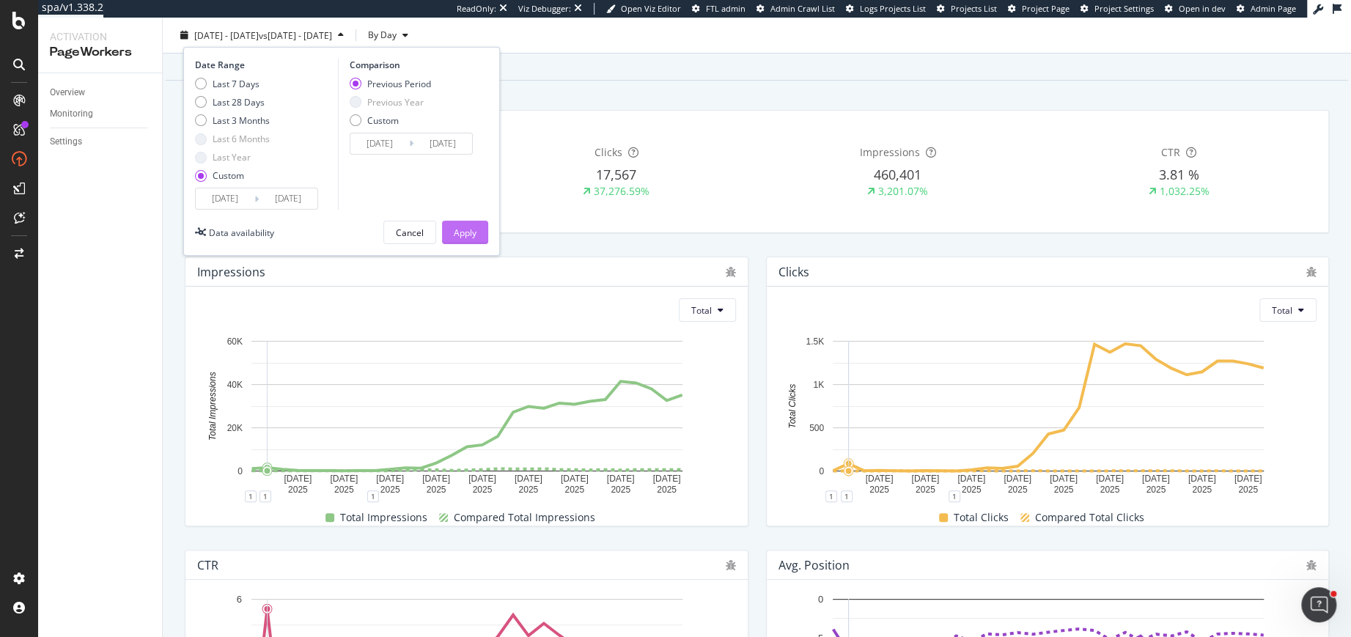
click at [470, 226] on div "Apply" at bounding box center [465, 232] width 23 height 12
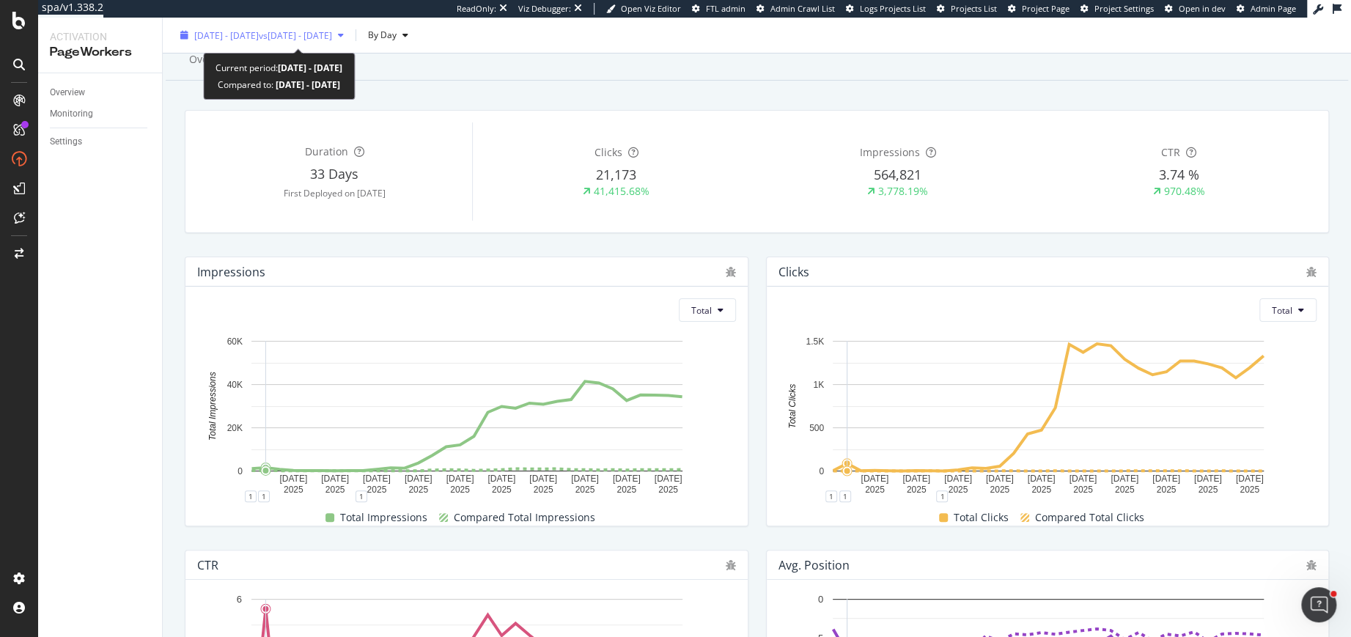
click at [244, 38] on span "2025 Sep. 3rd - Oct. 4th" at bounding box center [226, 35] width 65 height 12
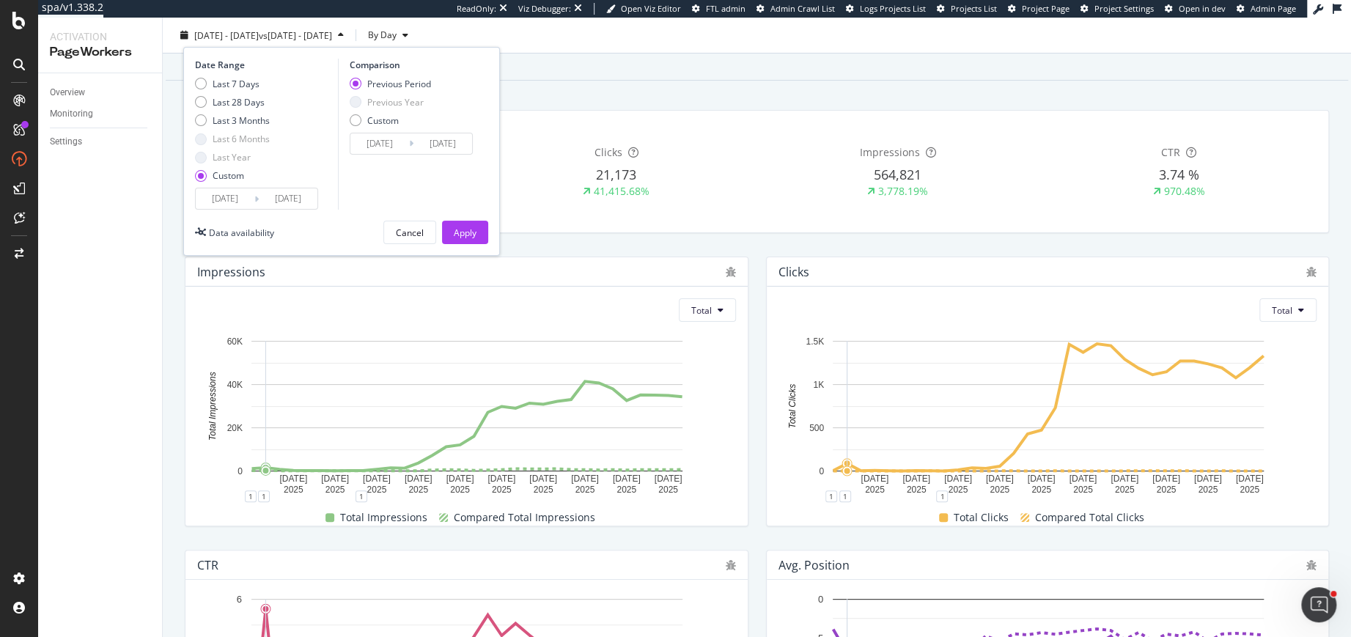
click at [215, 201] on input "2025/09/03" at bounding box center [225, 198] width 59 height 21
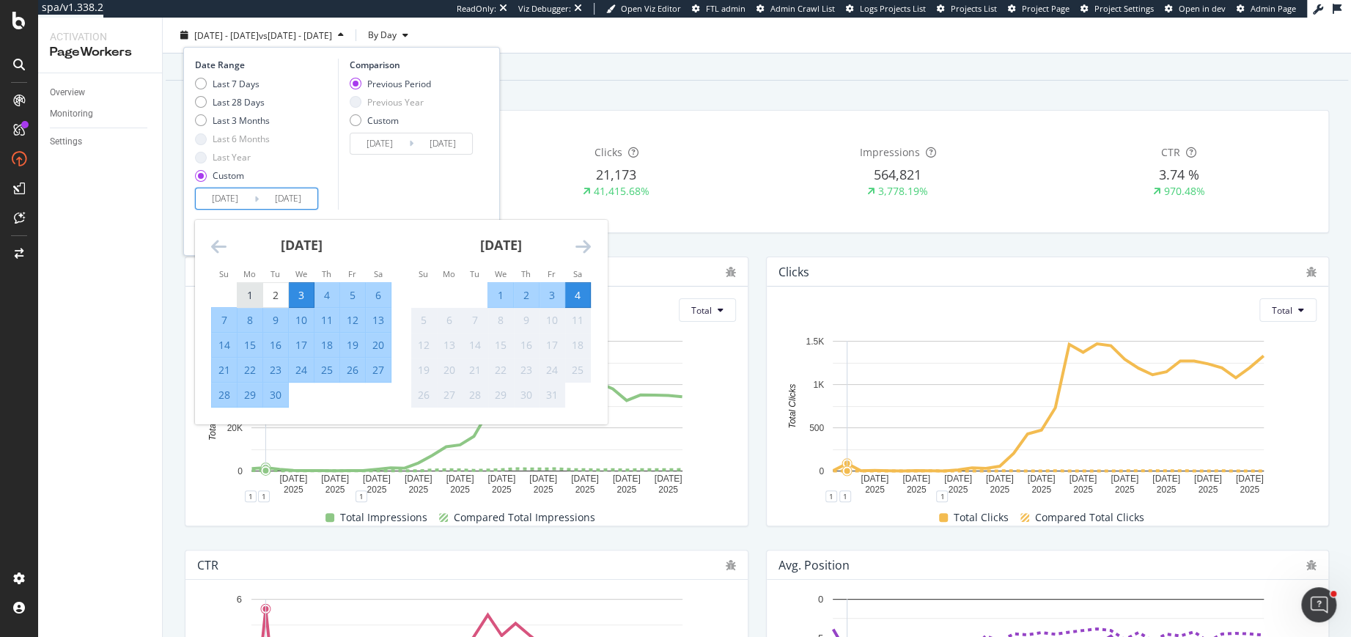
click at [244, 293] on div "1" at bounding box center [249, 294] width 25 height 15
type input "2025/09/01"
type input "2025/07/29"
type input "2025/08/31"
click at [415, 190] on div "Comparison Previous Period Previous Year Custom 2025/07/29 Navigate forward to …" at bounding box center [407, 134] width 139 height 151
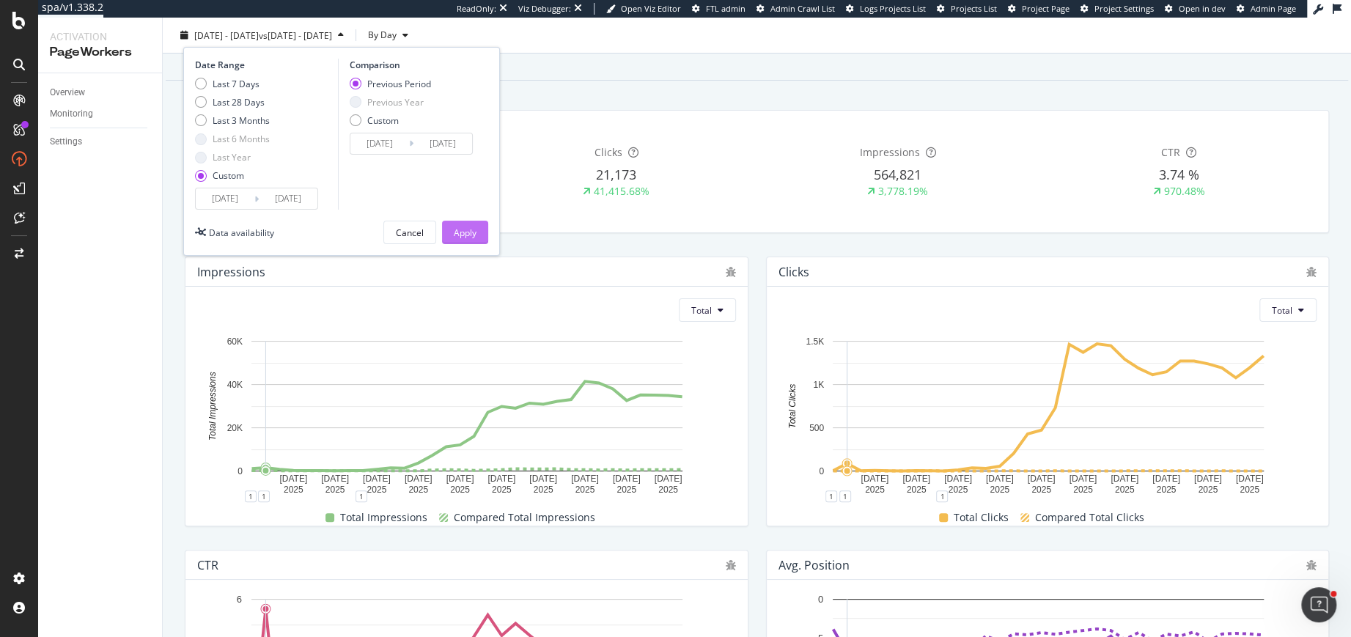
click at [465, 229] on div "Apply" at bounding box center [465, 232] width 23 height 12
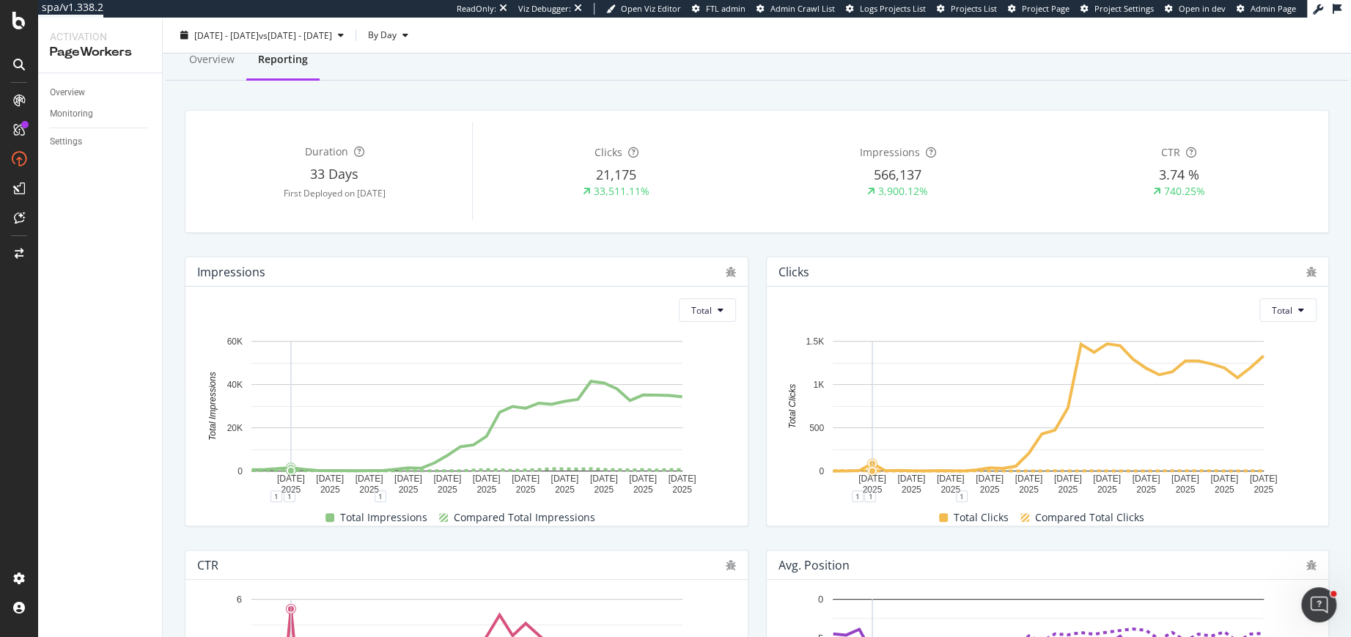
click at [465, 229] on div "Duration 33 Days First Deployed on 2025 Sep. 4th Clicks 21,175 33,511.11% Impre…" at bounding box center [756, 172] width 1143 height 122
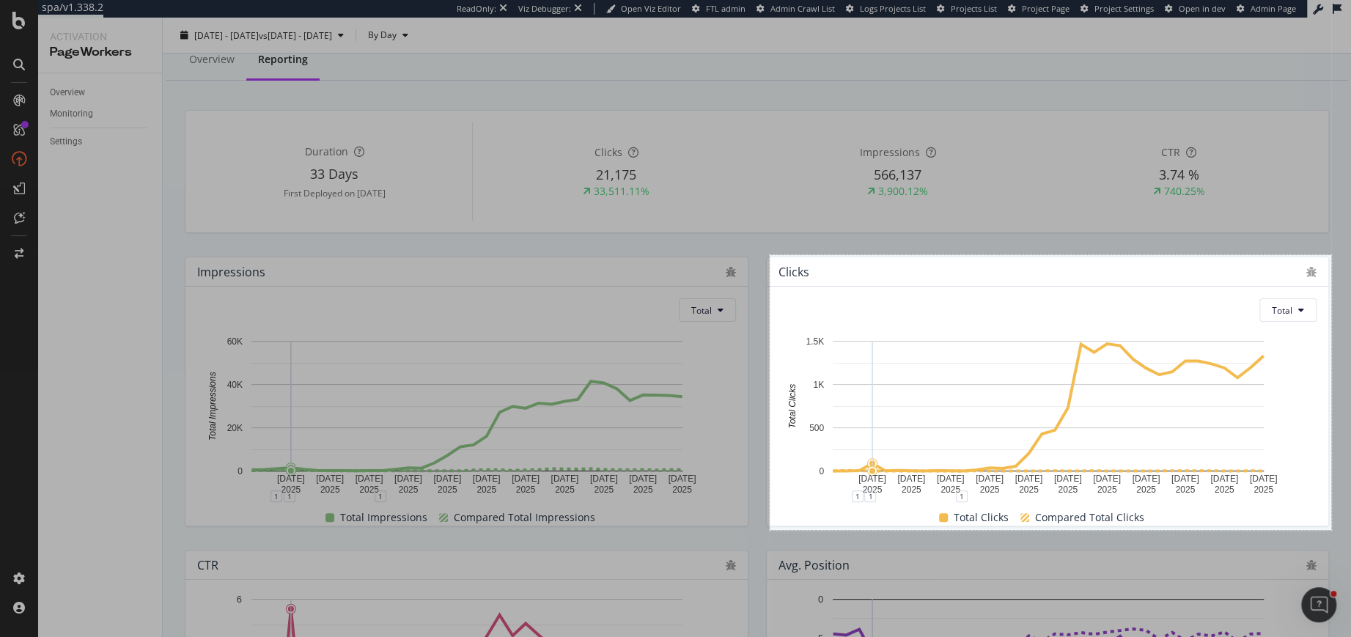
drag, startPoint x: 770, startPoint y: 255, endPoint x: 1330, endPoint y: 530, distance: 624.5
click at [1330, 530] on div "766 X 375" at bounding box center [675, 318] width 1351 height 637
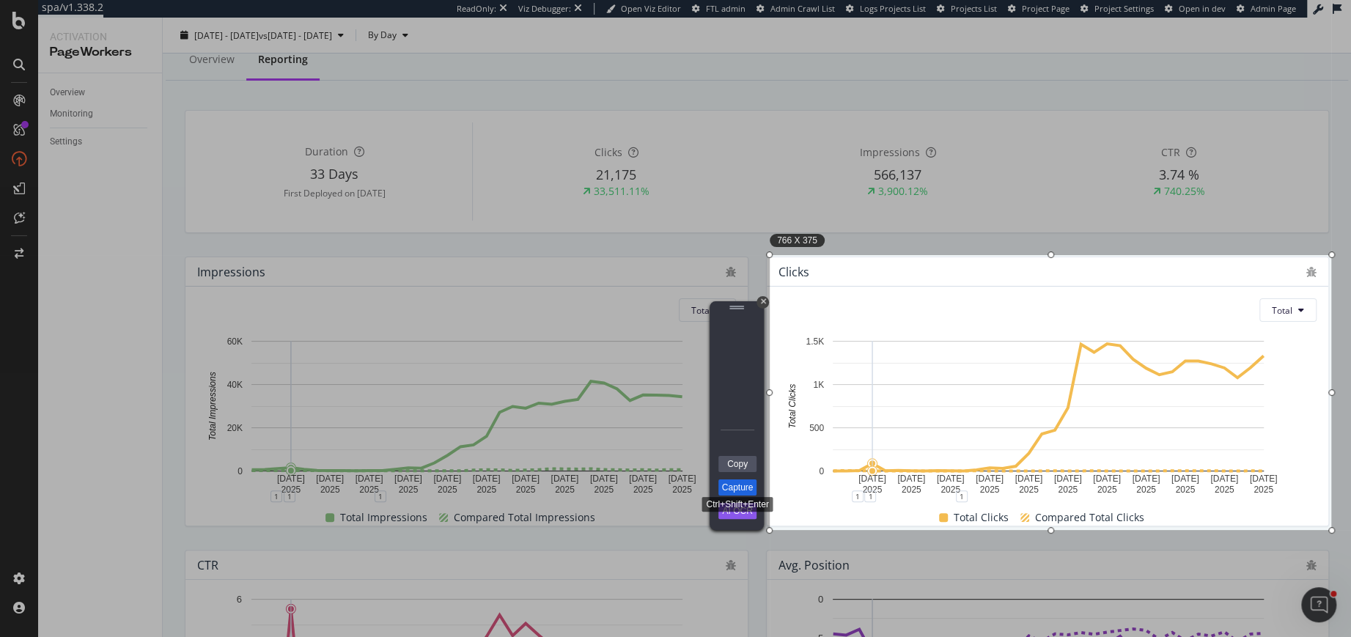
click at [751, 491] on link "Capture" at bounding box center [737, 487] width 38 height 16
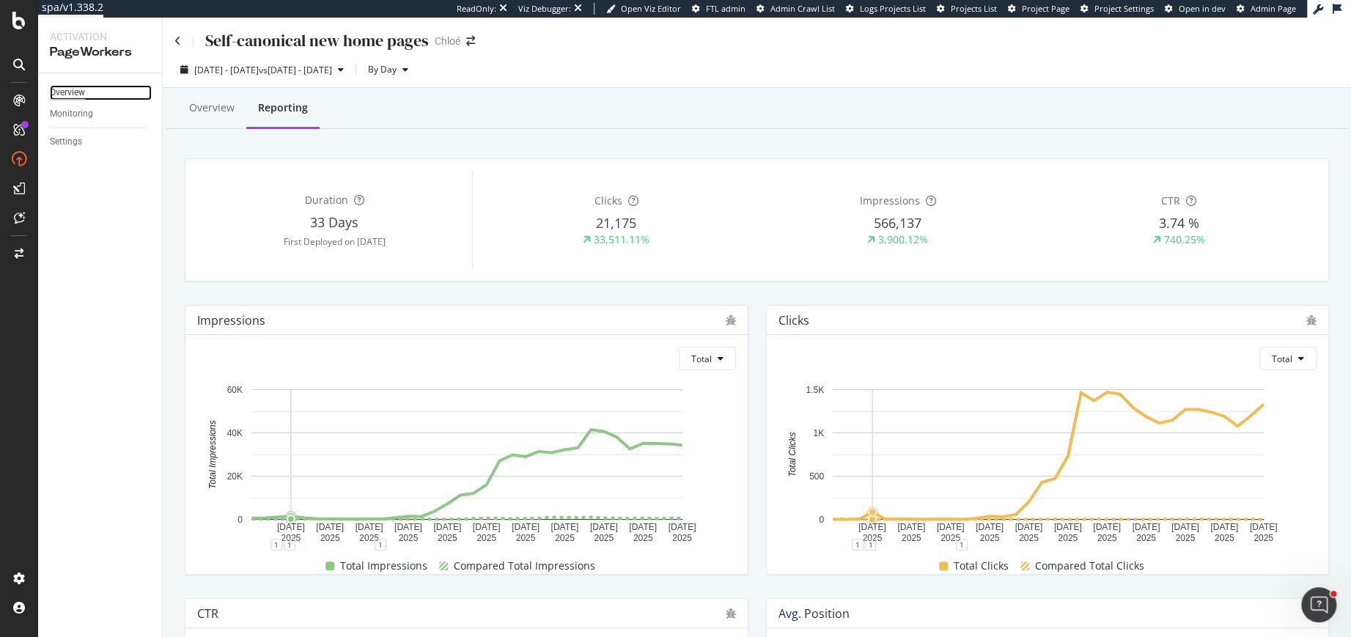
click at [59, 95] on div "Overview" at bounding box center [67, 92] width 35 height 15
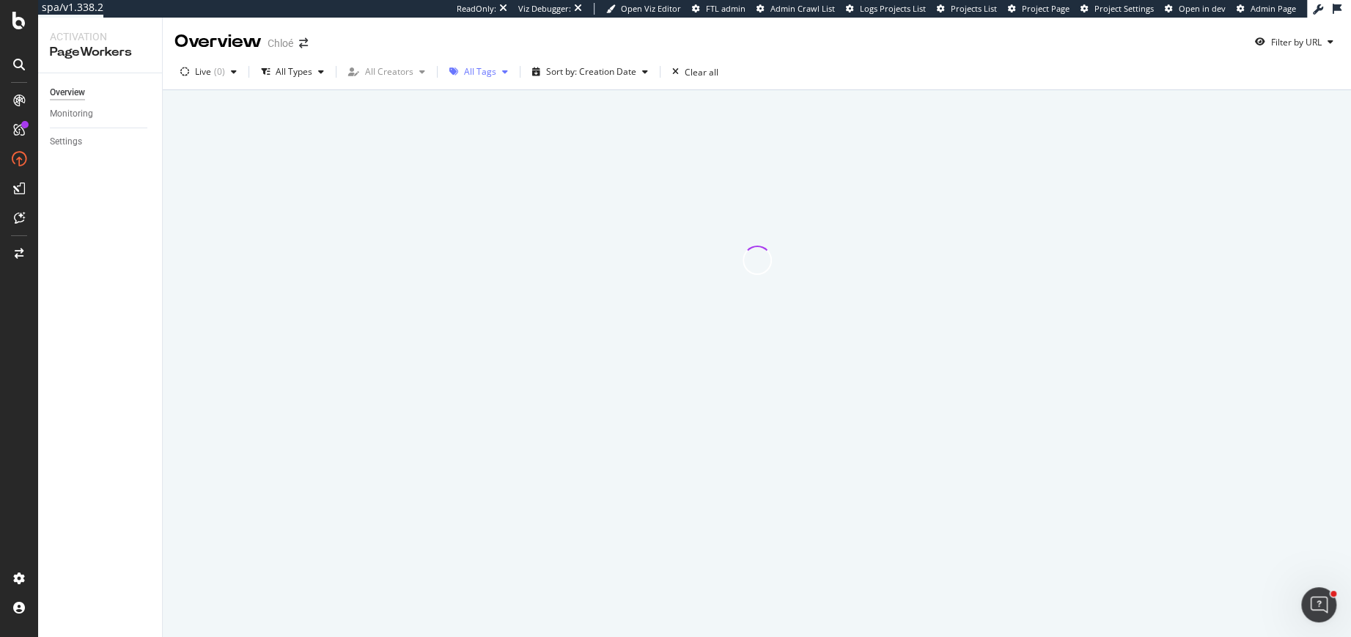
click at [482, 64] on div "All Tags" at bounding box center [478, 72] width 70 height 22
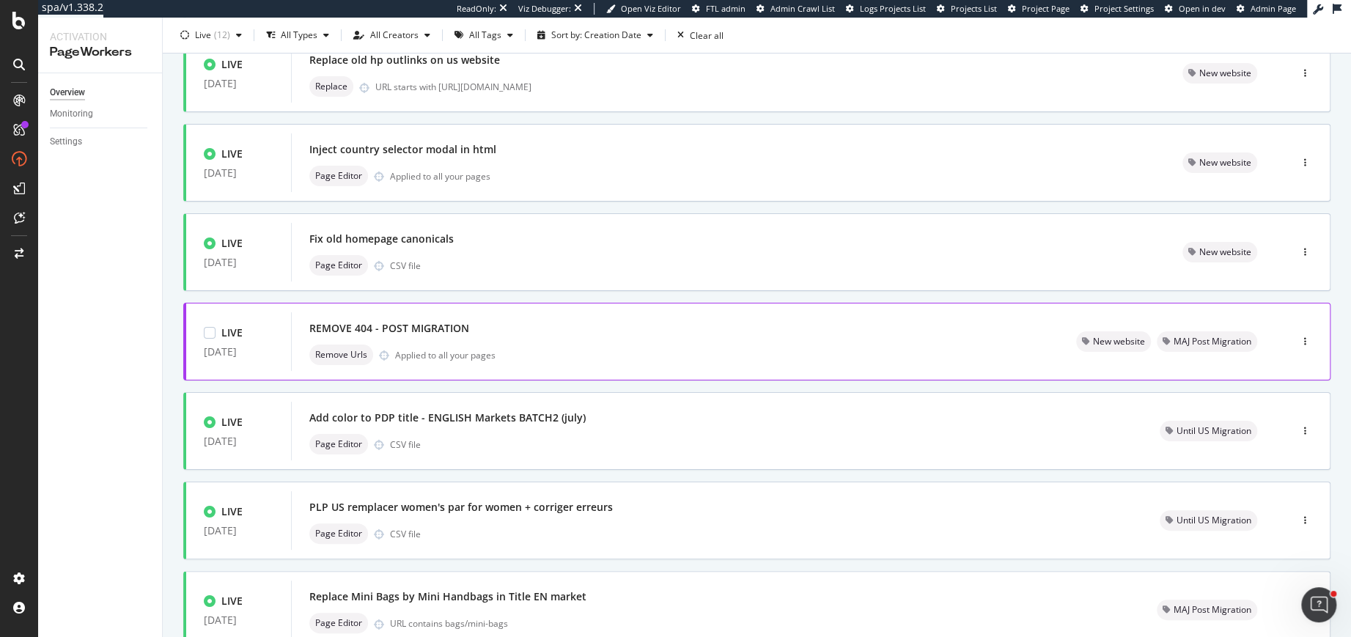
scroll to position [209, 0]
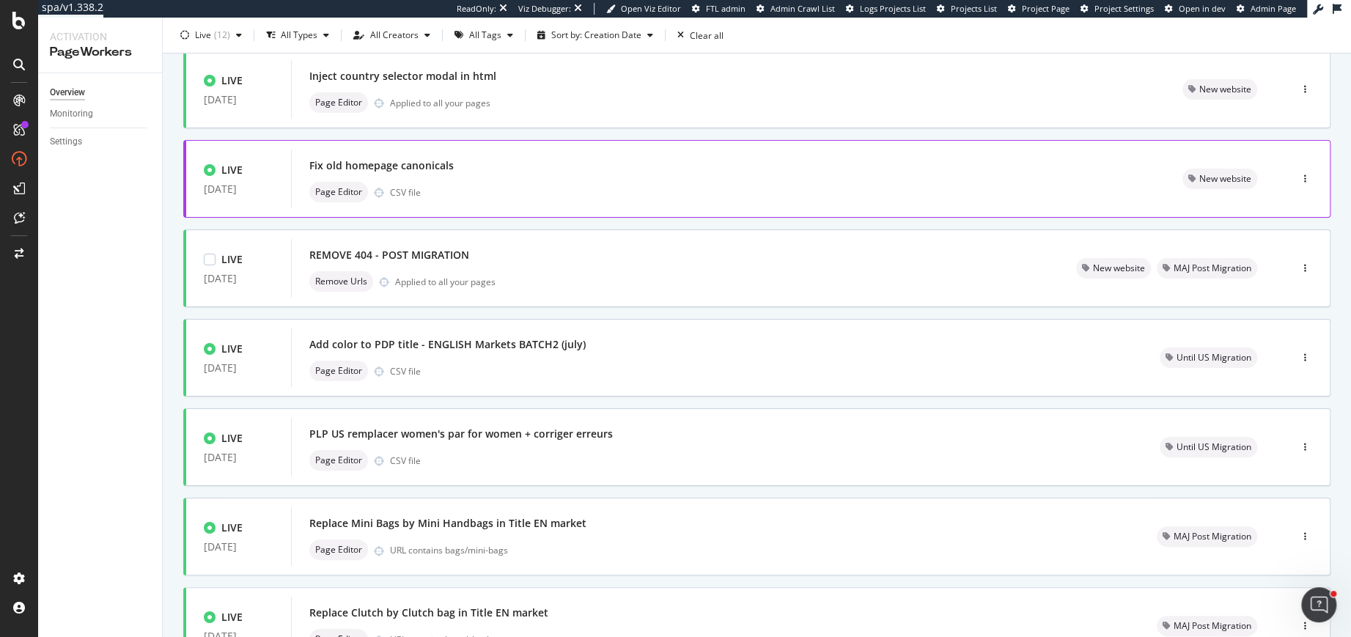
scroll to position [240, 0]
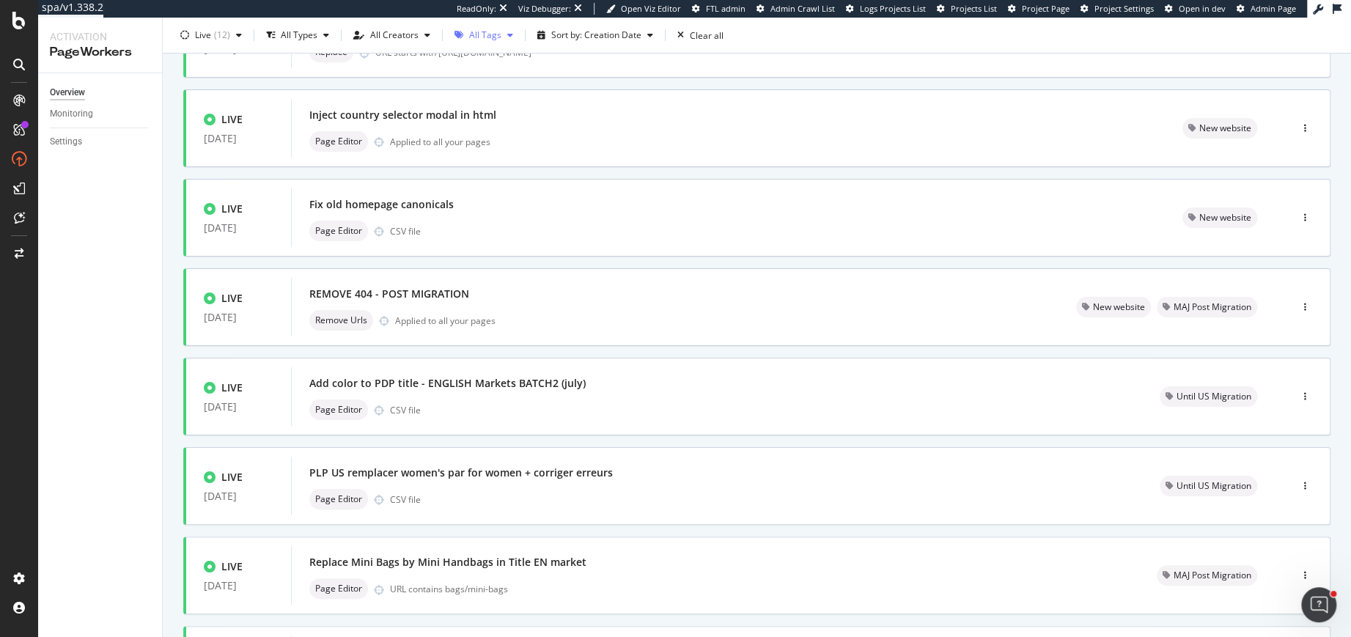
click at [487, 40] on div "All Tags" at bounding box center [484, 35] width 70 height 22
click at [463, 232] on div at bounding box center [463, 236] width 12 height 12
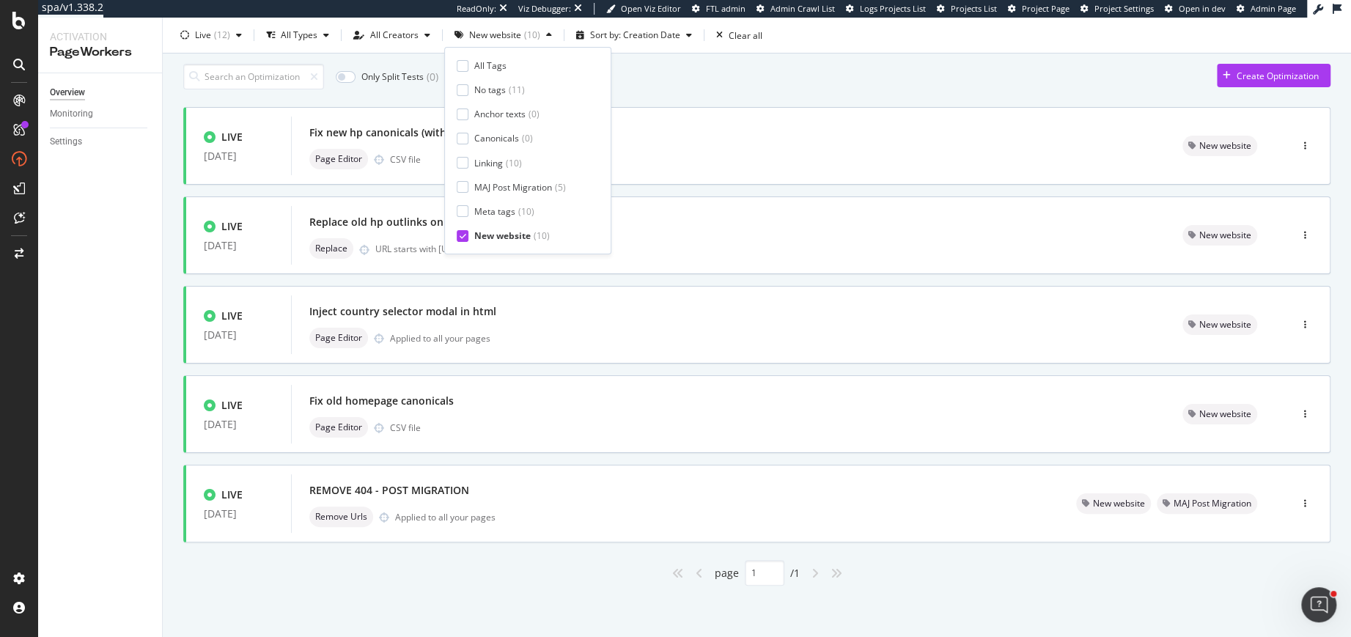
scroll to position [43, 0]
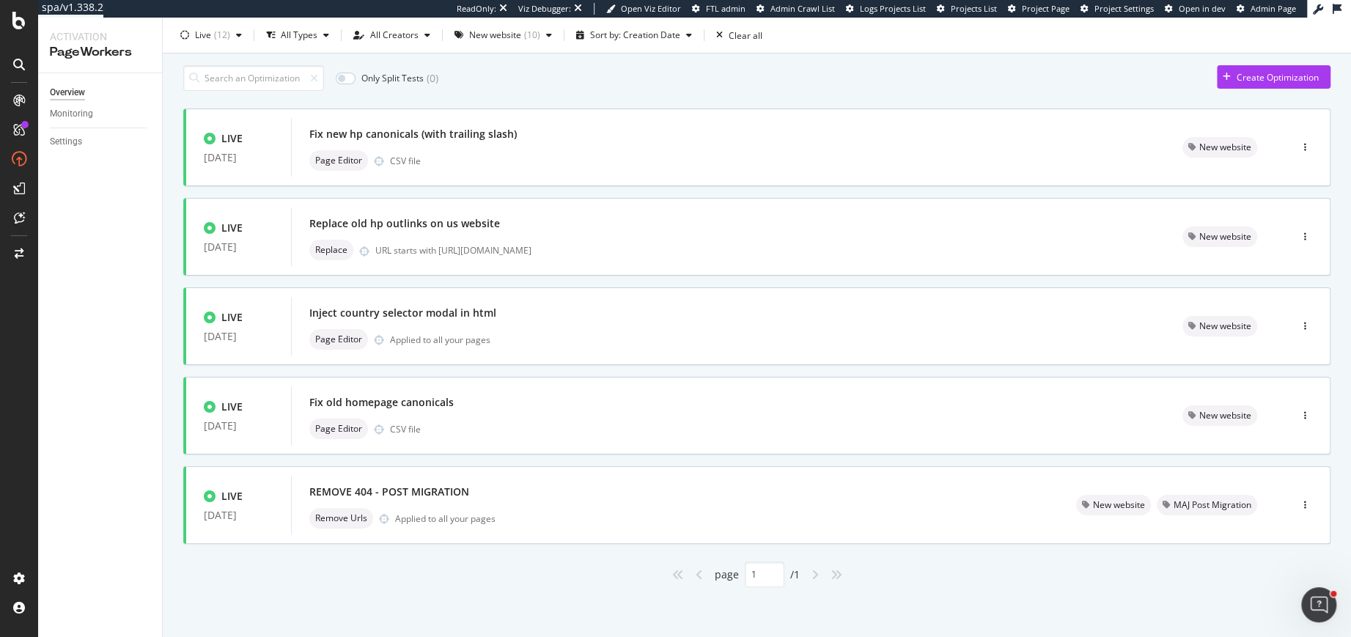
click at [762, 75] on div "Only Split Tests ( 0 ) Create Optimization" at bounding box center [756, 78] width 1147 height 26
click at [416, 312] on div "Inject country selector modal in html" at bounding box center [402, 313] width 187 height 15
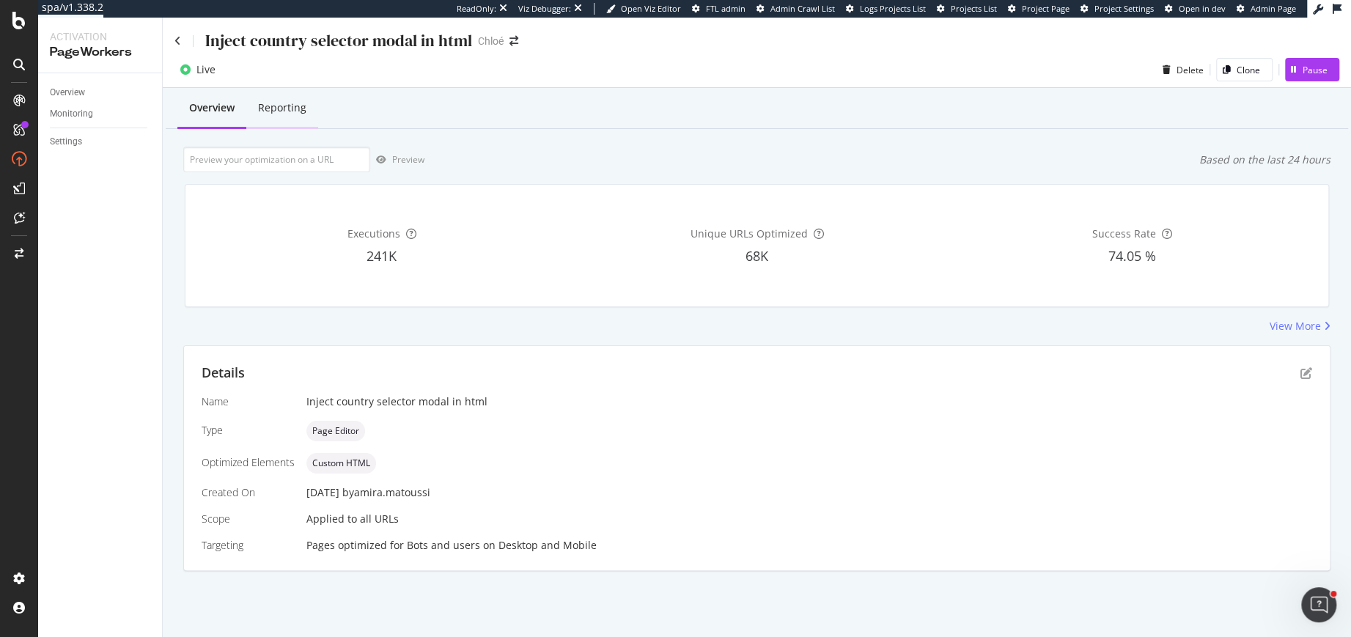
click at [287, 108] on div "Reporting" at bounding box center [282, 107] width 48 height 15
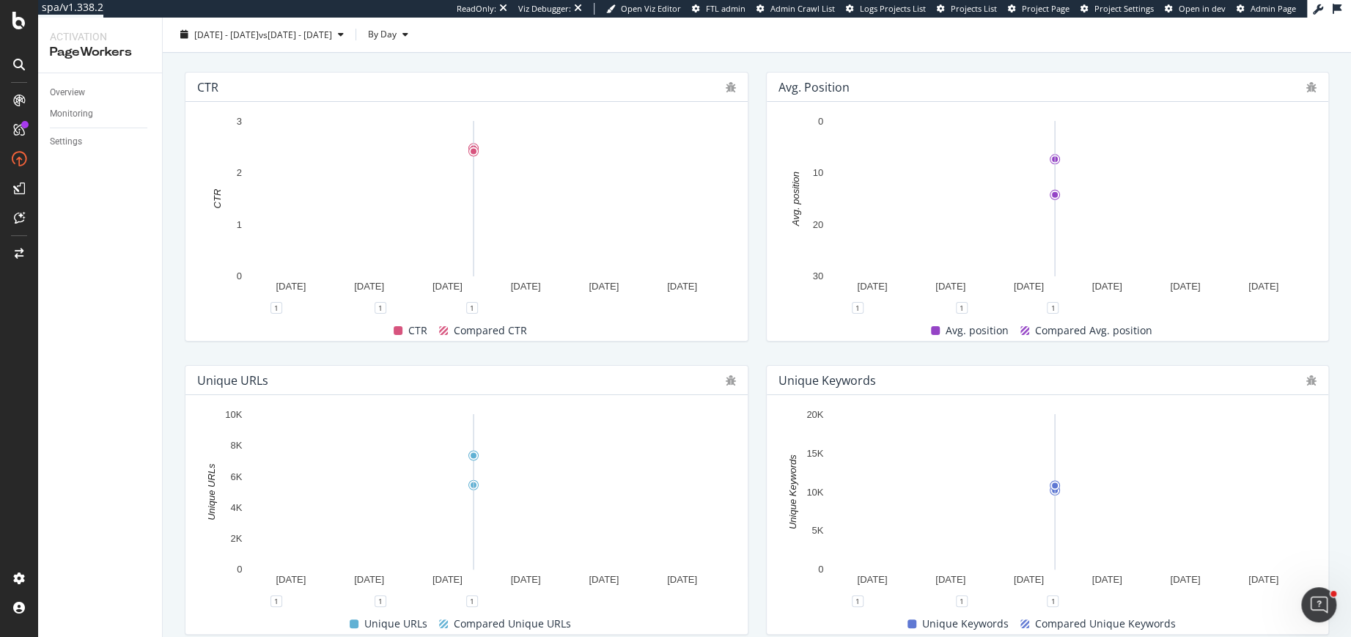
scroll to position [528, 0]
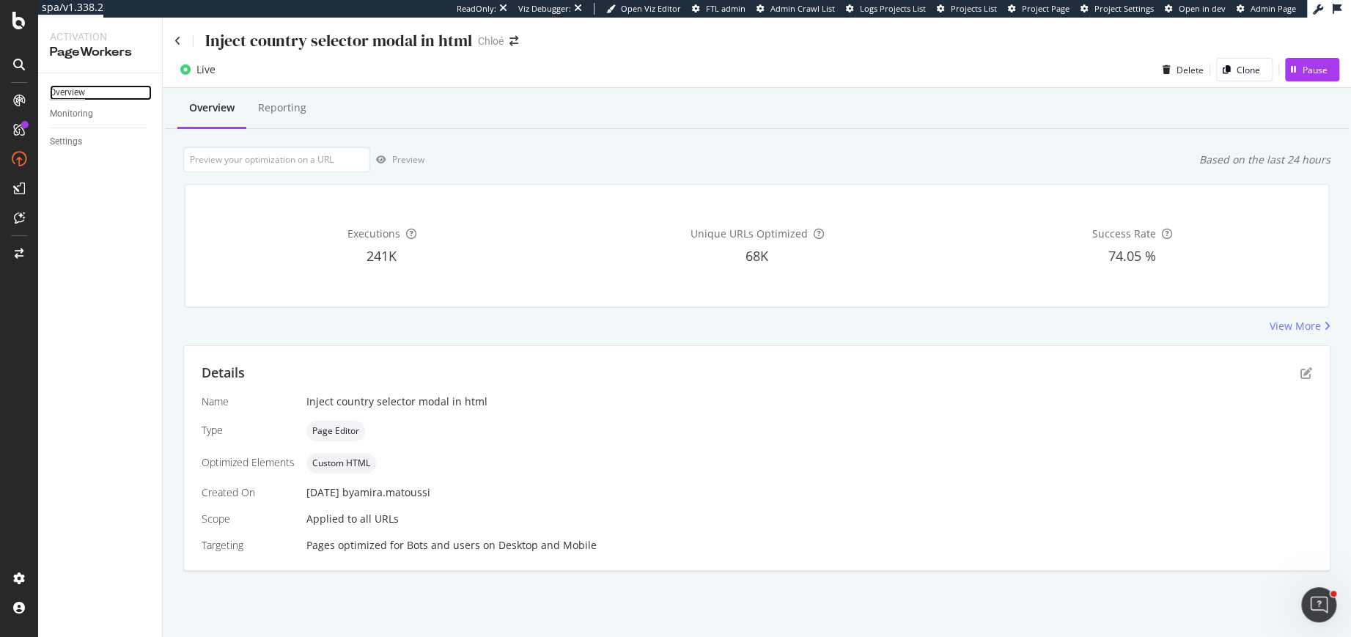
click at [72, 89] on div "Overview" at bounding box center [67, 92] width 35 height 15
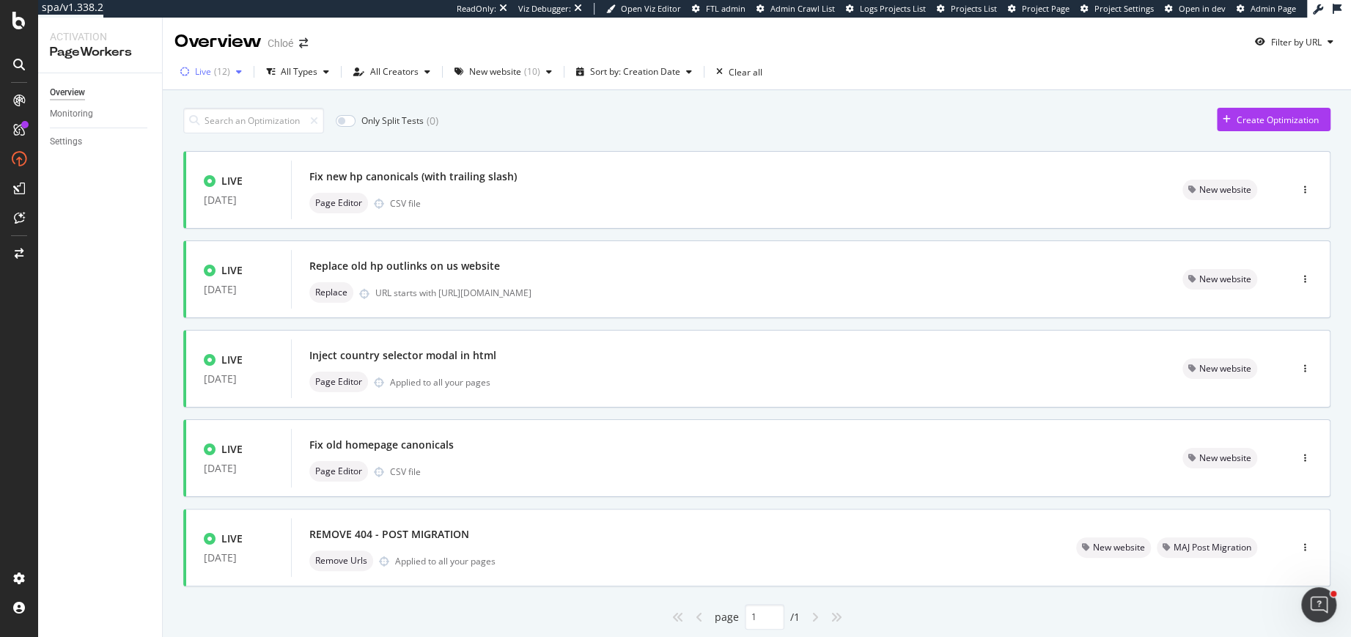
click at [225, 74] on div "( 12 )" at bounding box center [222, 71] width 16 height 9
click at [199, 147] on div "Paused ( 46 )" at bounding box center [220, 150] width 67 height 12
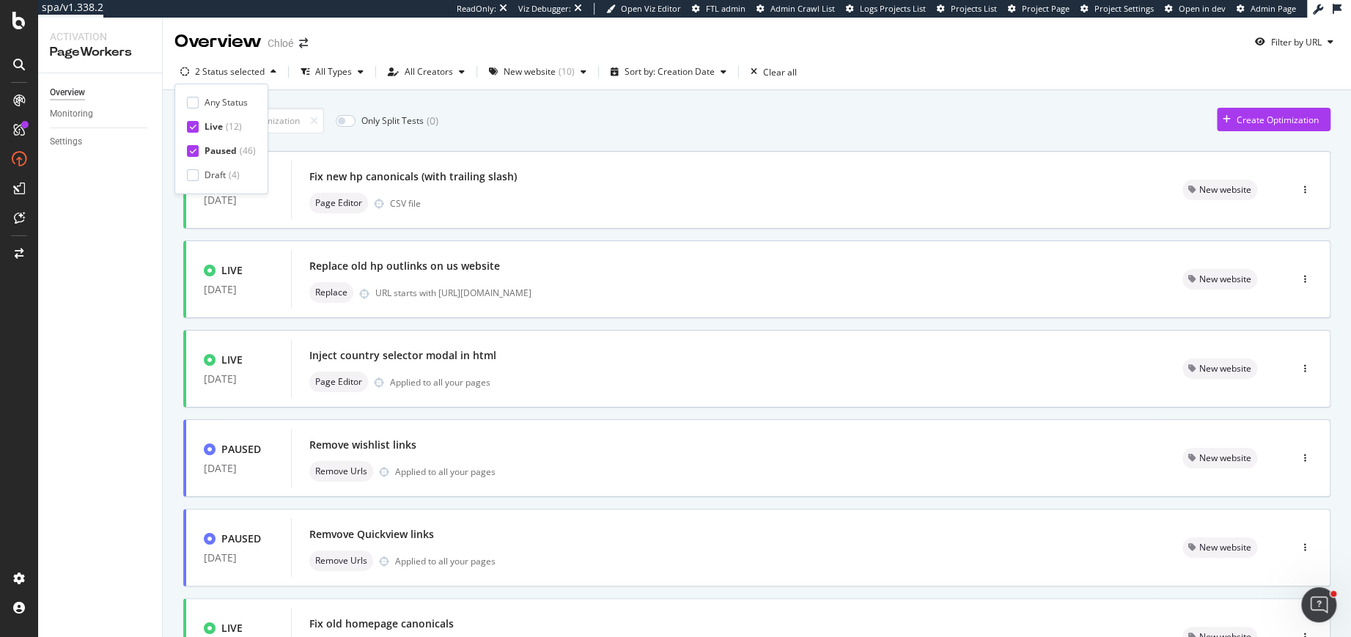
click at [196, 127] on div at bounding box center [193, 127] width 12 height 12
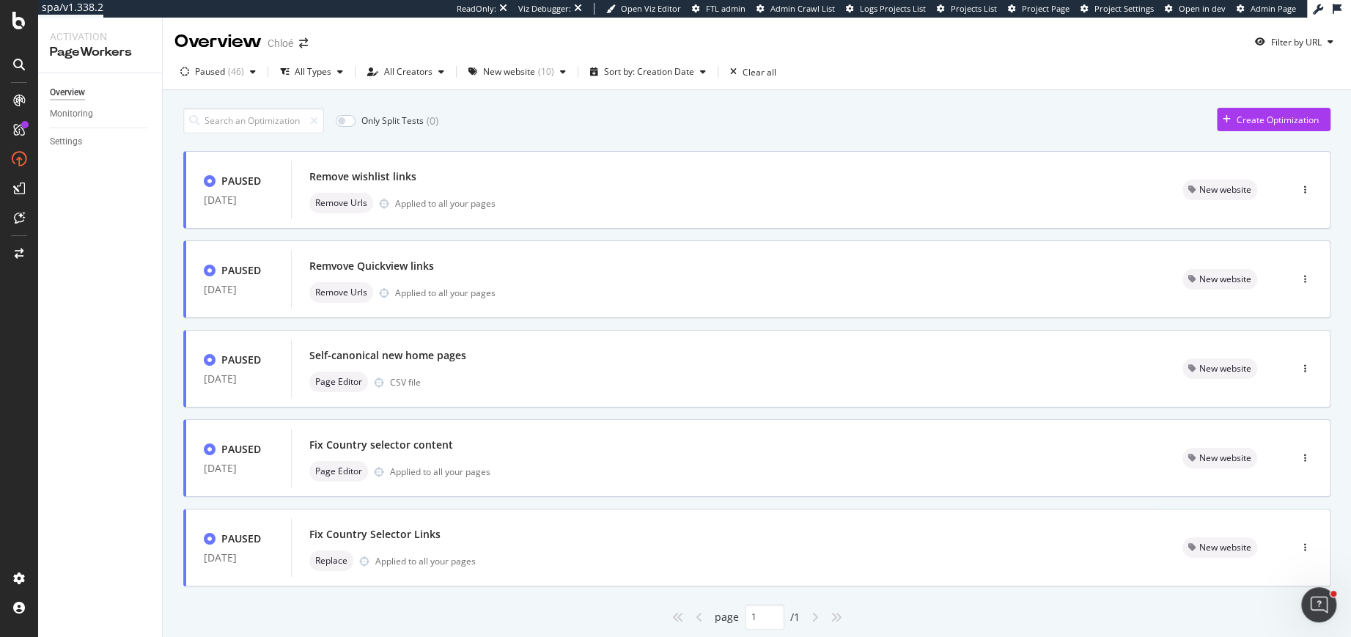
click at [569, 89] on div "Paused ( 46 ) All Types All Creators New website ( 10 ) Sort by: Creation Date …" at bounding box center [757, 74] width 1188 height 29
click at [487, 546] on div "Fix Country Selector Links Replace Applied to all your pages" at bounding box center [728, 547] width 838 height 47
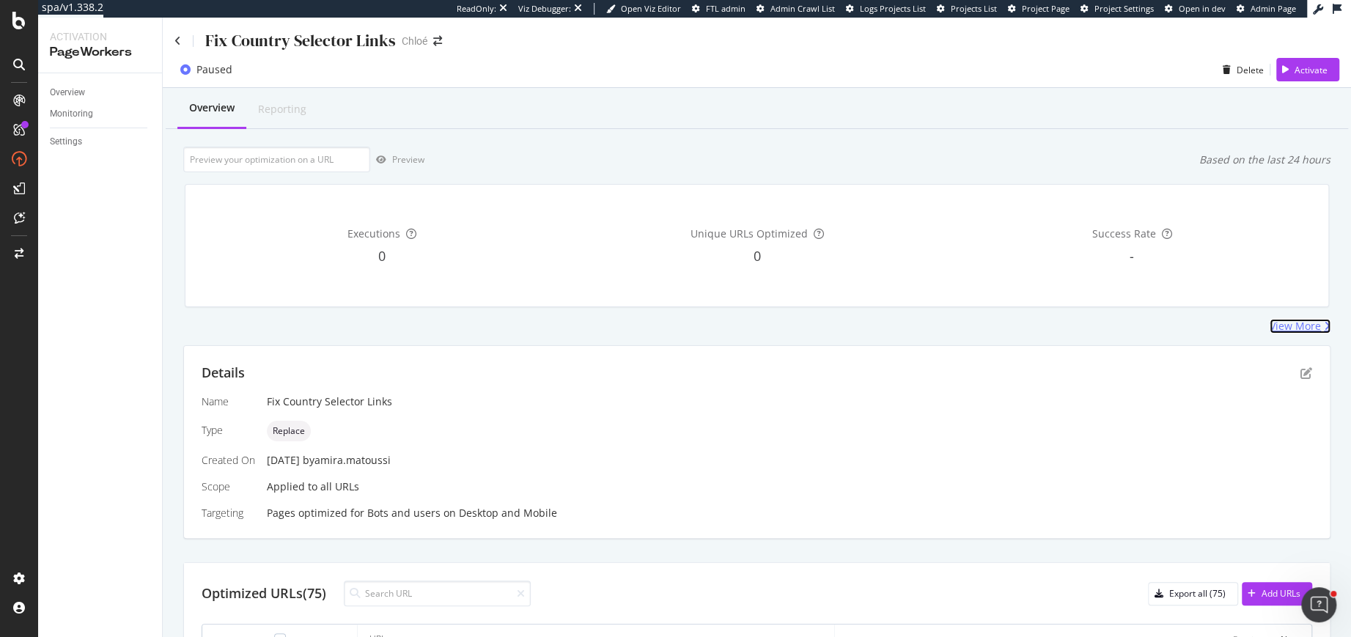
click at [1293, 328] on div "View More" at bounding box center [1295, 326] width 51 height 15
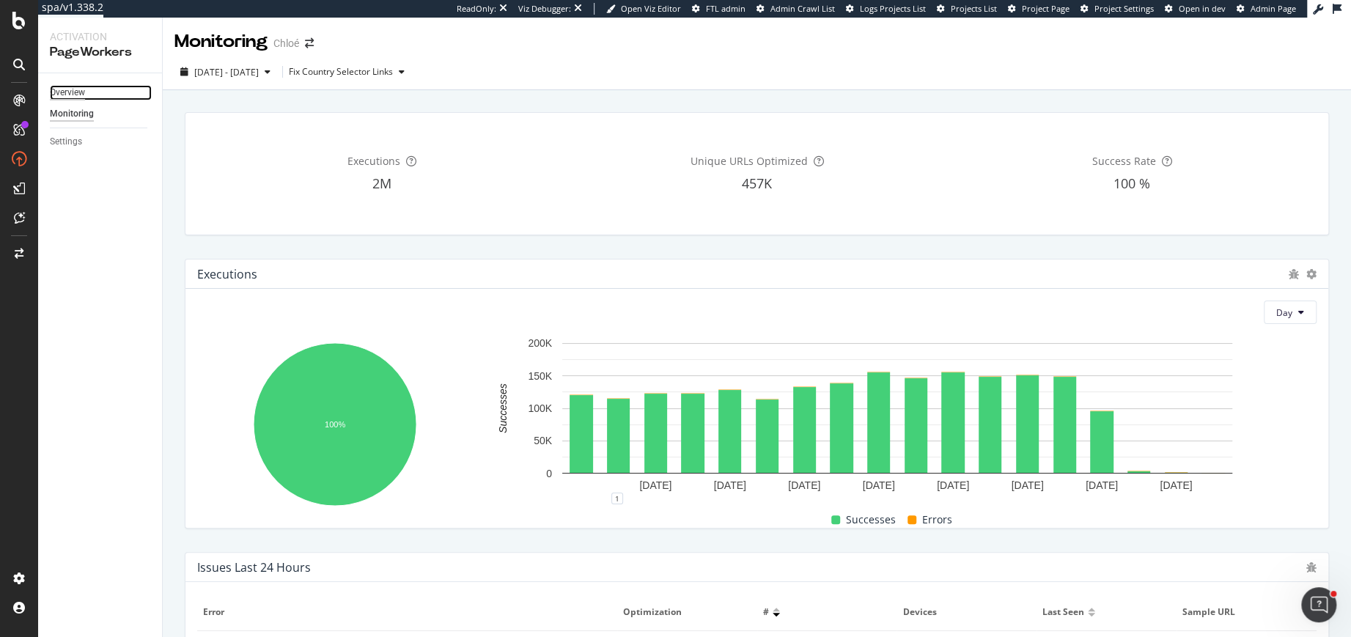
click at [79, 93] on div "Overview" at bounding box center [67, 92] width 35 height 15
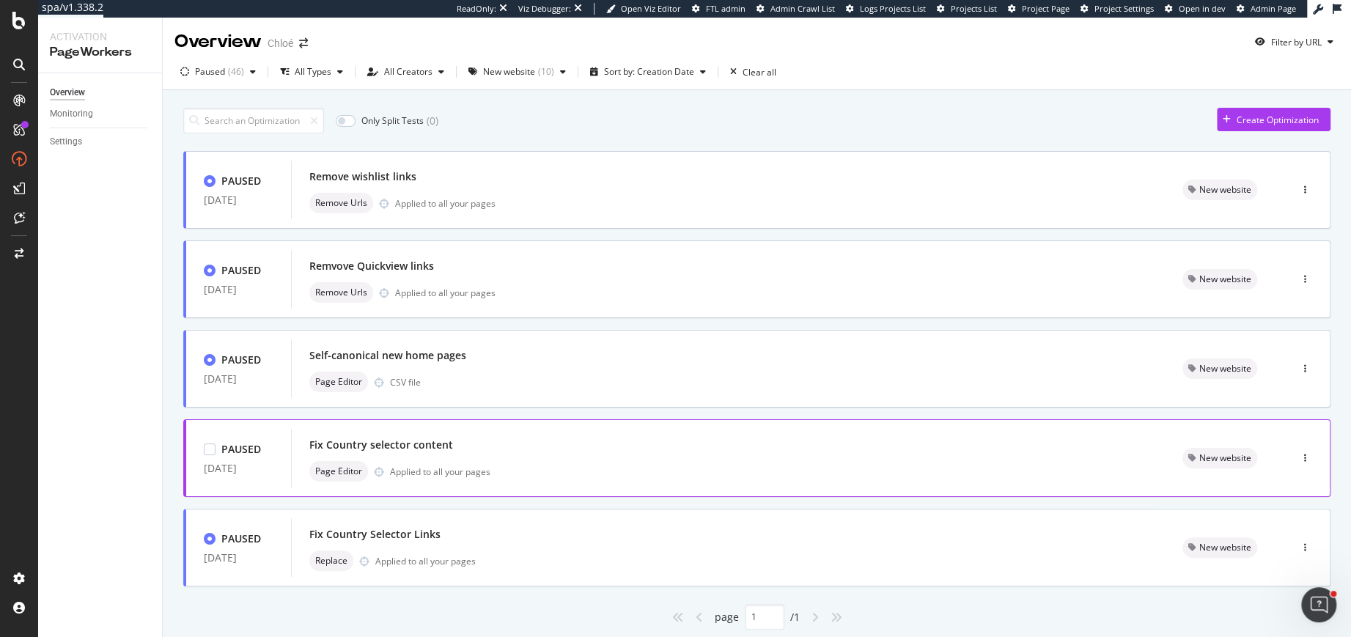
click at [492, 462] on div "Page Editor Applied to all your pages" at bounding box center [728, 471] width 838 height 21
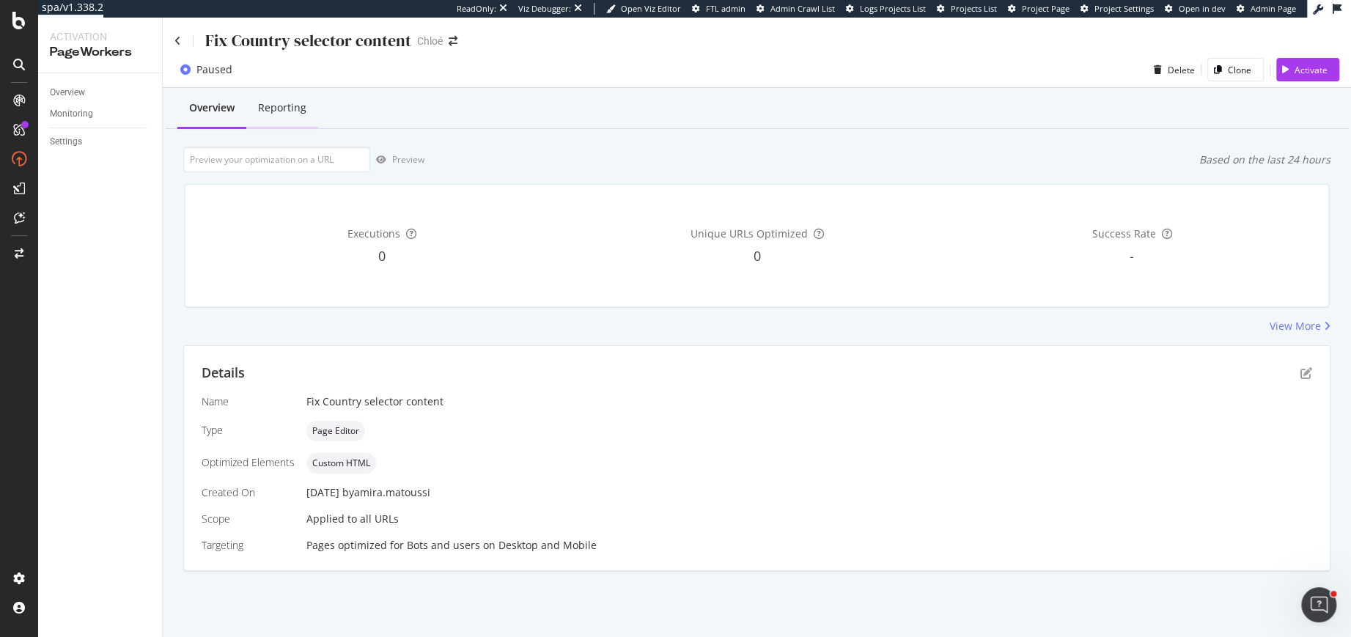
click at [295, 107] on div "Reporting" at bounding box center [282, 107] width 48 height 15
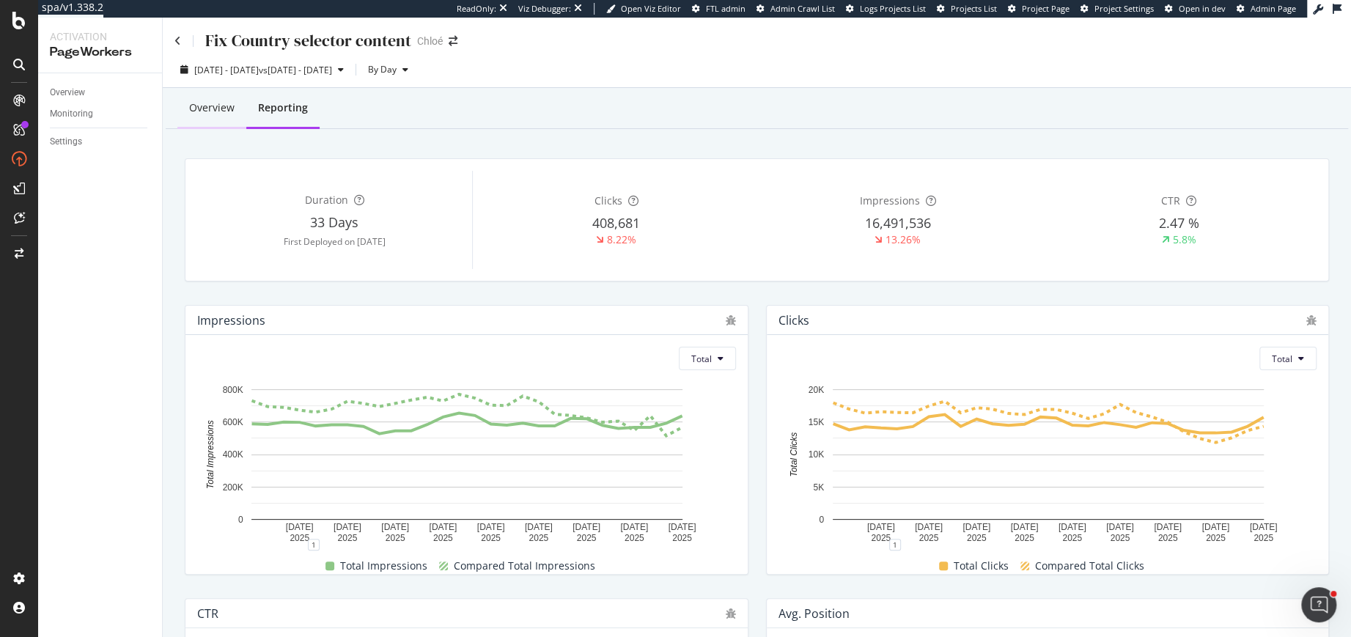
click at [210, 114] on div "Overview" at bounding box center [211, 107] width 45 height 15
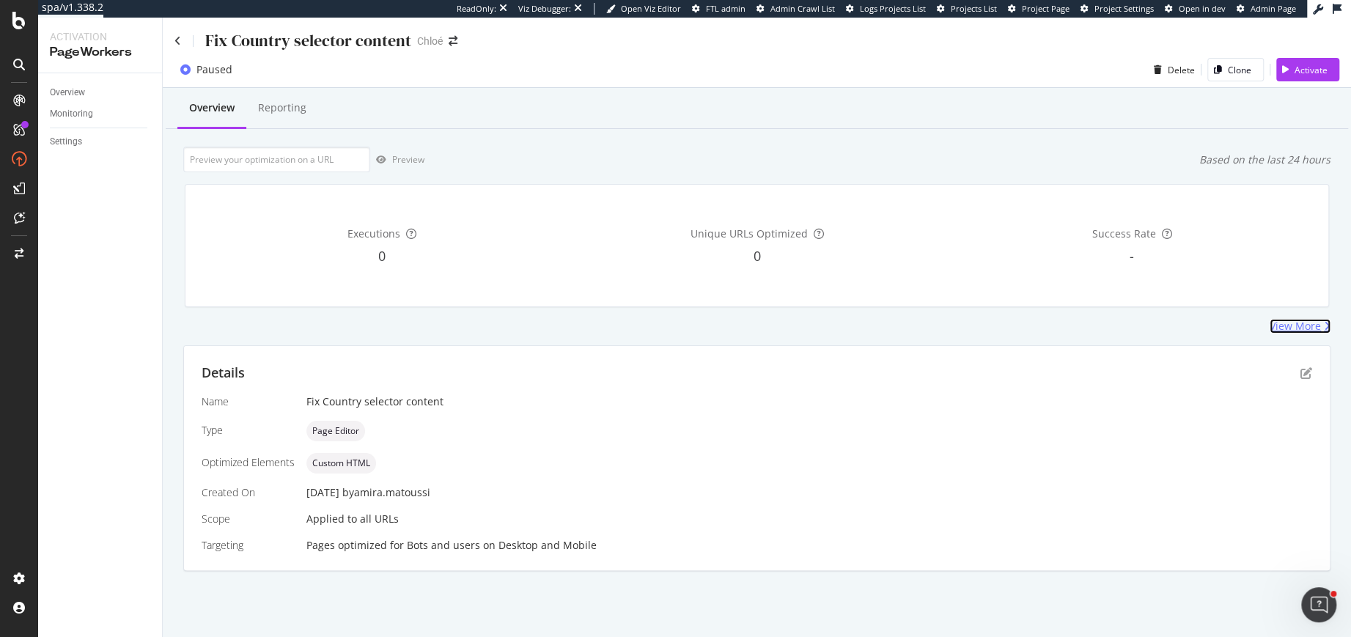
click at [1292, 327] on div "View More" at bounding box center [1295, 326] width 51 height 15
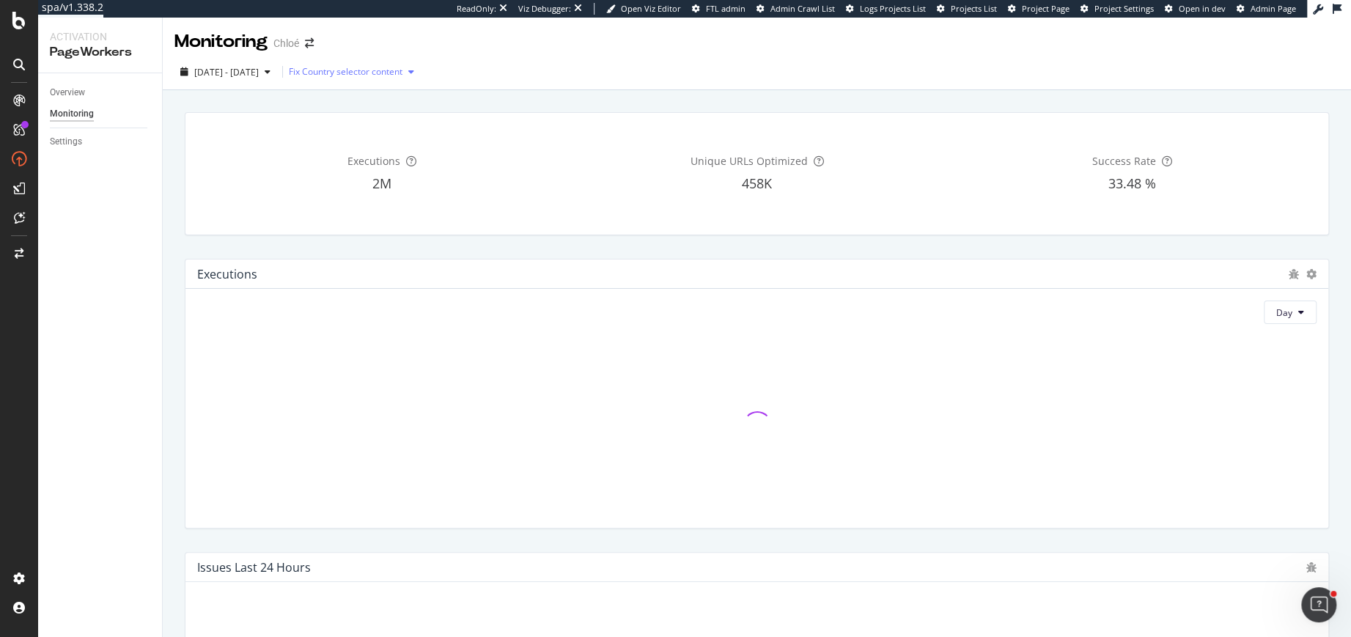
click at [420, 78] on div "Fix Country selector content" at bounding box center [354, 72] width 131 height 22
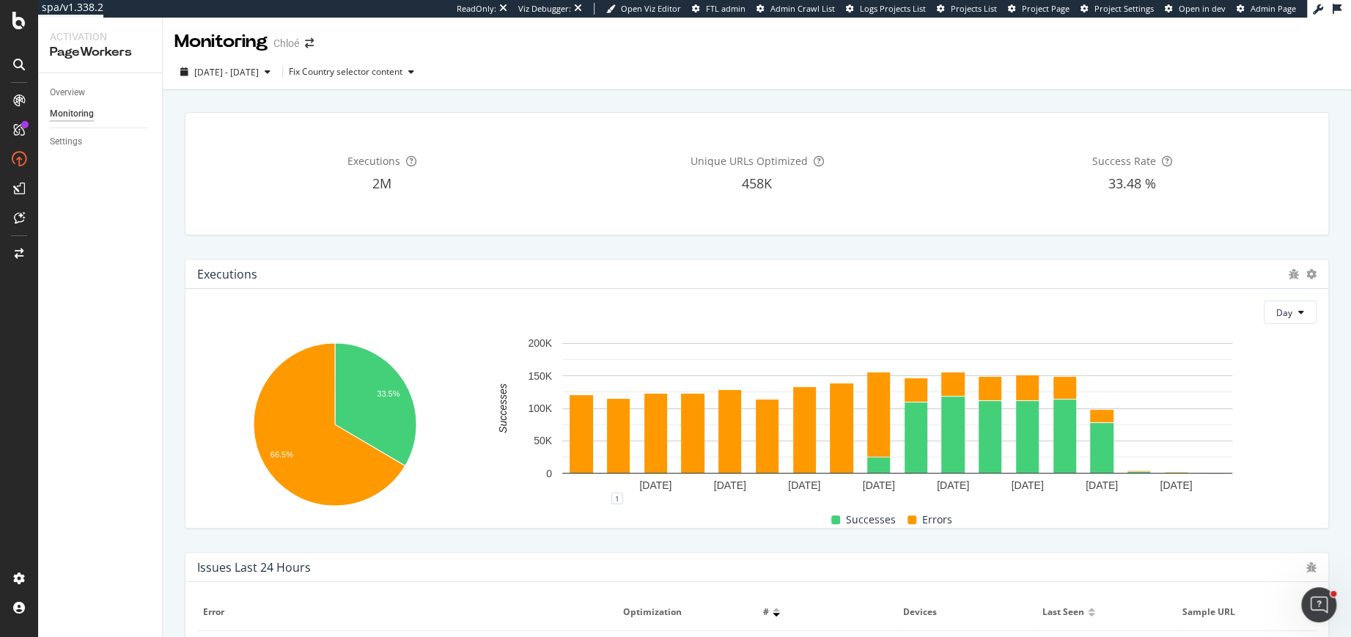
click at [515, 71] on div "2025 Sep. 10th - Oct. 7th Fix Country selector content" at bounding box center [757, 74] width 1188 height 29
click at [75, 93] on div "Overview" at bounding box center [67, 92] width 35 height 15
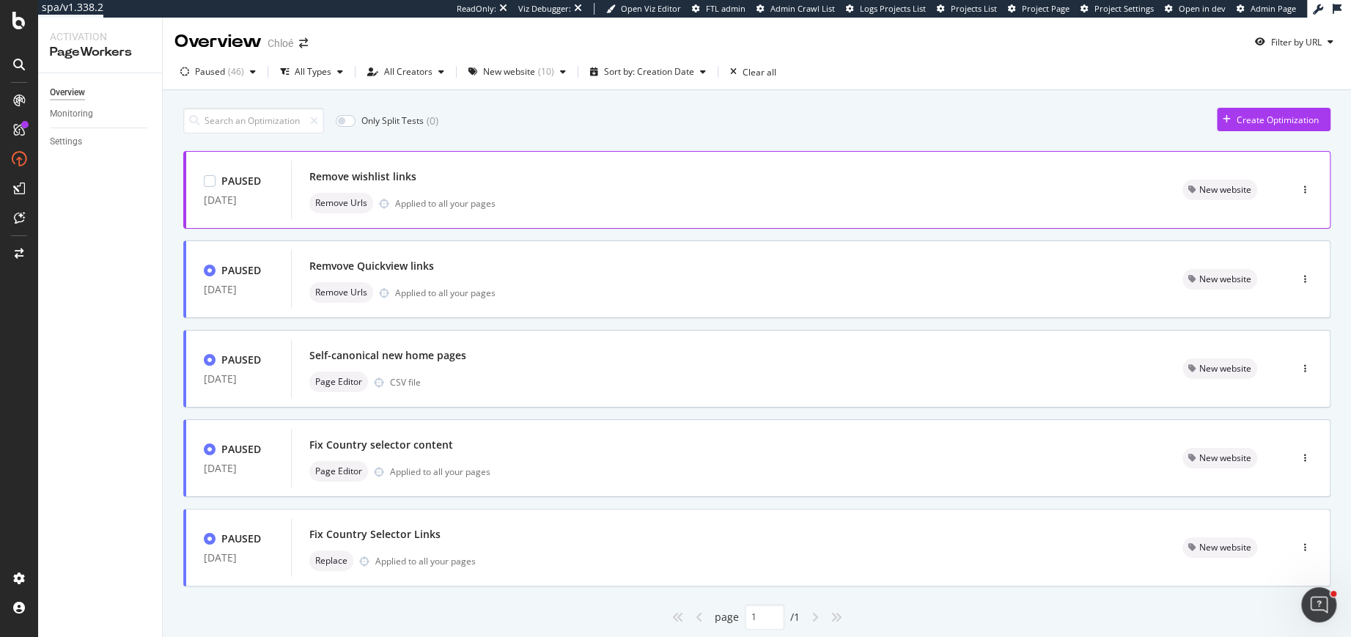
click at [488, 191] on div "Remove wishlist links Remove Urls Applied to all your pages" at bounding box center [728, 189] width 838 height 47
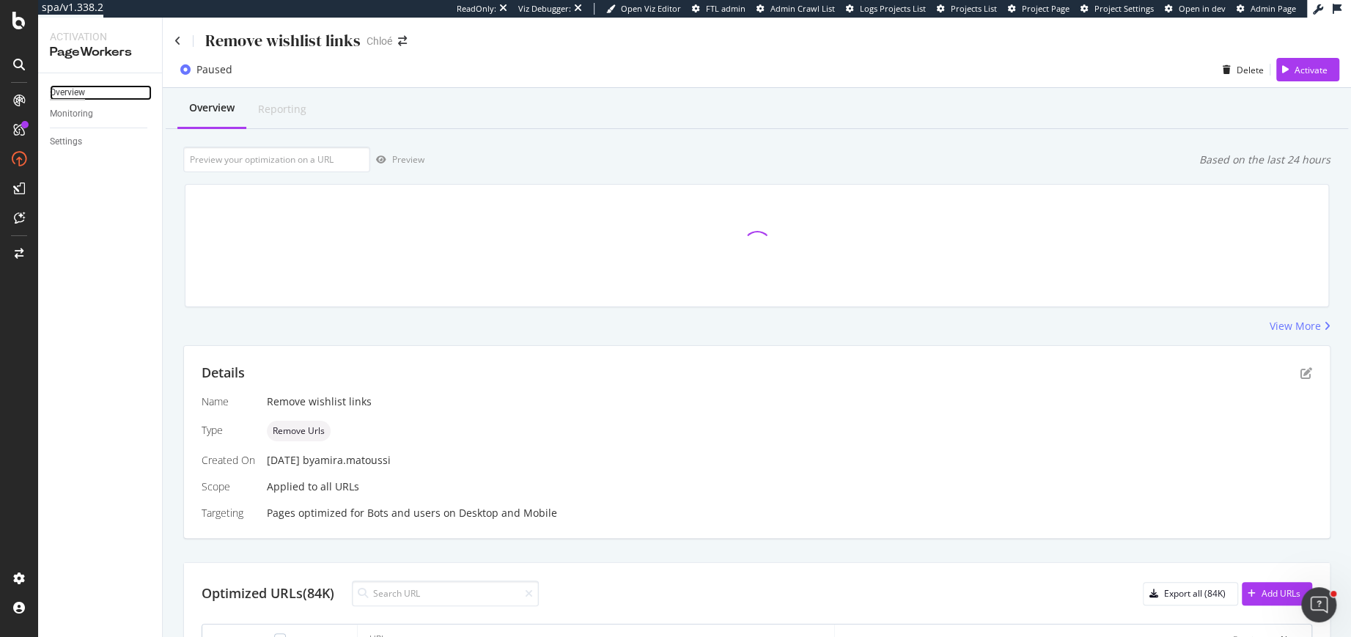
click at [81, 90] on div "Overview" at bounding box center [67, 92] width 35 height 15
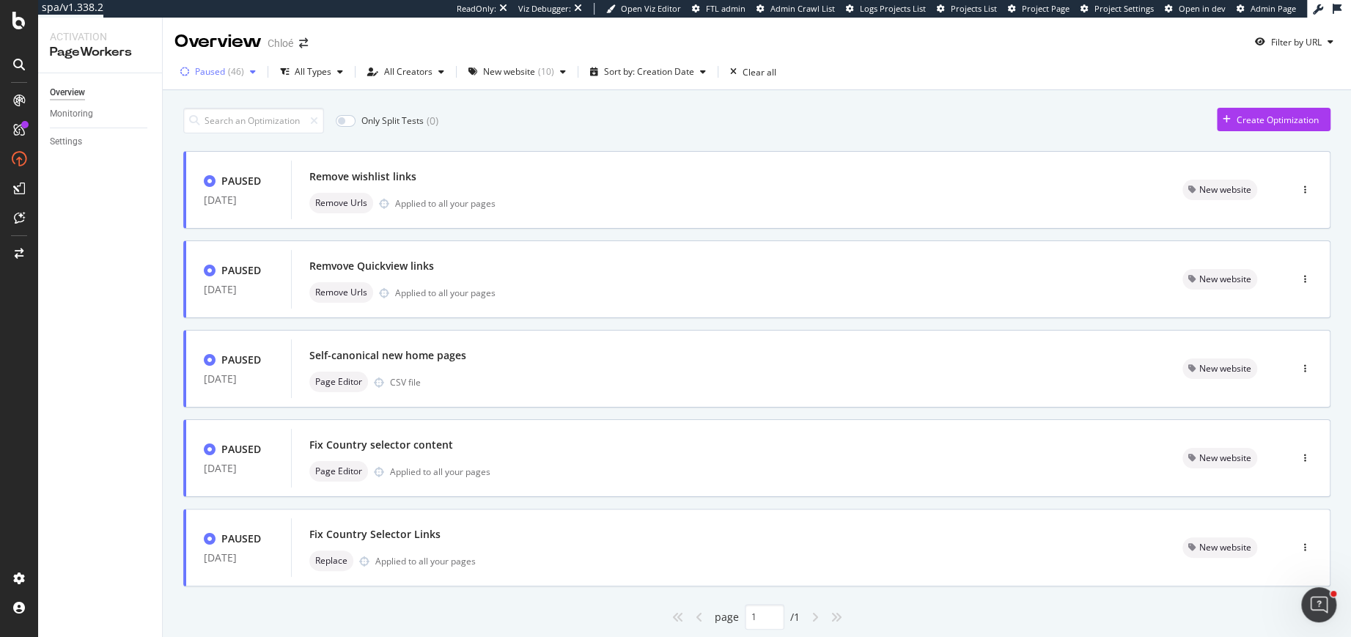
click at [190, 73] on div "button" at bounding box center [184, 71] width 21 height 9
click at [190, 128] on div at bounding box center [193, 127] width 12 height 12
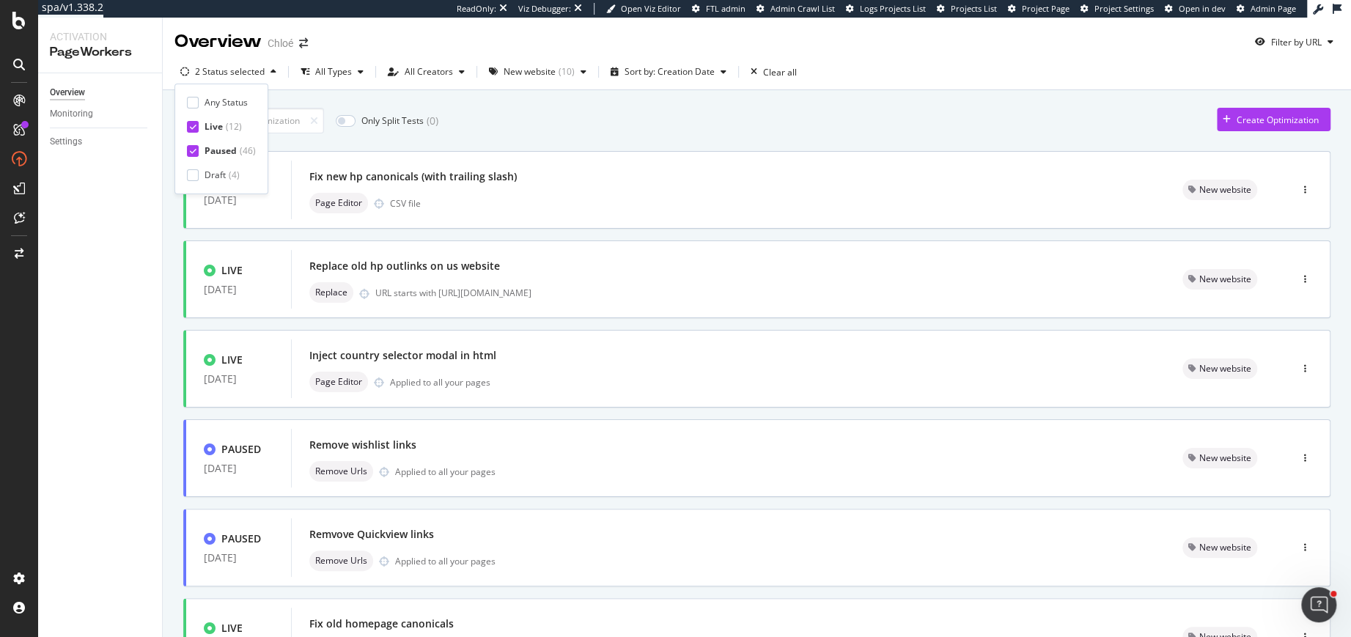
click at [190, 141] on div "Any Status Live ( 12 ) Paused ( 46 ) Draft ( 4 )" at bounding box center [221, 139] width 69 height 86
click at [191, 149] on icon at bounding box center [193, 150] width 7 height 7
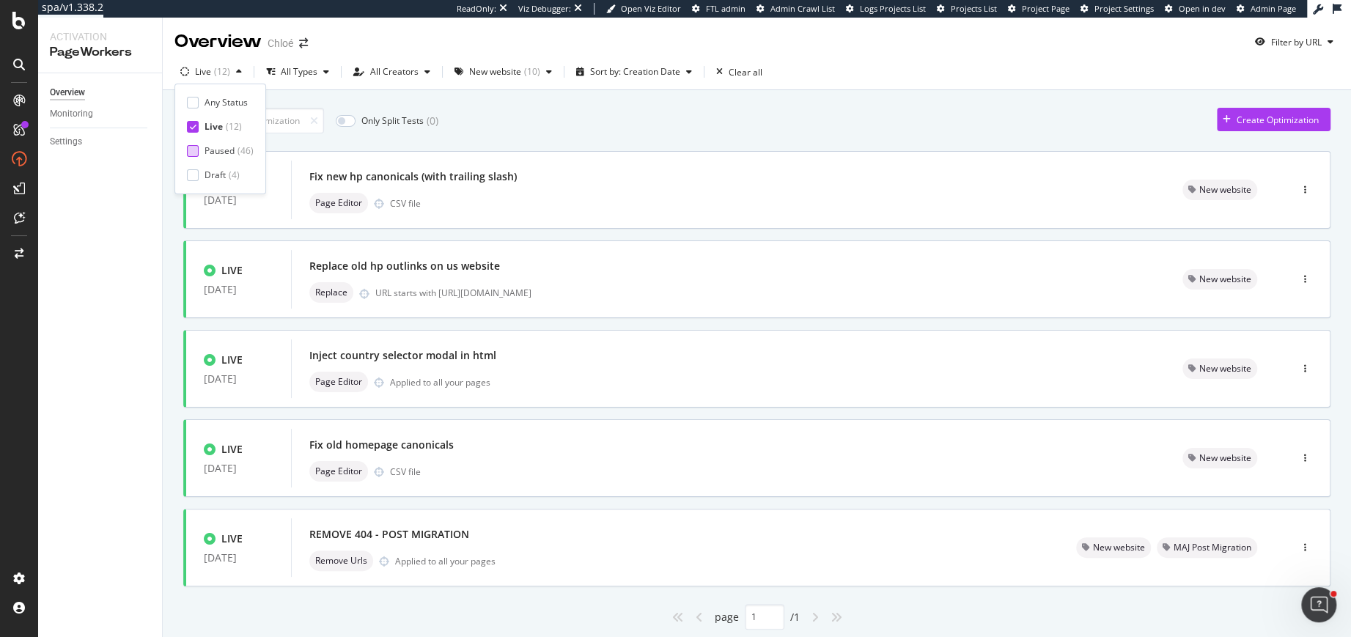
click at [665, 130] on div "Only Split Tests ( 0 ) Create Optimization" at bounding box center [756, 121] width 1147 height 26
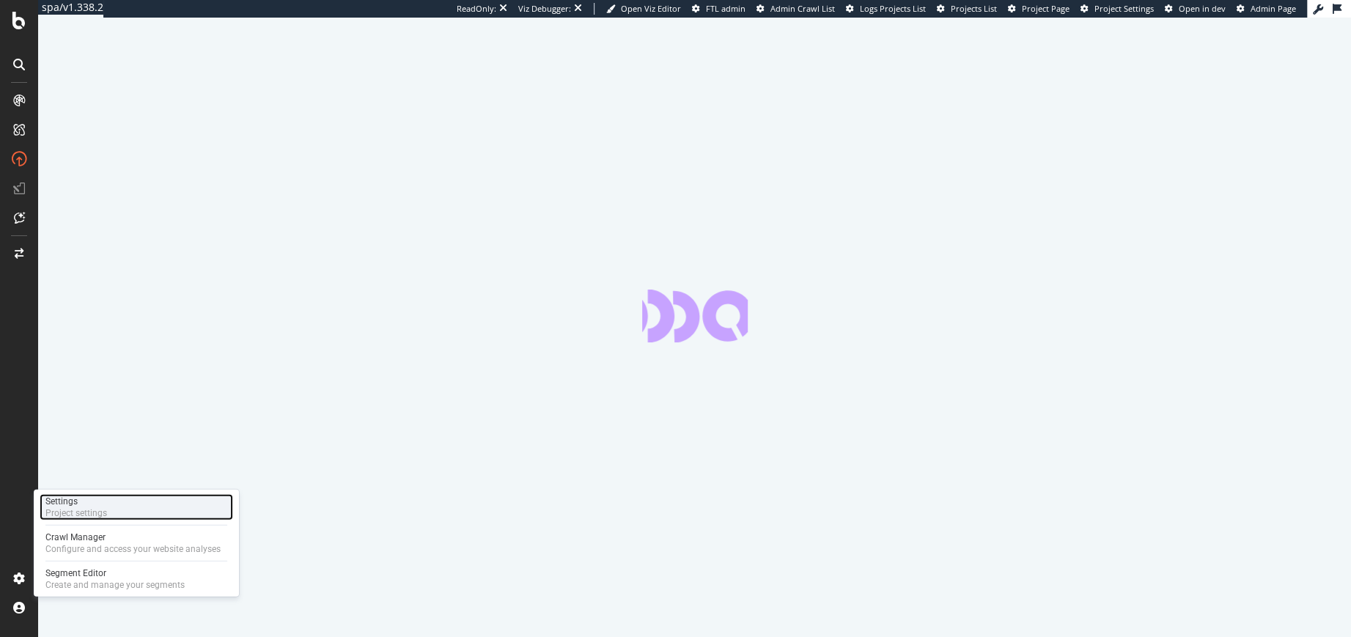
click at [67, 505] on div "Settings" at bounding box center [76, 502] width 62 height 12
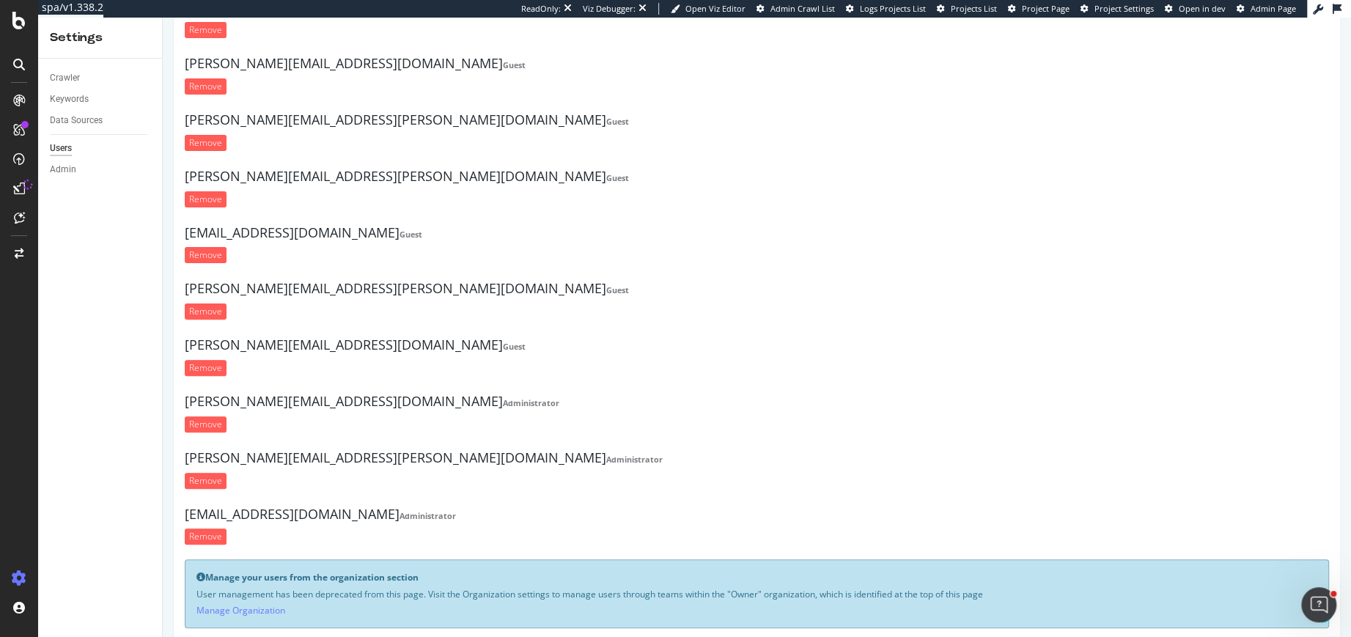
scroll to position [231, 0]
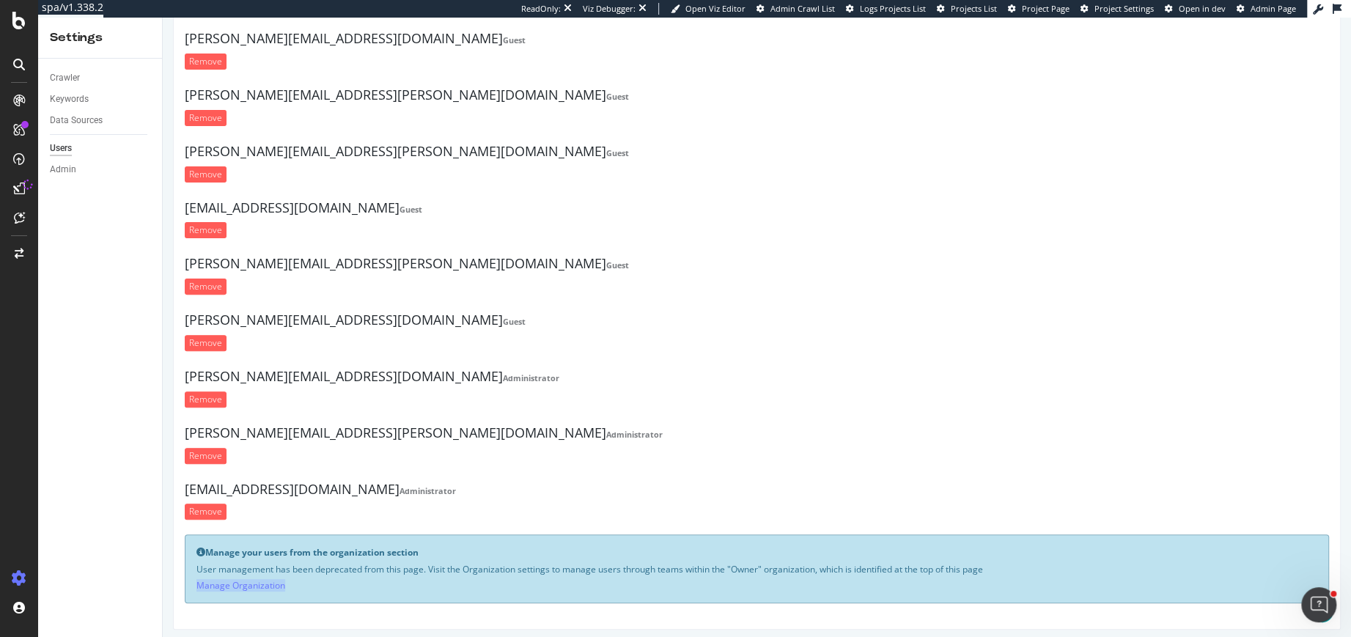
drag, startPoint x: 315, startPoint y: 579, endPoint x: 183, endPoint y: 579, distance: 131.9
click at [183, 579] on div "Oscaro0 Owner [EMAIL_ADDRESS][DOMAIN_NAME] Guest Remove [EMAIL_ADDRESS][DOMAIN_…" at bounding box center [757, 226] width 1168 height 808
copy link "Manage Organization"
